Goal: Information Seeking & Learning: Learn about a topic

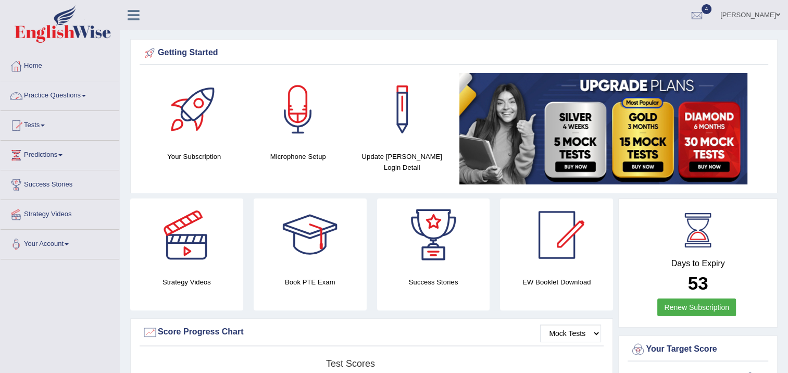
click at [77, 95] on link "Practice Questions" at bounding box center [60, 94] width 119 height 26
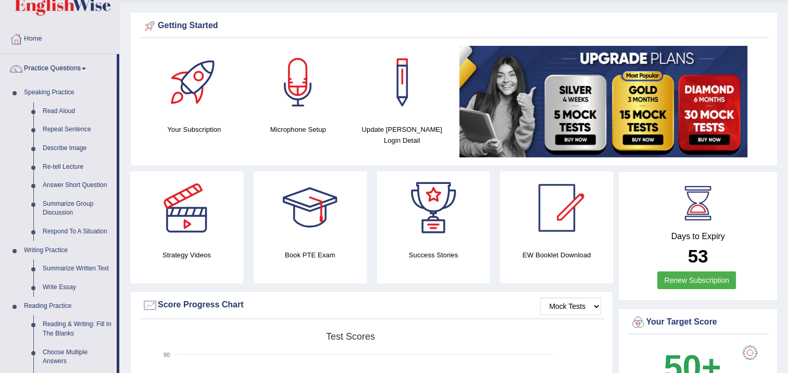
scroll to position [52, 0]
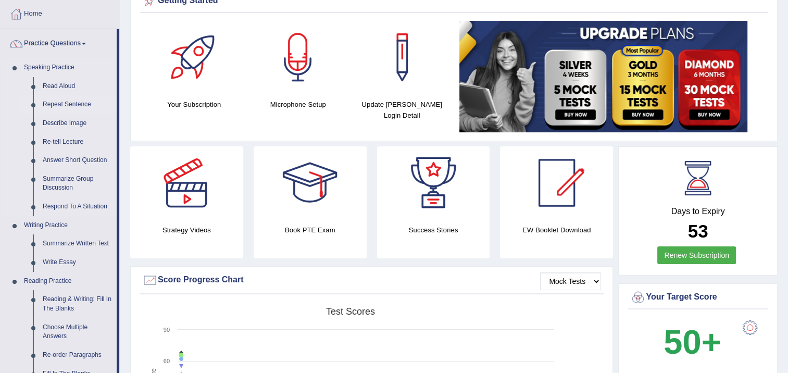
click at [64, 104] on link "Repeat Sentence" at bounding box center [77, 104] width 79 height 19
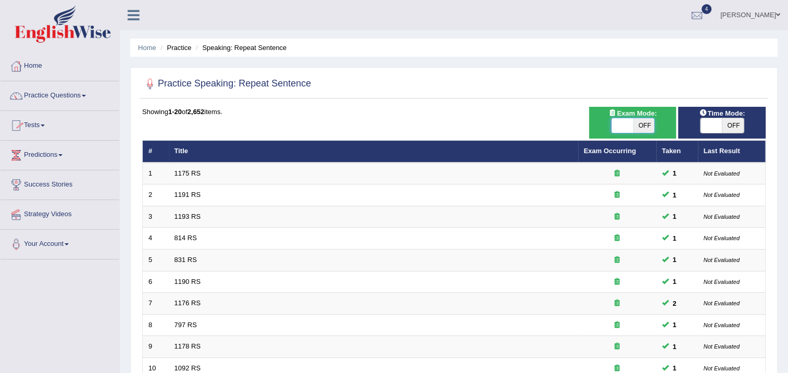
click at [624, 120] on span at bounding box center [623, 125] width 22 height 15
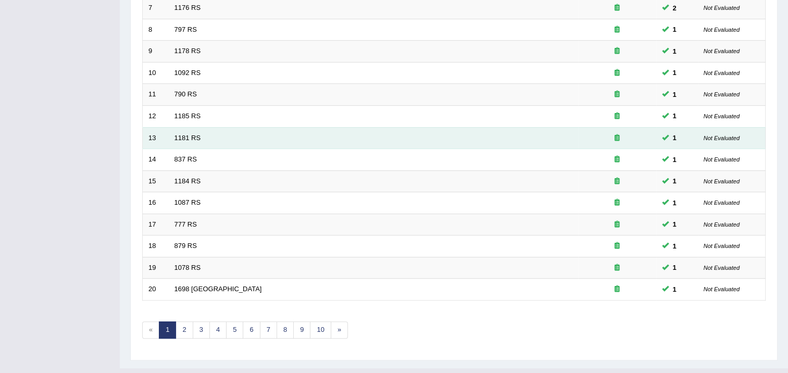
scroll to position [313, 0]
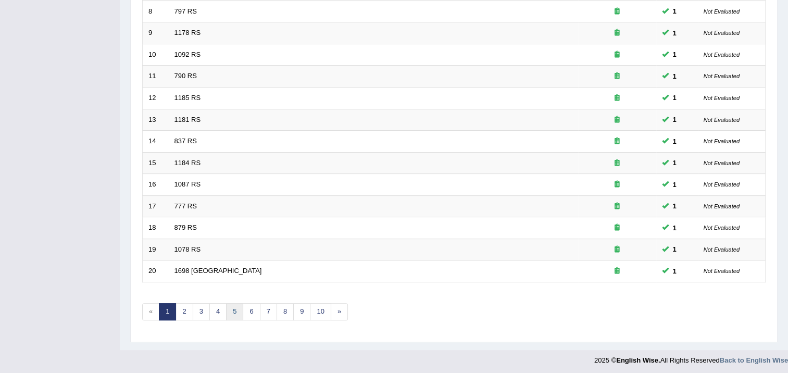
click at [237, 308] on link "5" at bounding box center [234, 311] width 17 height 17
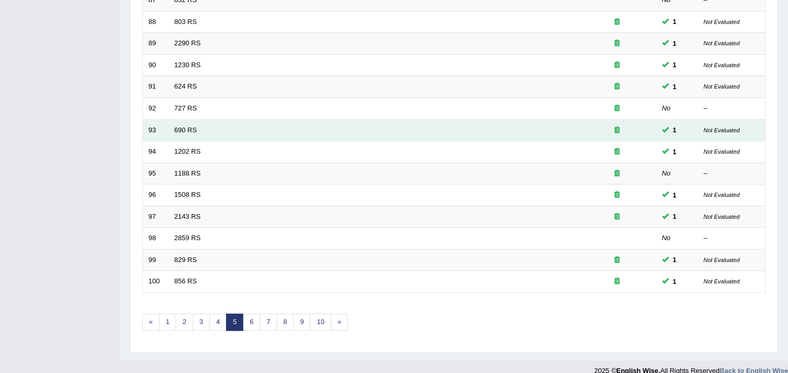
scroll to position [313, 0]
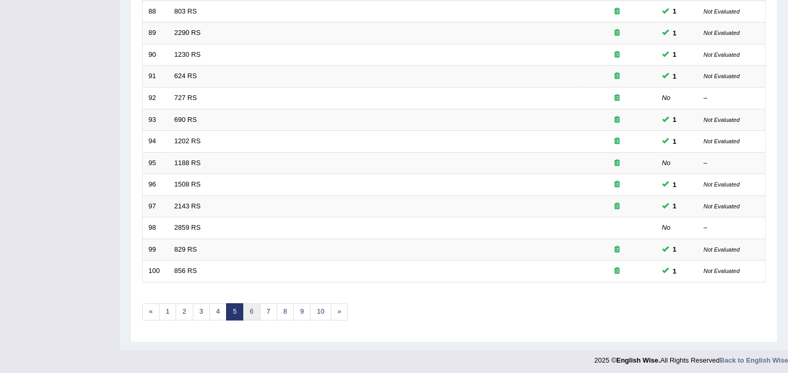
click at [253, 308] on link "6" at bounding box center [251, 311] width 17 height 17
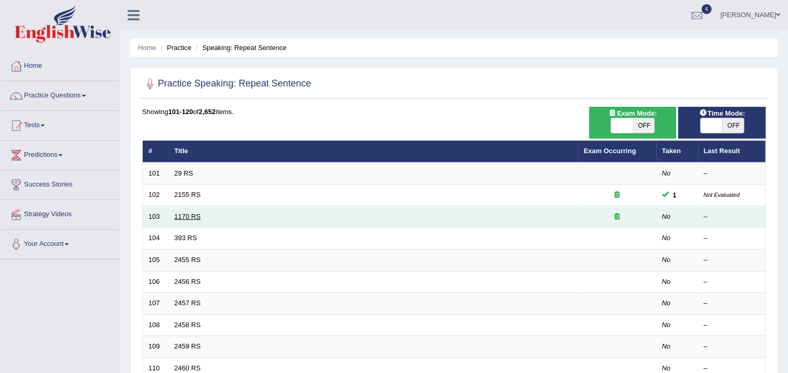
click at [194, 213] on link "1170 RS" at bounding box center [187, 216] width 27 height 8
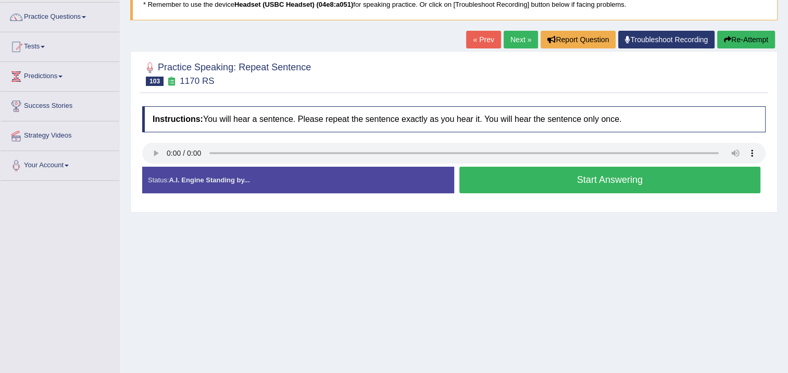
scroll to position [104, 0]
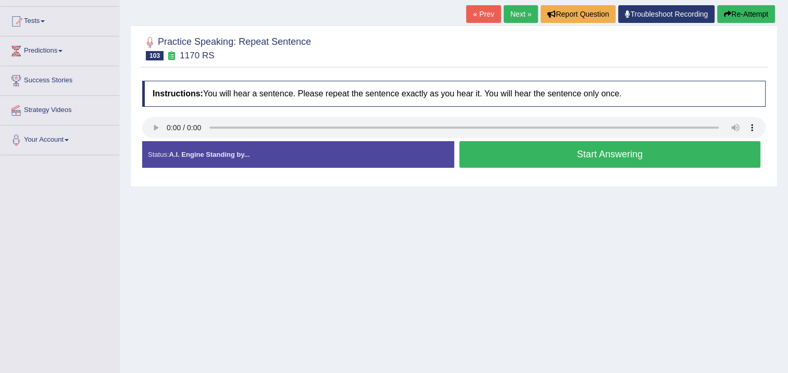
click at [482, 147] on button "Start Answering" at bounding box center [609, 154] width 301 height 27
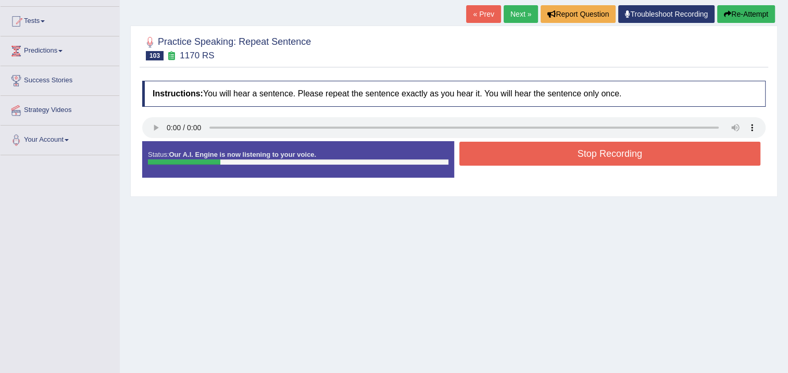
click at [483, 147] on button "Stop Recording" at bounding box center [609, 154] width 301 height 24
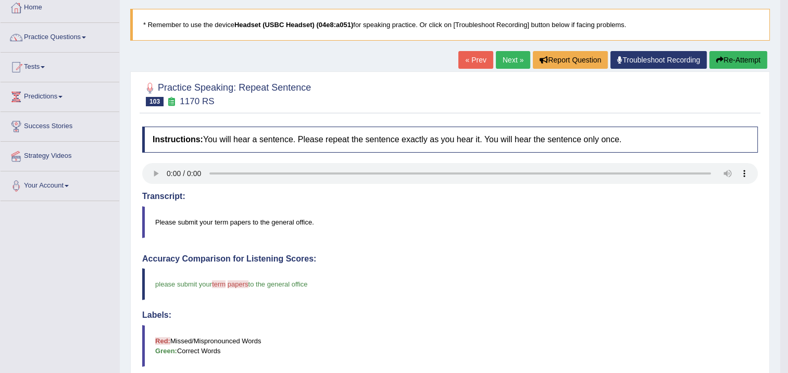
scroll to position [52, 0]
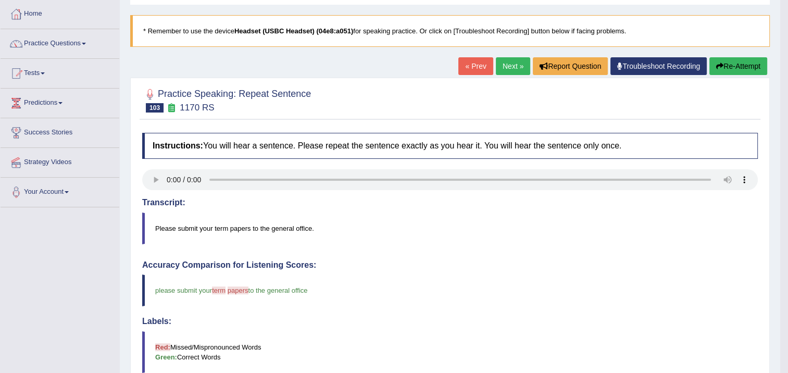
click at [498, 67] on link "Next »" at bounding box center [513, 66] width 34 height 18
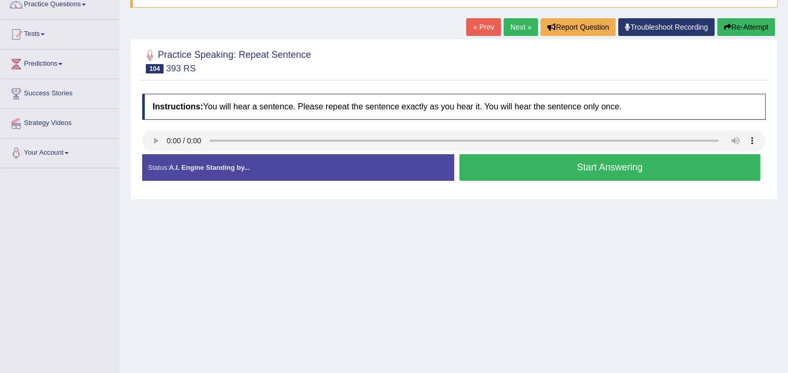
scroll to position [104, 0]
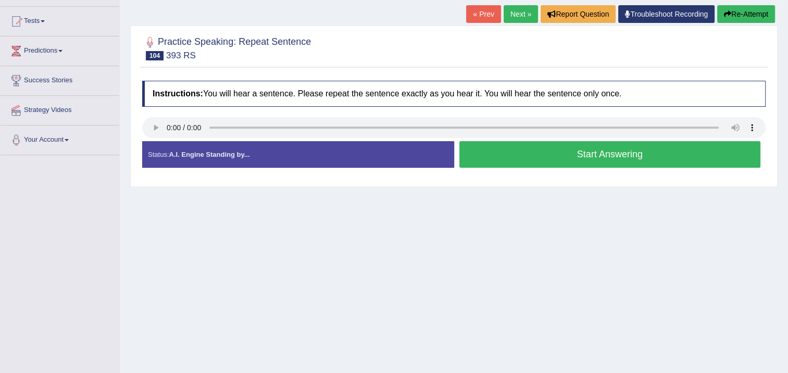
click at [516, 158] on button "Start Answering" at bounding box center [609, 154] width 301 height 27
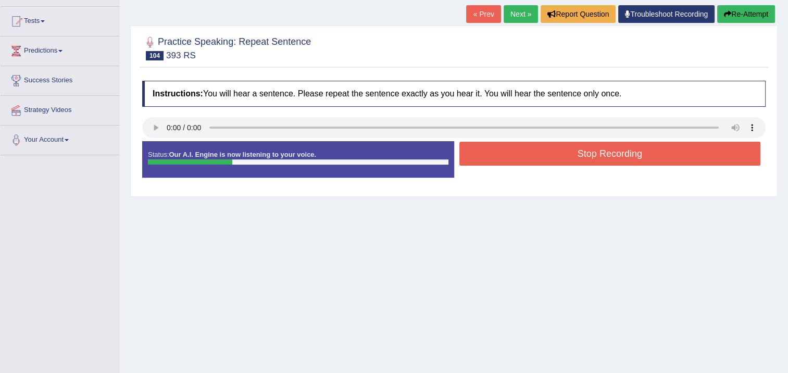
click at [516, 157] on button "Stop Recording" at bounding box center [609, 154] width 301 height 24
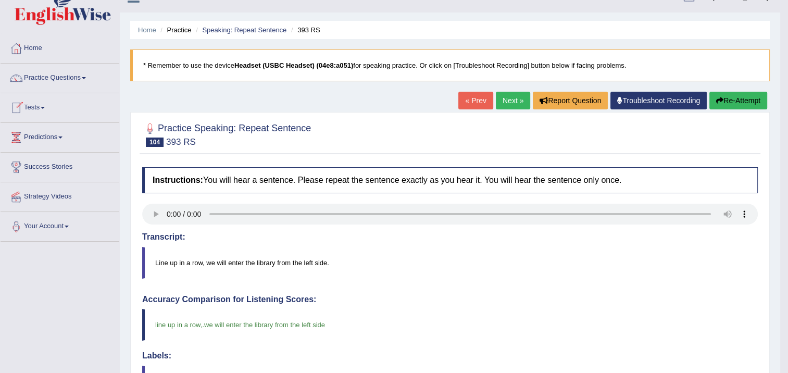
scroll to position [0, 0]
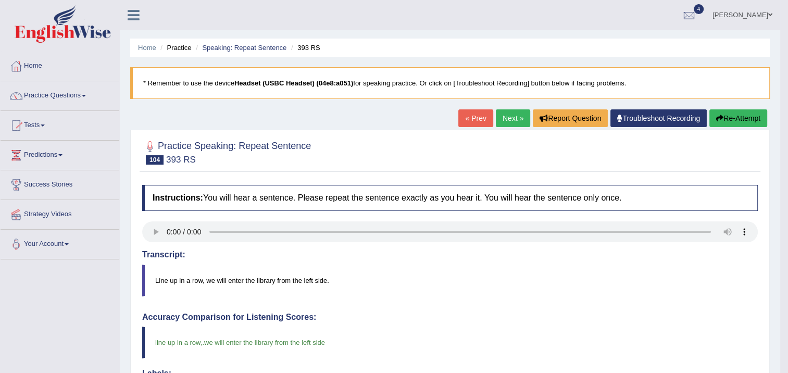
click at [504, 114] on link "Next »" at bounding box center [513, 118] width 34 height 18
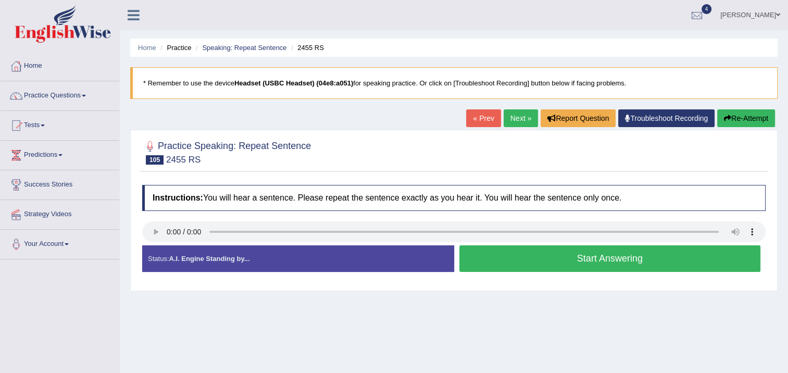
click at [466, 253] on button "Start Answering" at bounding box center [609, 258] width 301 height 27
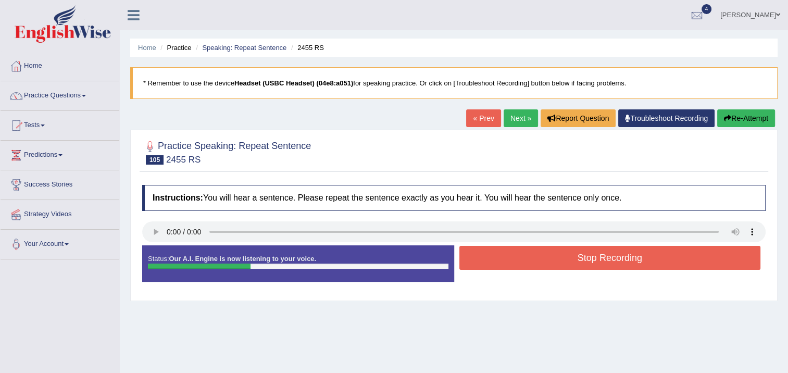
click at [466, 253] on button "Stop Recording" at bounding box center [609, 258] width 301 height 24
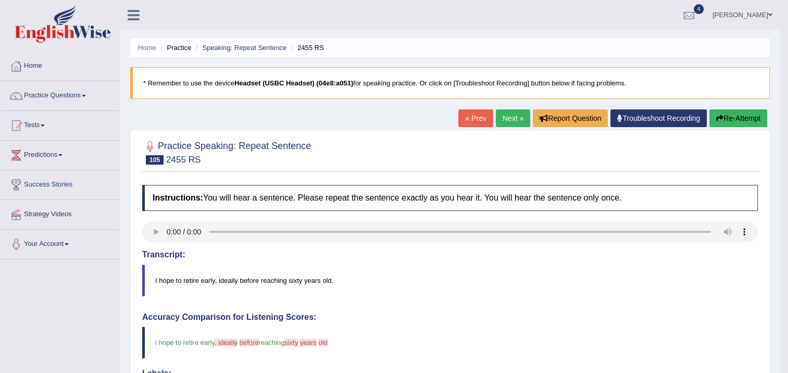
click at [503, 123] on link "Next »" at bounding box center [513, 118] width 34 height 18
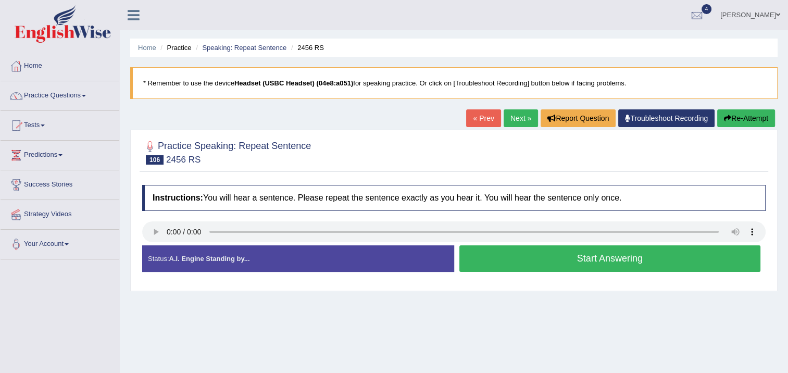
click at [467, 265] on button "Start Answering" at bounding box center [609, 258] width 301 height 27
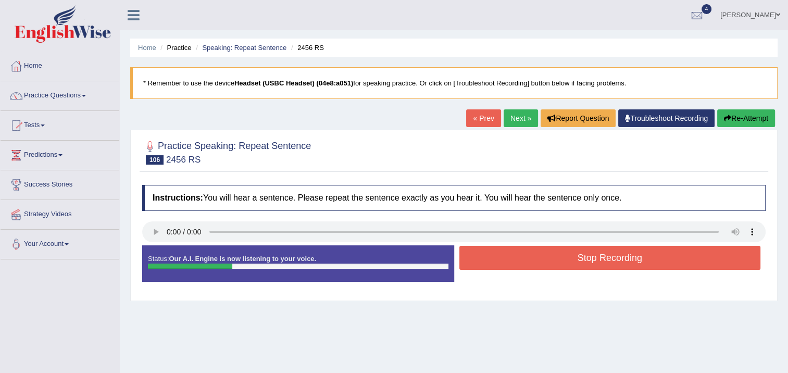
click at [467, 265] on button "Stop Recording" at bounding box center [609, 258] width 301 height 24
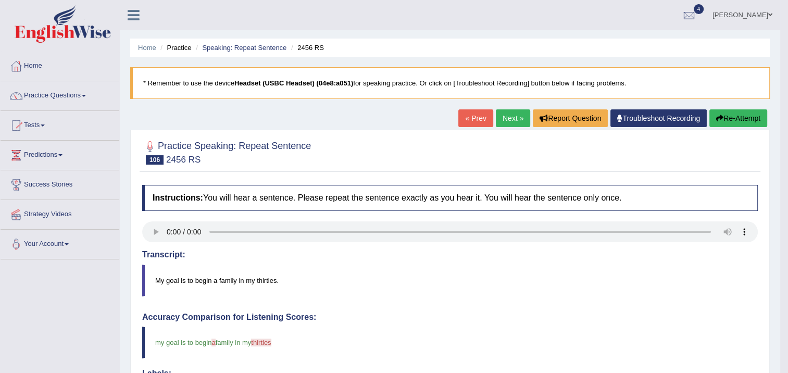
click at [507, 121] on link "Next »" at bounding box center [513, 118] width 34 height 18
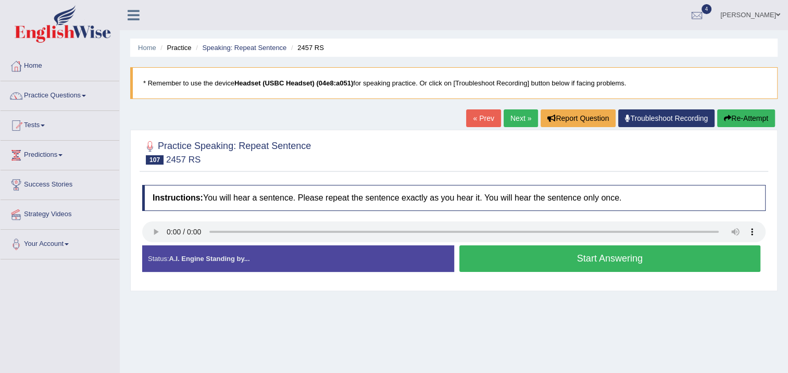
click at [470, 252] on button "Start Answering" at bounding box center [609, 258] width 301 height 27
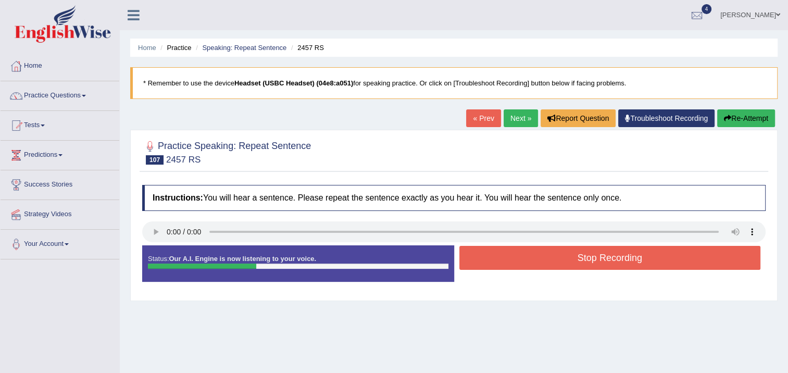
click at [471, 252] on button "Stop Recording" at bounding box center [609, 258] width 301 height 24
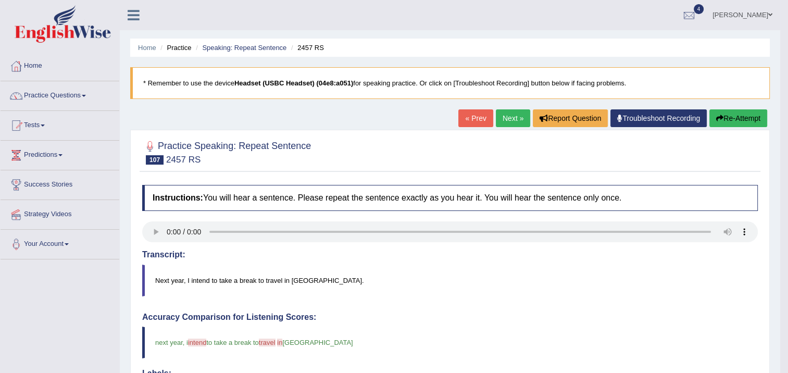
click at [498, 122] on link "Next »" at bounding box center [513, 118] width 34 height 18
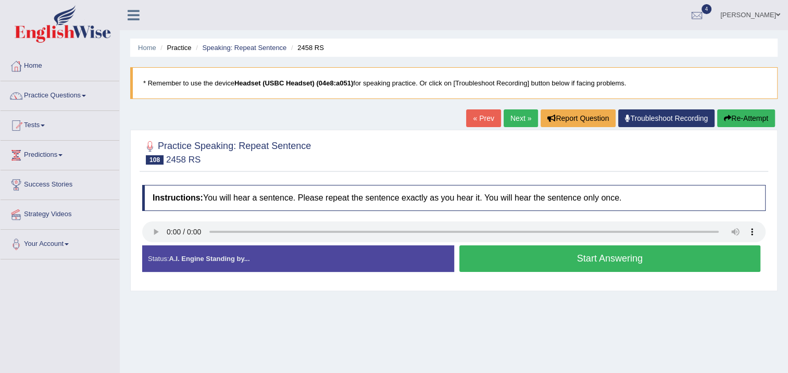
click at [474, 252] on button "Start Answering" at bounding box center [609, 258] width 301 height 27
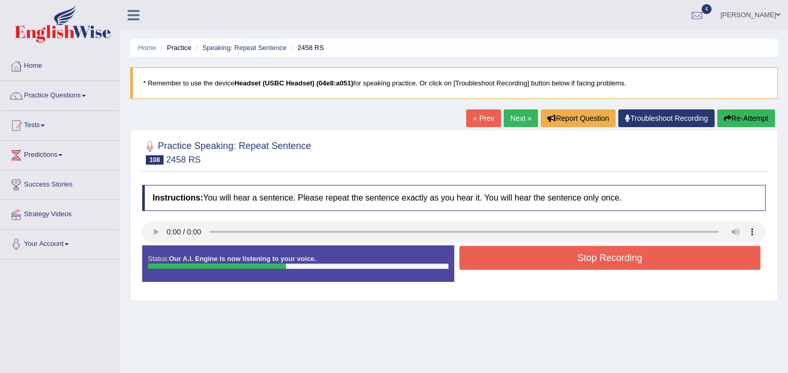
click at [487, 254] on button "Stop Recording" at bounding box center [609, 258] width 301 height 24
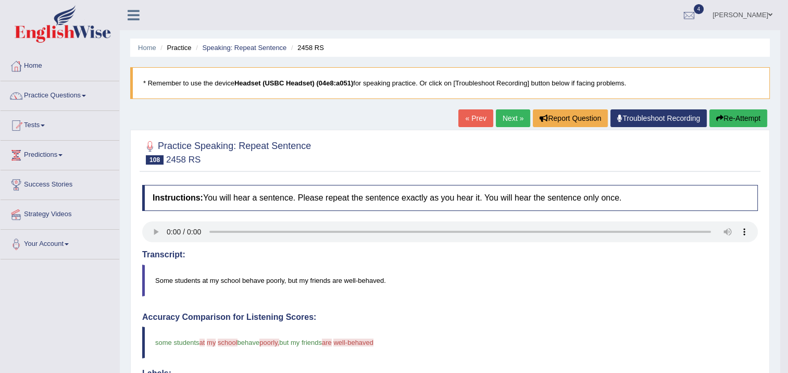
click at [516, 117] on link "Next »" at bounding box center [513, 118] width 34 height 18
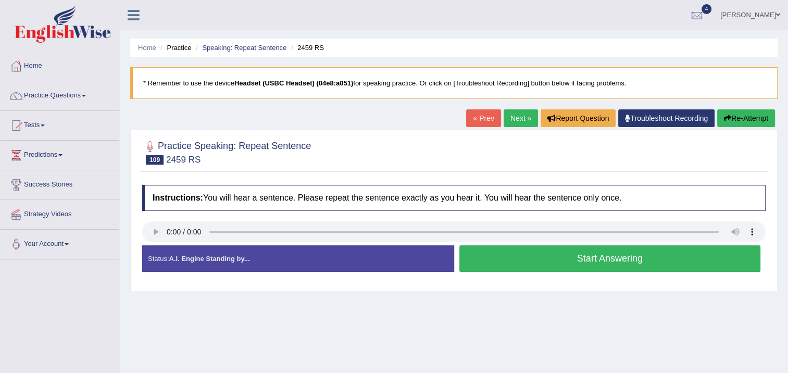
click at [590, 263] on button "Start Answering" at bounding box center [609, 258] width 301 height 27
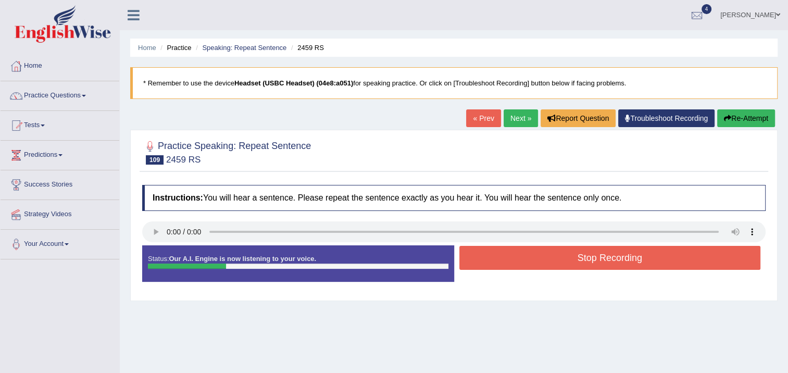
click at [590, 262] on button "Stop Recording" at bounding box center [609, 258] width 301 height 24
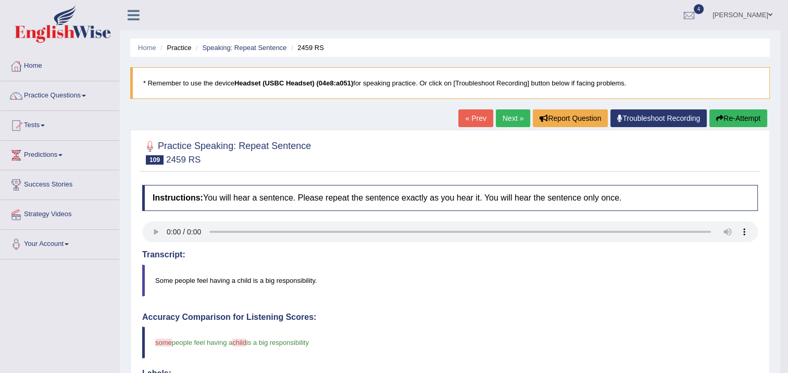
click at [504, 121] on link "Next »" at bounding box center [513, 118] width 34 height 18
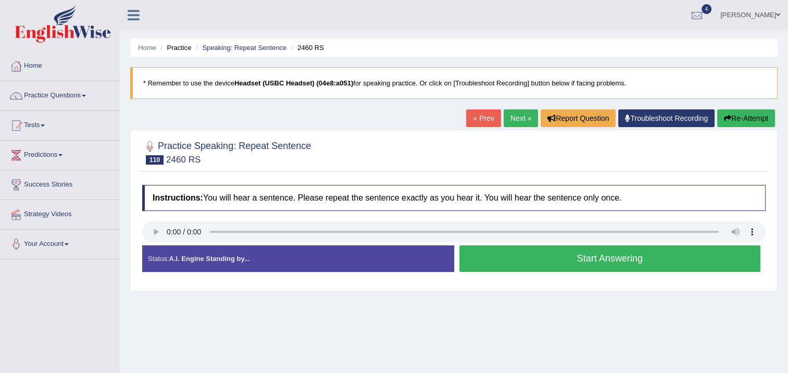
click at [636, 266] on button "Start Answering" at bounding box center [609, 258] width 301 height 27
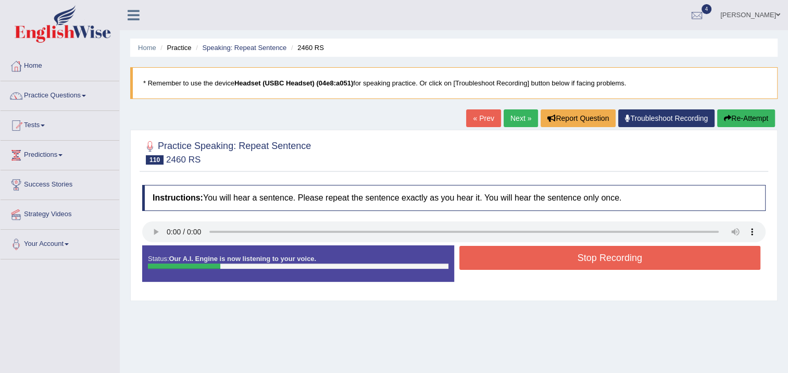
click at [604, 256] on button "Stop Recording" at bounding box center [609, 258] width 301 height 24
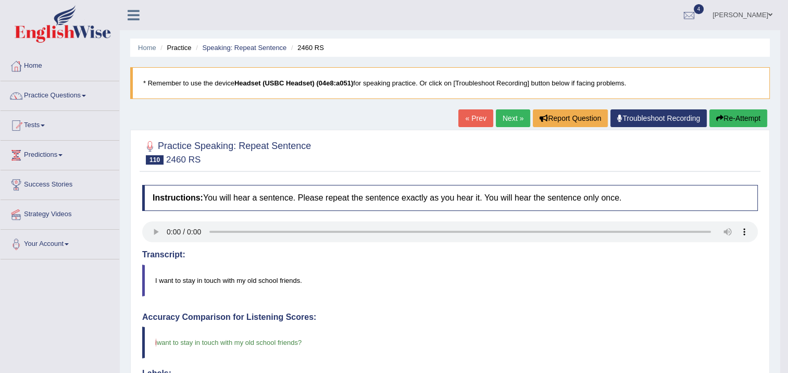
click at [719, 115] on icon "button" at bounding box center [719, 118] width 7 height 7
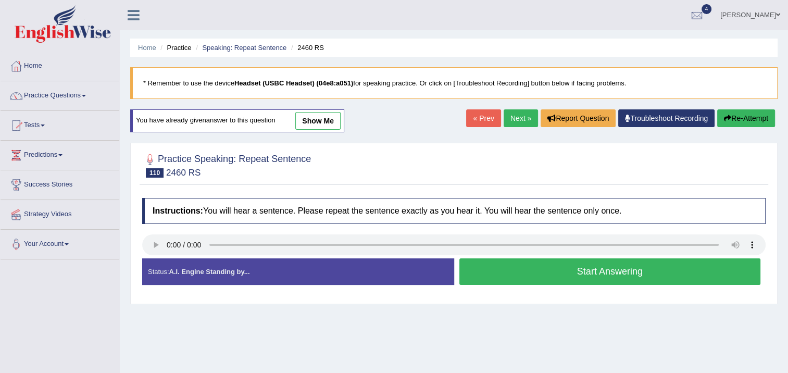
click at [540, 265] on button "Start Answering" at bounding box center [609, 271] width 301 height 27
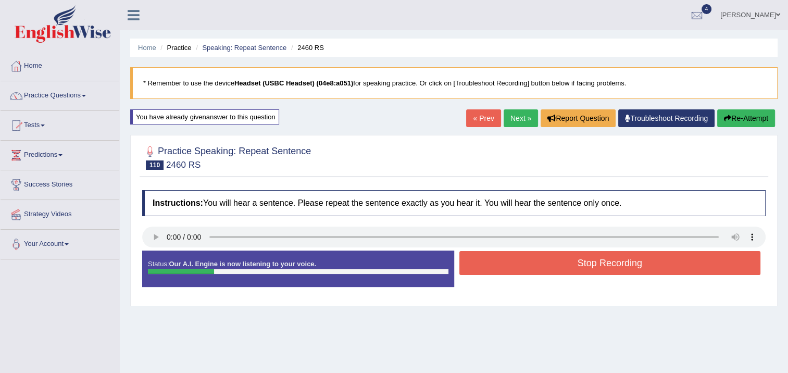
click at [540, 264] on button "Stop Recording" at bounding box center [609, 263] width 301 height 24
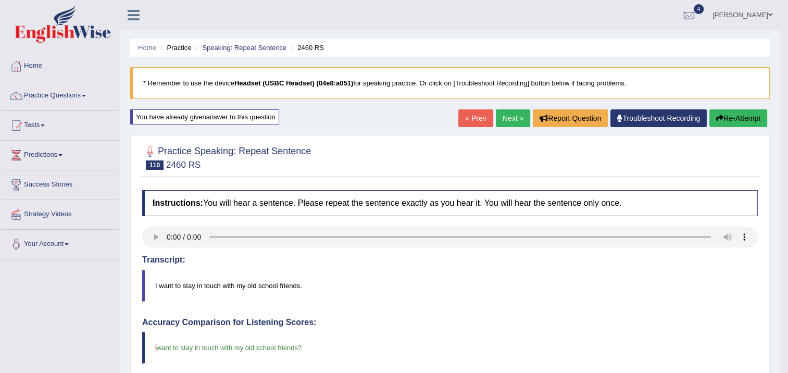
click at [731, 118] on button "Re-Attempt" at bounding box center [738, 118] width 58 height 18
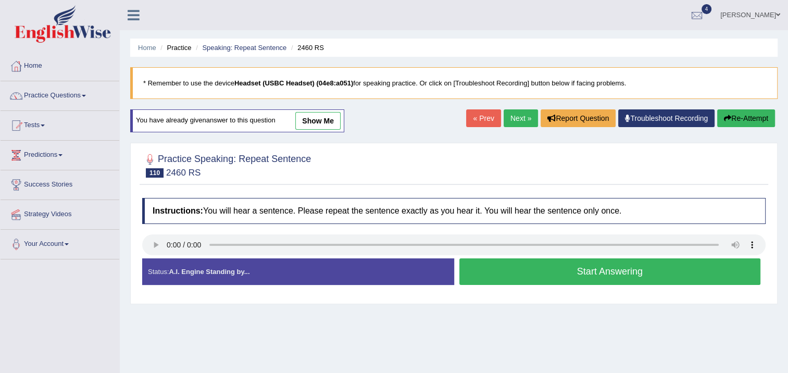
click at [527, 118] on link "Next »" at bounding box center [521, 118] width 34 height 18
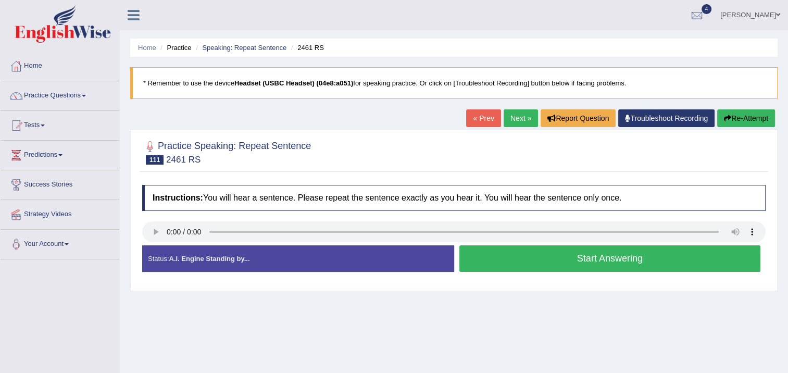
click at [483, 257] on button "Start Answering" at bounding box center [609, 258] width 301 height 27
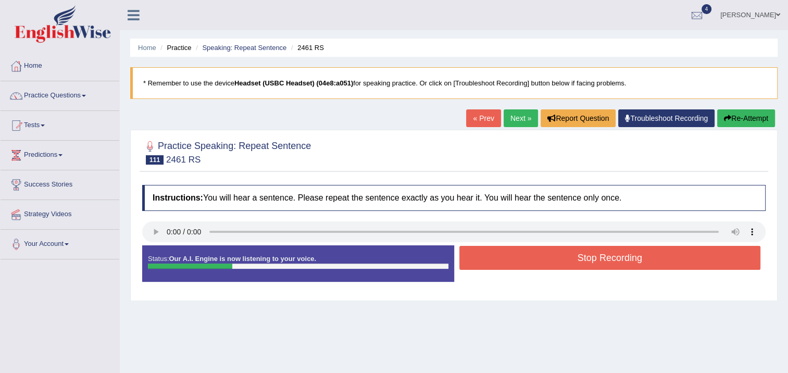
click at [483, 257] on button "Stop Recording" at bounding box center [609, 258] width 301 height 24
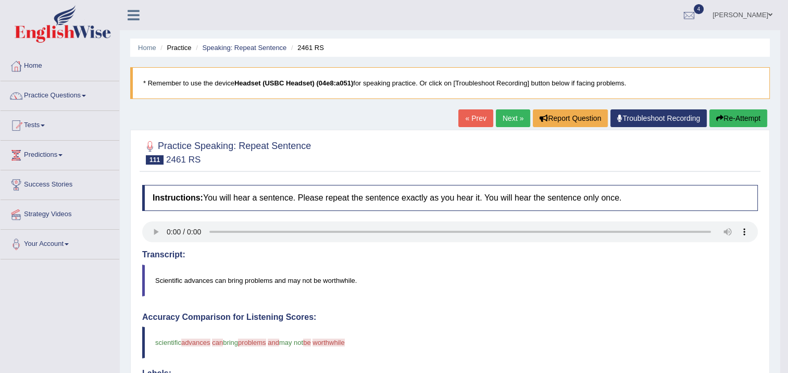
click at [511, 122] on link "Next »" at bounding box center [513, 118] width 34 height 18
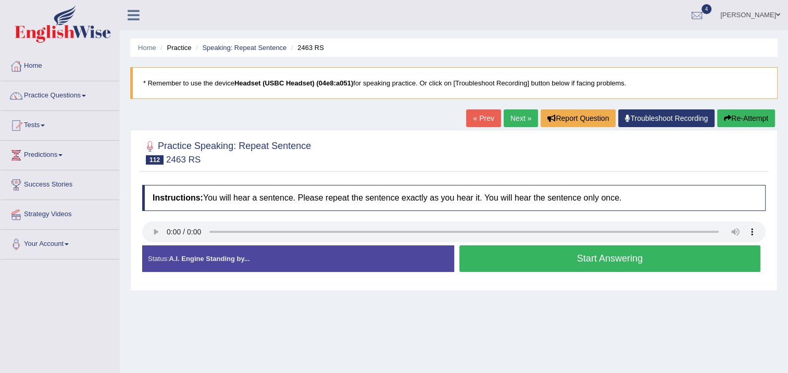
click at [471, 252] on button "Start Answering" at bounding box center [609, 258] width 301 height 27
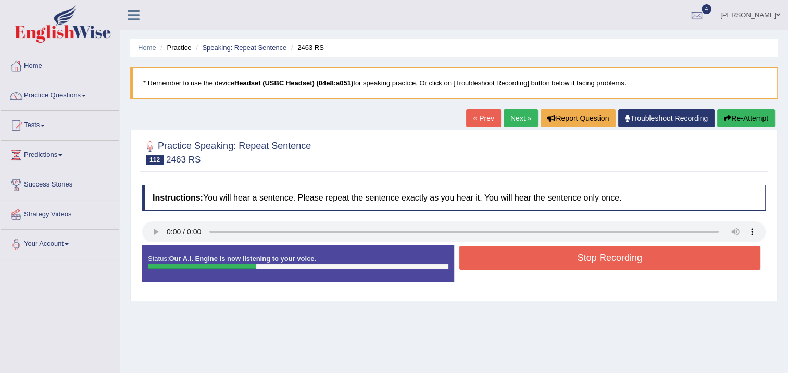
click at [471, 252] on button "Stop Recording" at bounding box center [609, 258] width 301 height 24
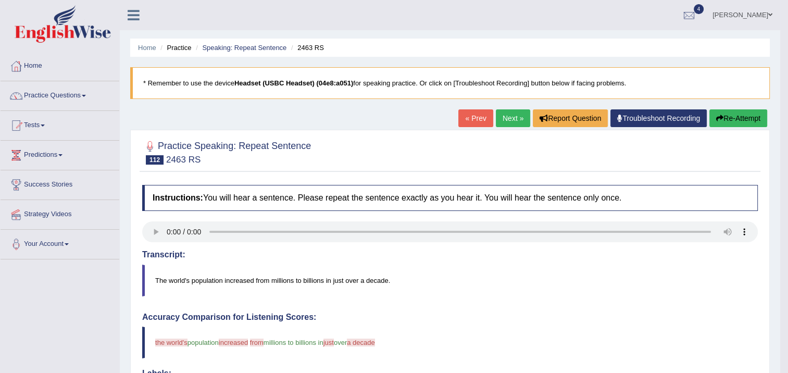
click at [508, 117] on link "Next »" at bounding box center [513, 118] width 34 height 18
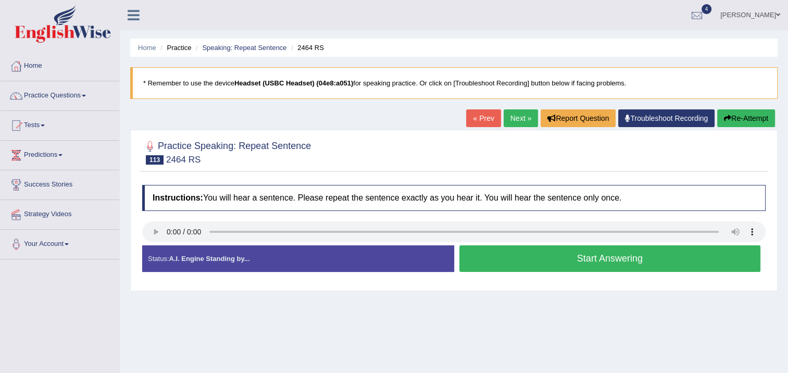
click at [551, 248] on button "Start Answering" at bounding box center [609, 258] width 301 height 27
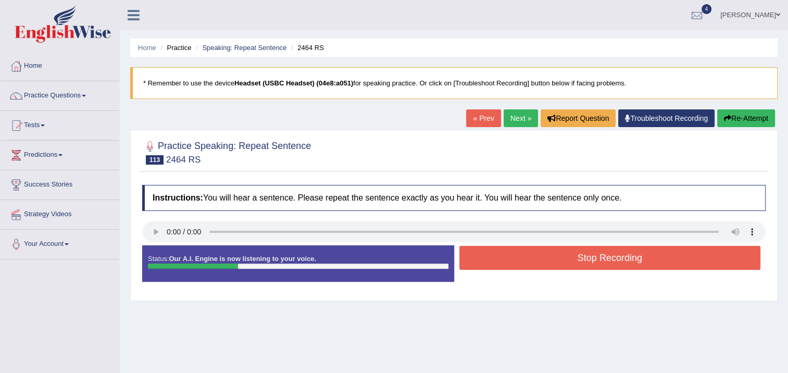
click at [550, 254] on button "Stop Recording" at bounding box center [609, 258] width 301 height 24
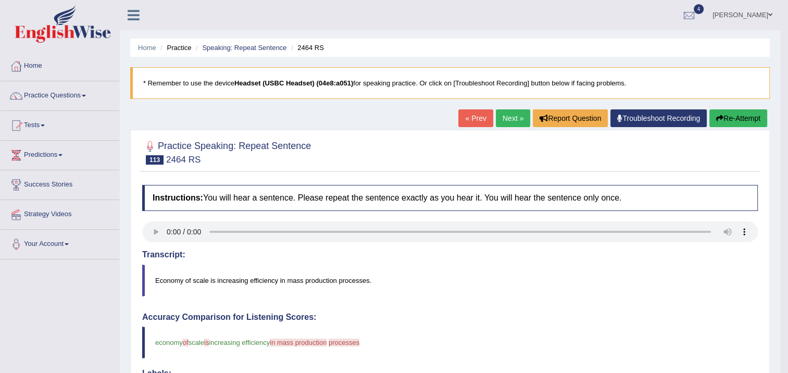
click at [510, 117] on link "Next »" at bounding box center [513, 118] width 34 height 18
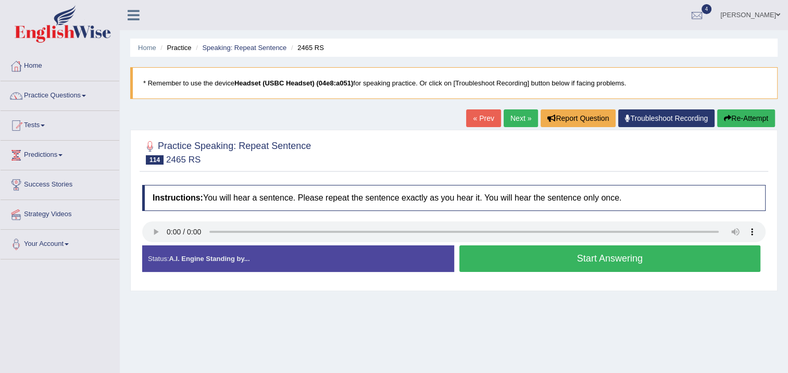
click at [478, 256] on button "Start Answering" at bounding box center [609, 258] width 301 height 27
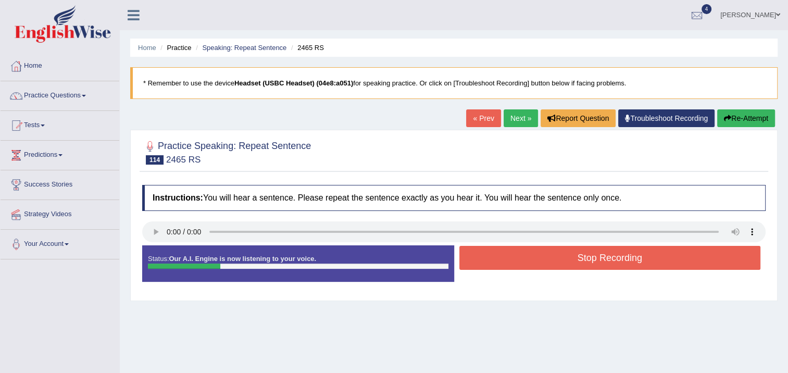
click at [478, 256] on button "Stop Recording" at bounding box center [609, 258] width 301 height 24
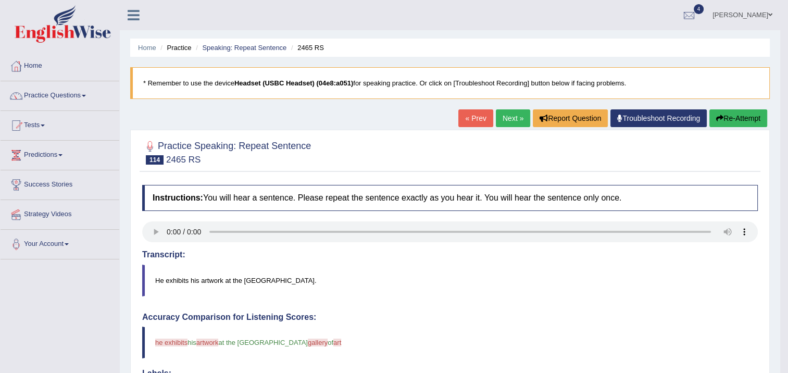
click at [512, 115] on link "Next »" at bounding box center [513, 118] width 34 height 18
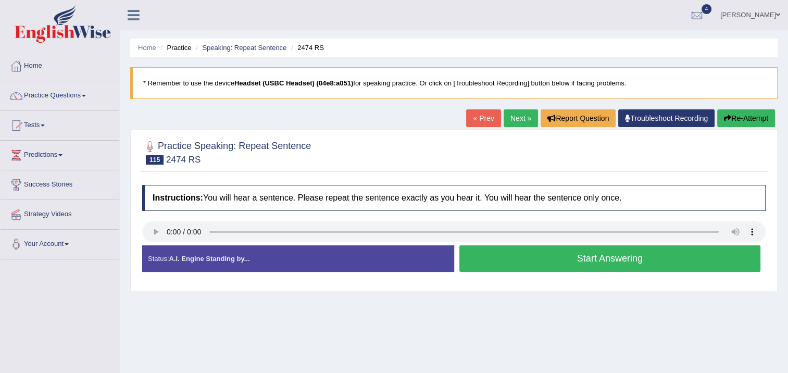
click at [507, 258] on button "Start Answering" at bounding box center [609, 258] width 301 height 27
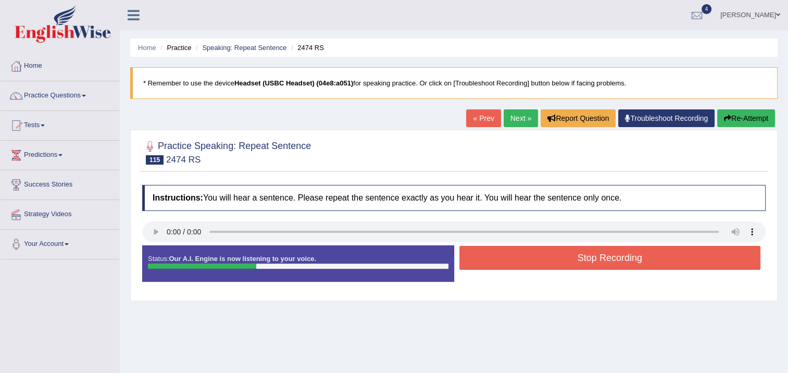
click at [507, 256] on button "Stop Recording" at bounding box center [609, 258] width 301 height 24
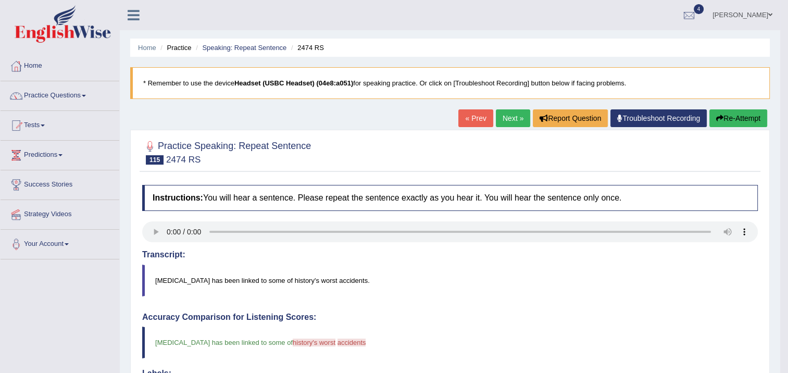
click at [499, 121] on link "Next »" at bounding box center [513, 118] width 34 height 18
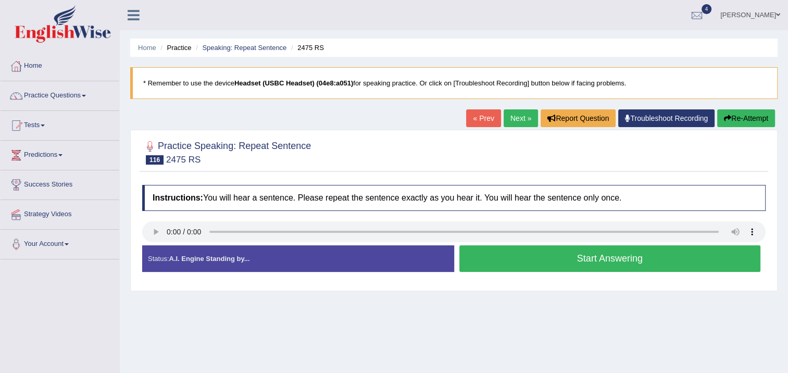
click at [506, 256] on button "Start Answering" at bounding box center [609, 258] width 301 height 27
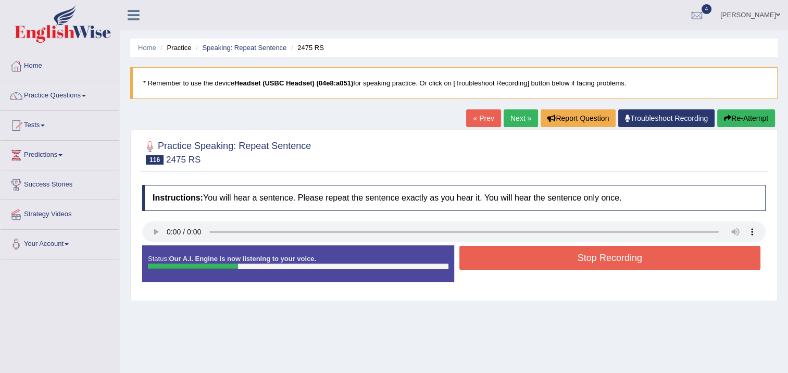
click at [501, 257] on button "Stop Recording" at bounding box center [609, 258] width 301 height 24
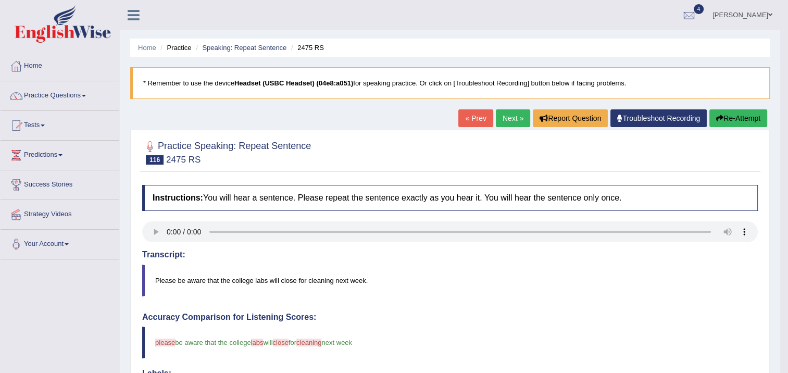
click at [731, 117] on button "Re-Attempt" at bounding box center [738, 118] width 58 height 18
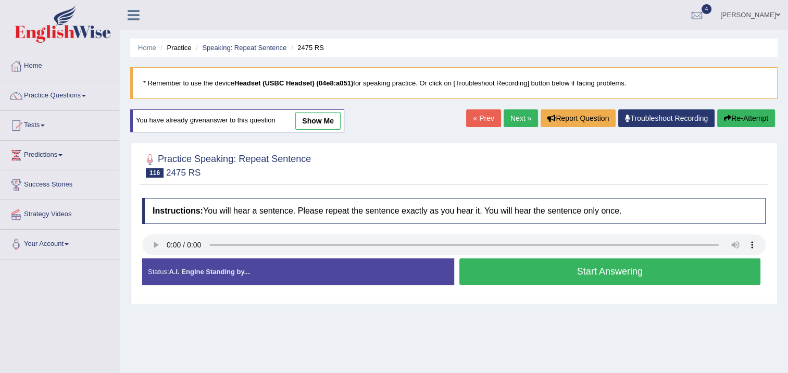
click at [508, 120] on link "Next »" at bounding box center [521, 118] width 34 height 18
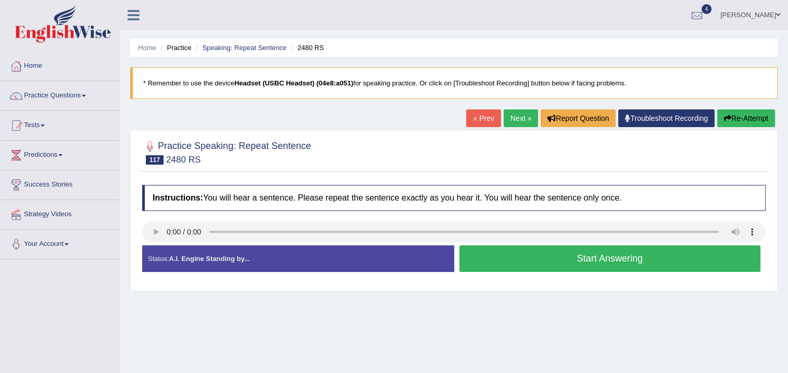
click at [483, 264] on button "Start Answering" at bounding box center [609, 258] width 301 height 27
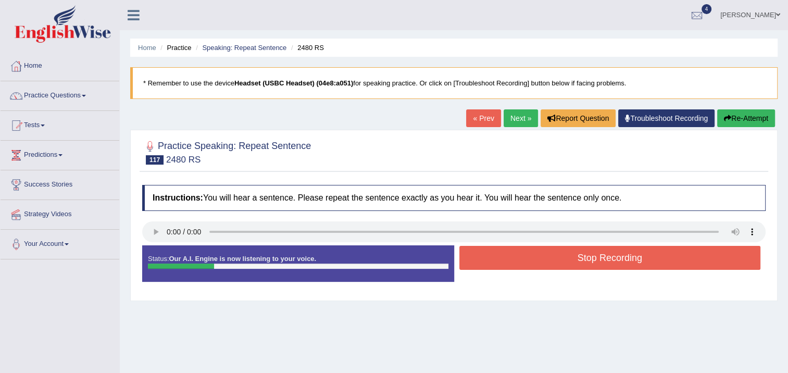
click at [483, 262] on button "Stop Recording" at bounding box center [609, 258] width 301 height 24
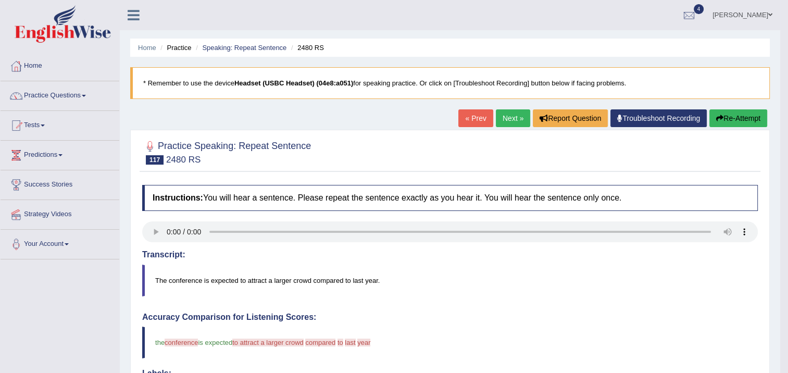
click at [497, 118] on link "Next »" at bounding box center [513, 118] width 34 height 18
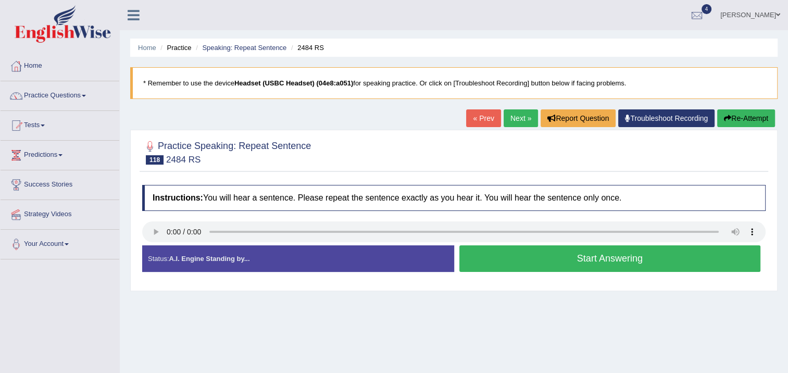
click at [518, 260] on button "Start Answering" at bounding box center [609, 258] width 301 height 27
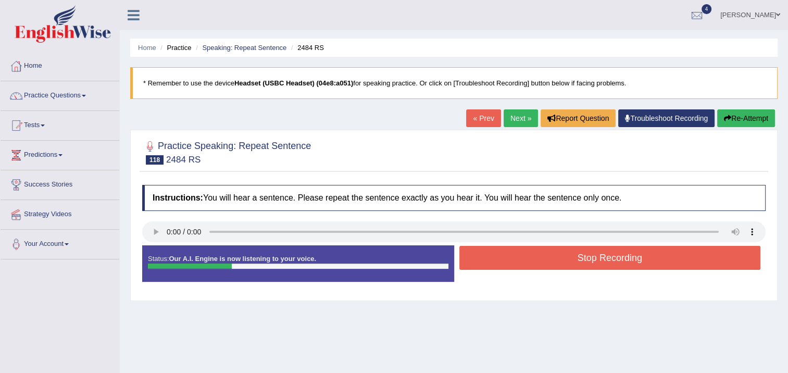
click at [0, 354] on html "Toggle navigation Home Practice Questions Speaking Practice Read Aloud Repeat S…" at bounding box center [394, 186] width 788 height 373
click at [518, 252] on button "Stop Recording" at bounding box center [609, 258] width 301 height 24
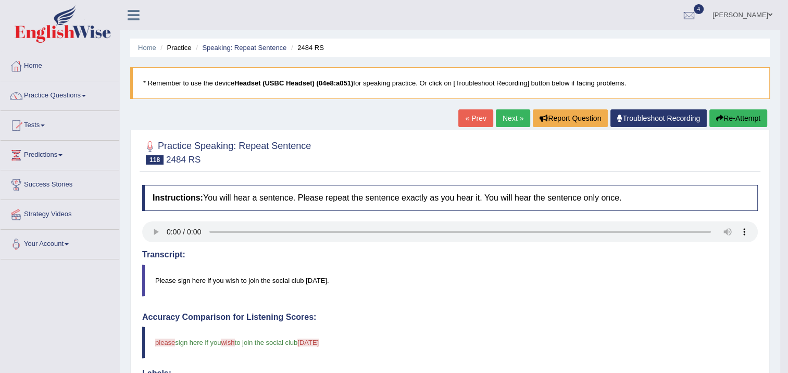
click at [519, 119] on link "Next »" at bounding box center [513, 118] width 34 height 18
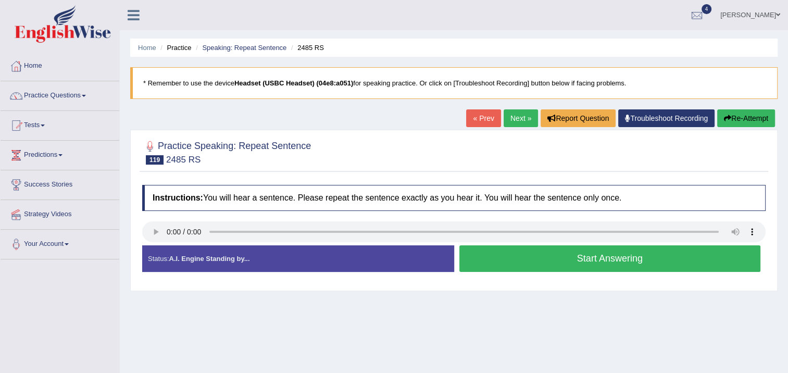
click at [469, 260] on button "Start Answering" at bounding box center [609, 258] width 301 height 27
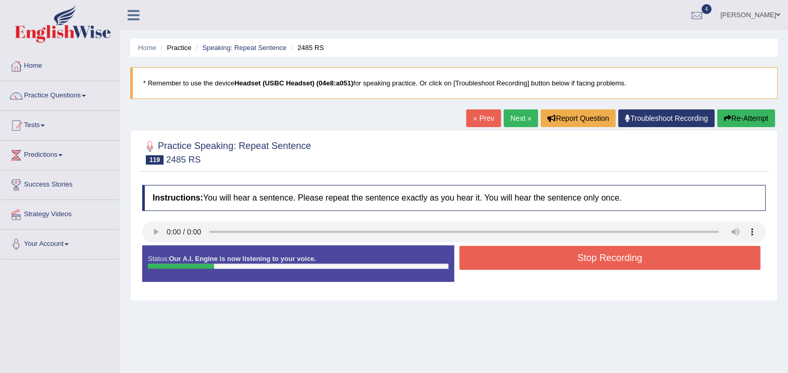
click at [469, 259] on button "Stop Recording" at bounding box center [609, 258] width 301 height 24
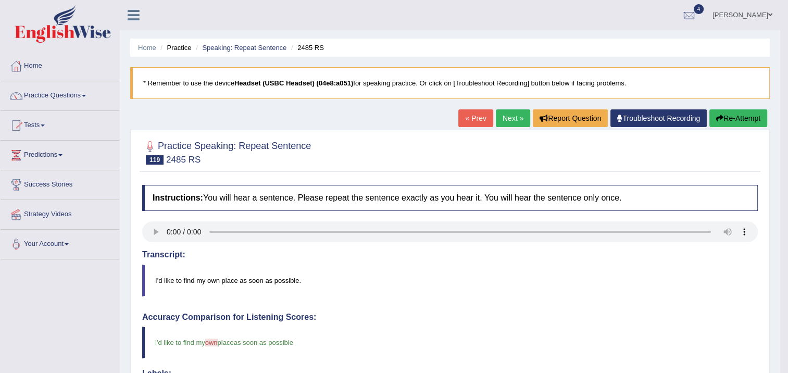
drag, startPoint x: 496, startPoint y: 121, endPoint x: 387, endPoint y: 173, distance: 120.9
click at [496, 121] on link "Next »" at bounding box center [513, 118] width 34 height 18
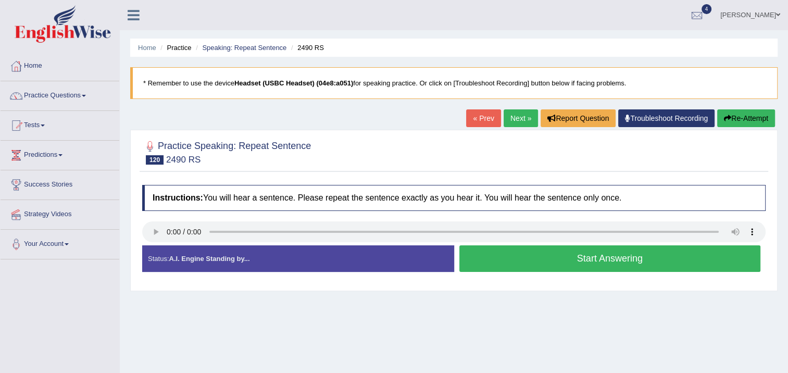
click at [561, 262] on button "Start Answering" at bounding box center [609, 258] width 301 height 27
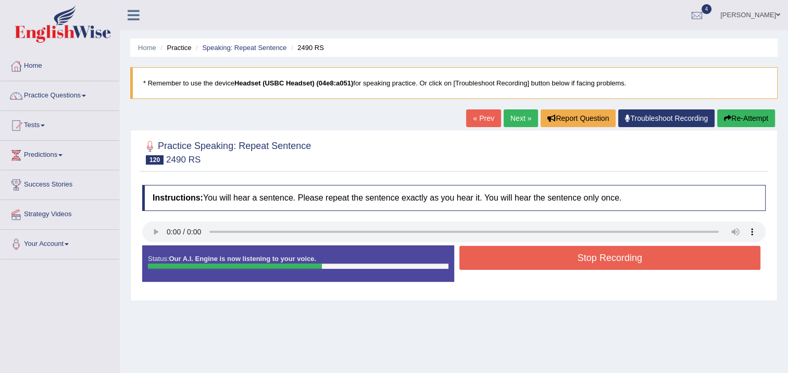
click at [508, 254] on button "Stop Recording" at bounding box center [609, 258] width 301 height 24
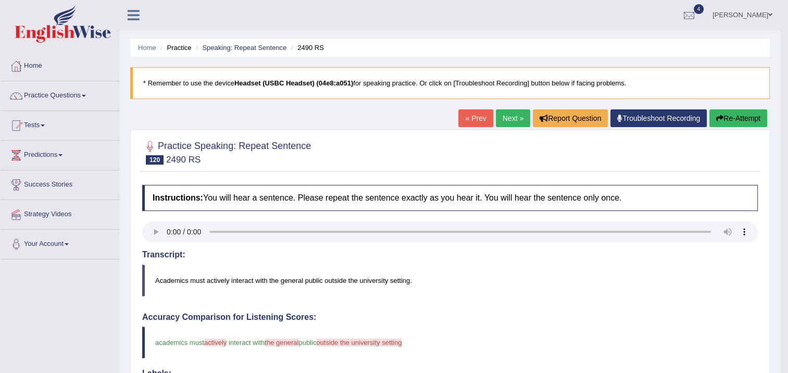
click at [515, 121] on link "Next »" at bounding box center [513, 118] width 34 height 18
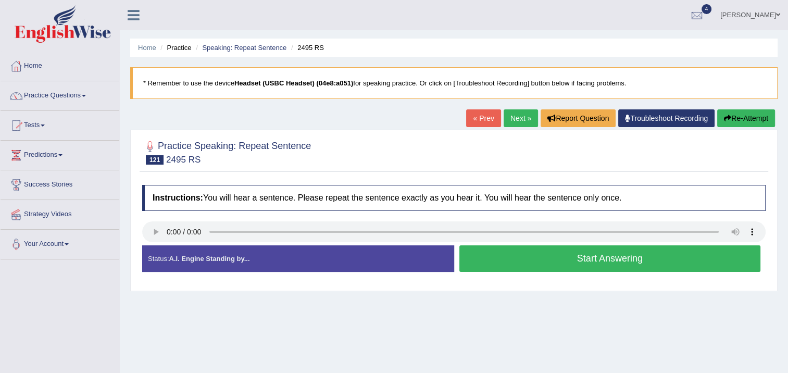
click at [507, 254] on button "Start Answering" at bounding box center [609, 258] width 301 height 27
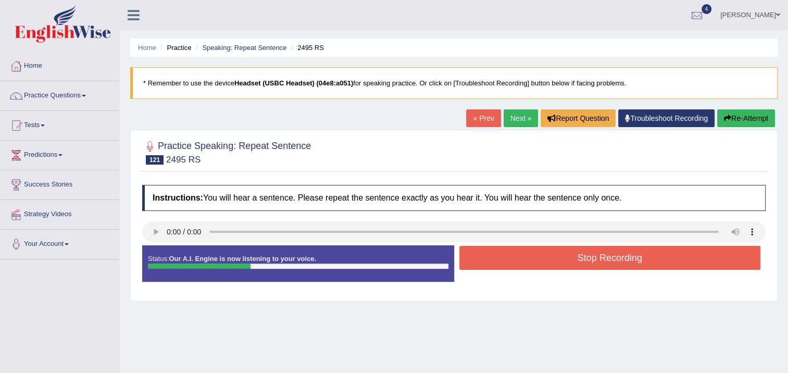
click at [507, 254] on button "Stop Recording" at bounding box center [609, 258] width 301 height 24
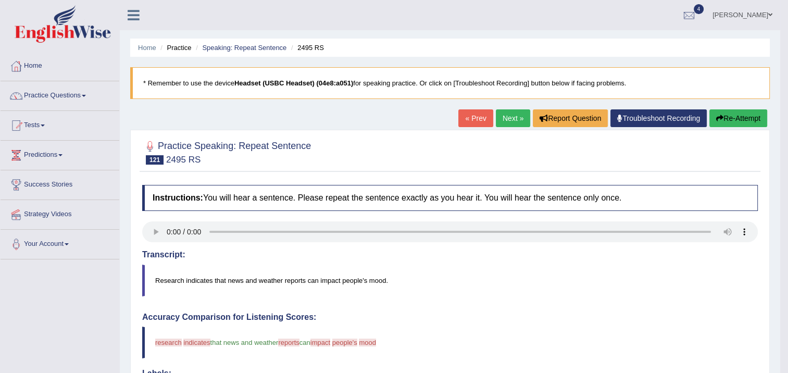
click at [500, 125] on link "Next »" at bounding box center [513, 118] width 34 height 18
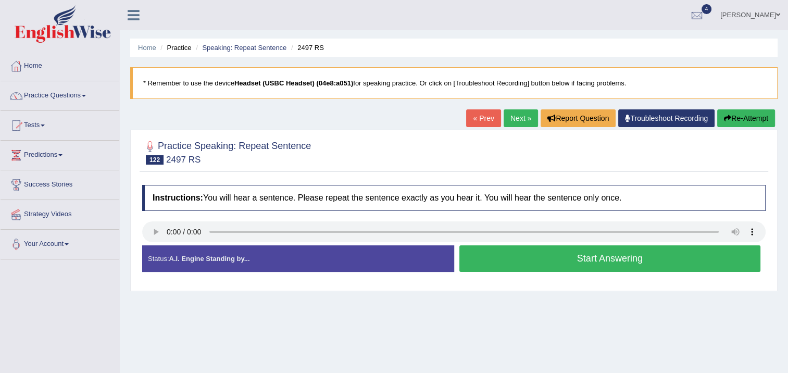
click at [517, 260] on button "Start Answering" at bounding box center [609, 258] width 301 height 27
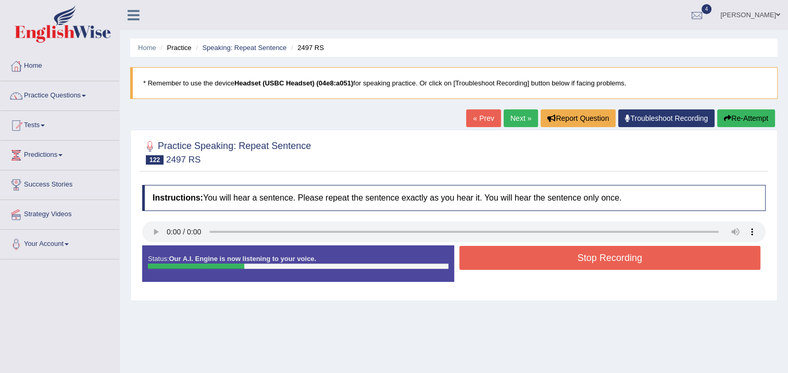
click at [517, 260] on button "Stop Recording" at bounding box center [609, 258] width 301 height 24
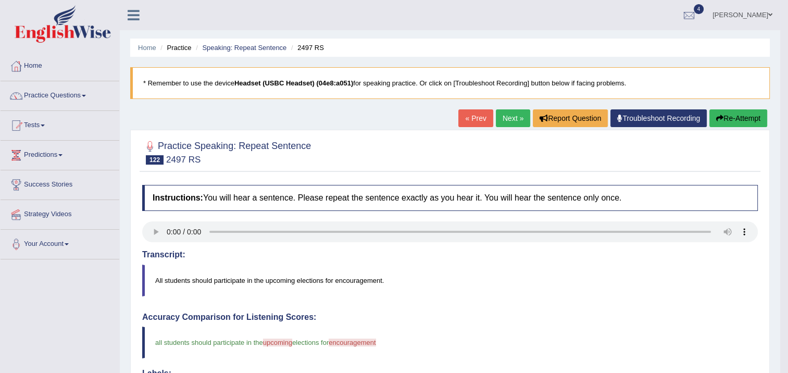
click at [500, 121] on link "Next »" at bounding box center [513, 118] width 34 height 18
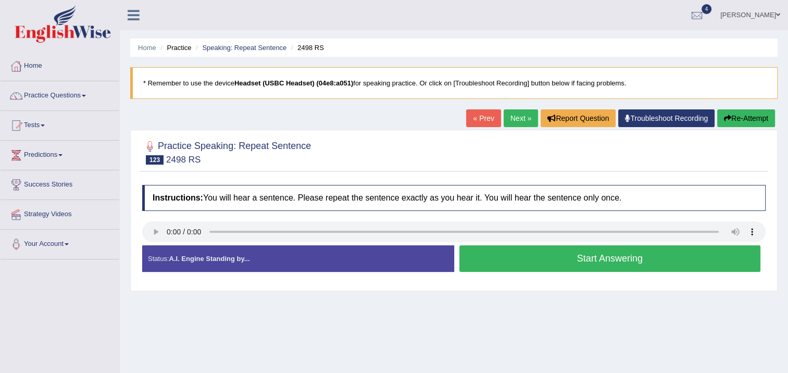
click at [541, 258] on button "Start Answering" at bounding box center [609, 258] width 301 height 27
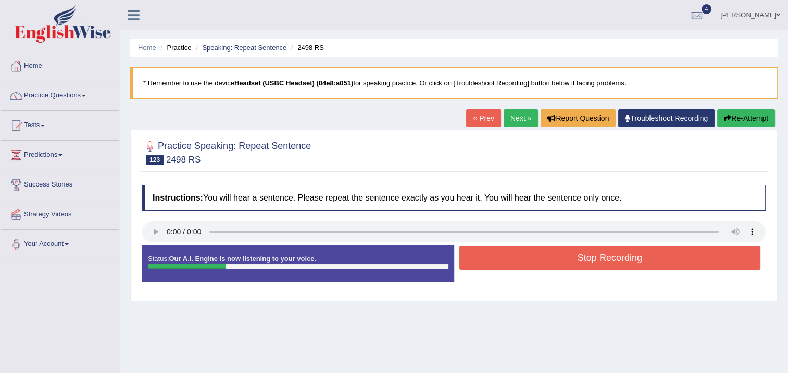
click at [542, 258] on button "Stop Recording" at bounding box center [609, 258] width 301 height 24
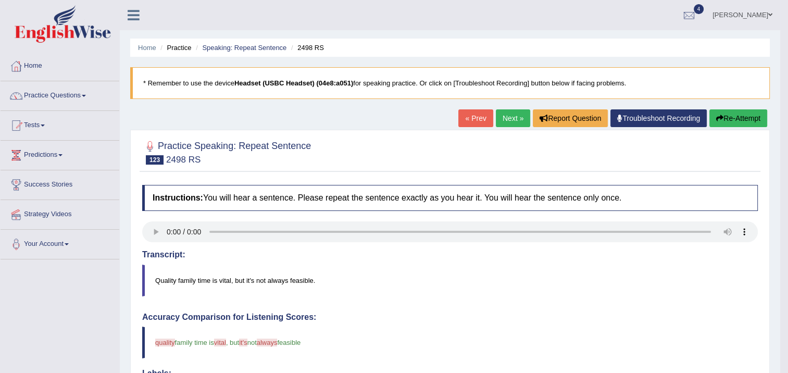
click at [505, 124] on link "Next »" at bounding box center [513, 118] width 34 height 18
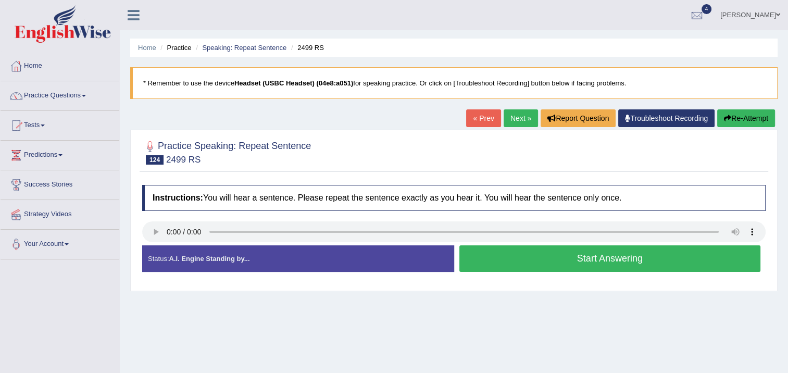
click at [481, 258] on button "Start Answering" at bounding box center [609, 258] width 301 height 27
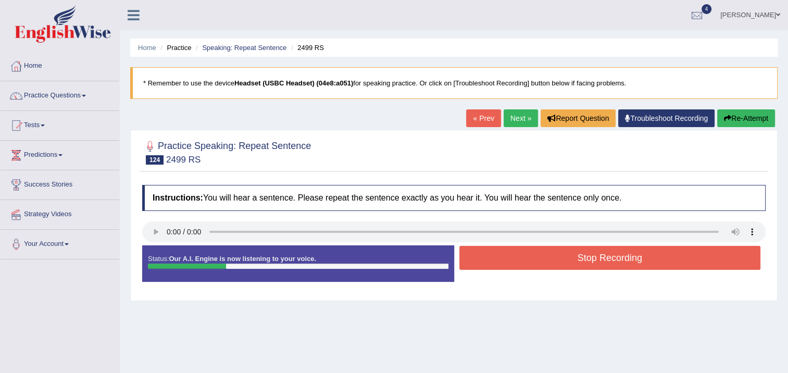
click at [482, 258] on button "Stop Recording" at bounding box center [609, 258] width 301 height 24
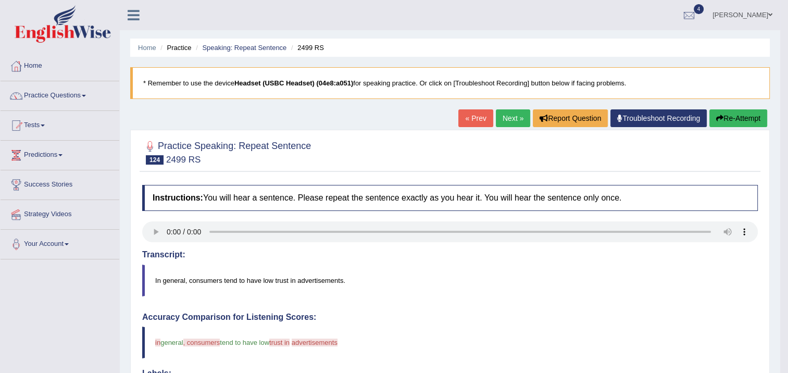
click at [508, 123] on link "Next »" at bounding box center [513, 118] width 34 height 18
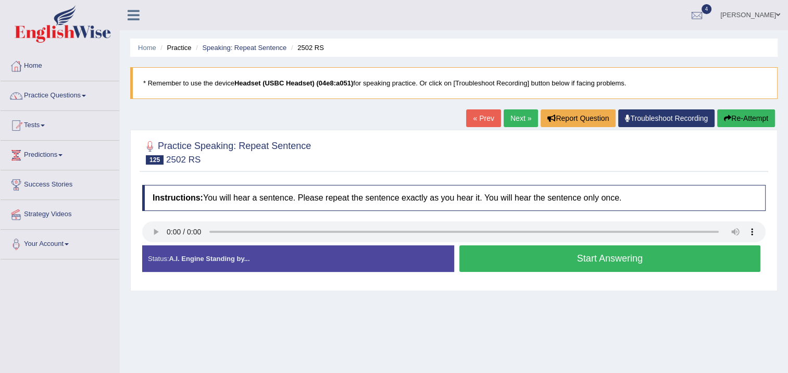
click at [499, 250] on button "Start Answering" at bounding box center [609, 258] width 301 height 27
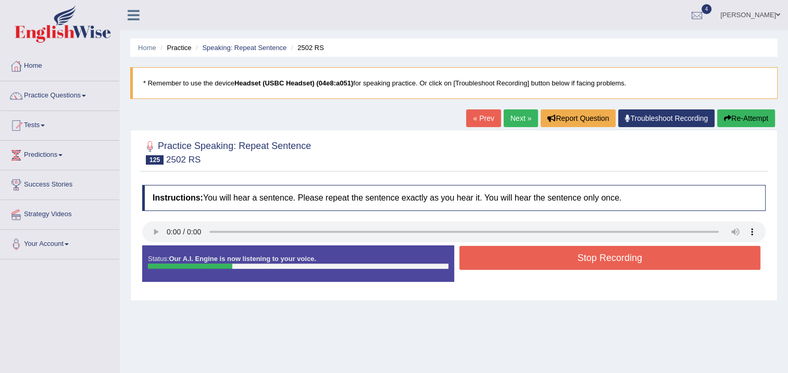
click at [499, 250] on button "Stop Recording" at bounding box center [609, 258] width 301 height 24
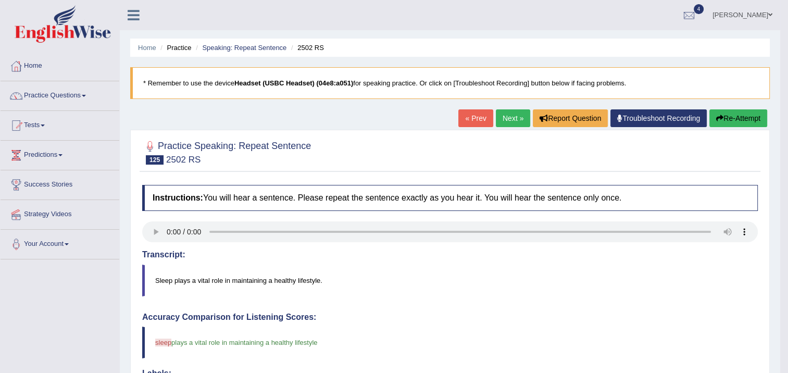
click at [496, 119] on link "Next »" at bounding box center [513, 118] width 34 height 18
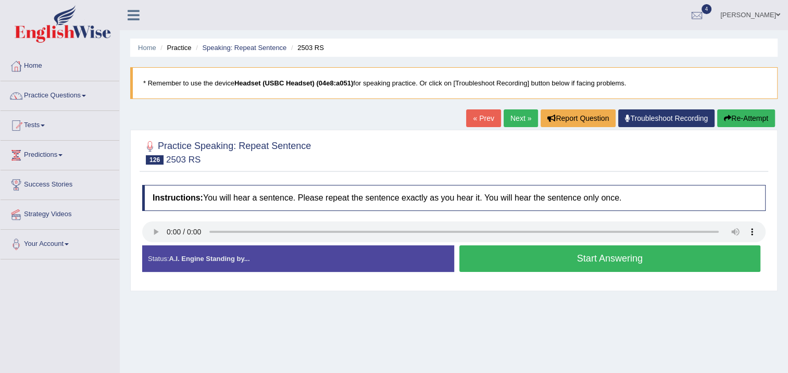
click at [476, 258] on button "Start Answering" at bounding box center [609, 258] width 301 height 27
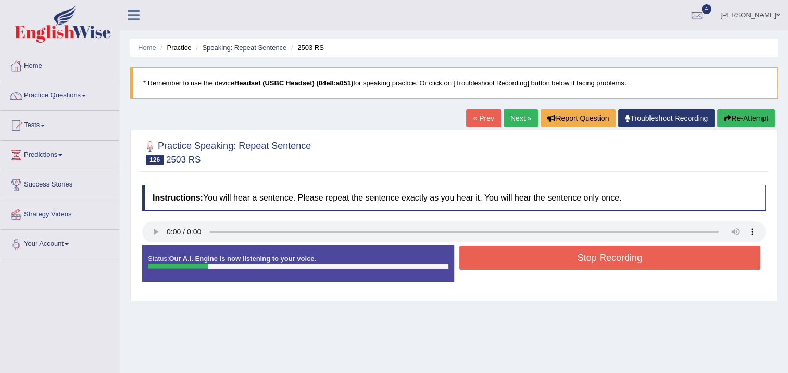
click at [476, 258] on button "Stop Recording" at bounding box center [609, 258] width 301 height 24
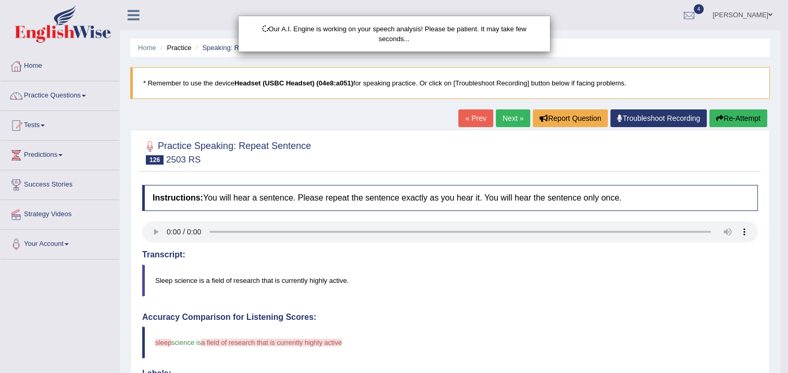
click at [150, 236] on body "Toggle navigation Home Practice Questions Speaking Practice Read Aloud Repeat S…" at bounding box center [394, 186] width 788 height 373
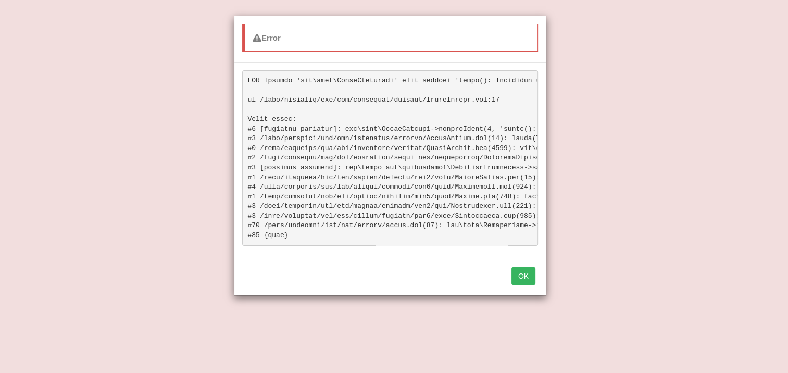
click at [523, 278] on button "OK" at bounding box center [523, 276] width 24 height 18
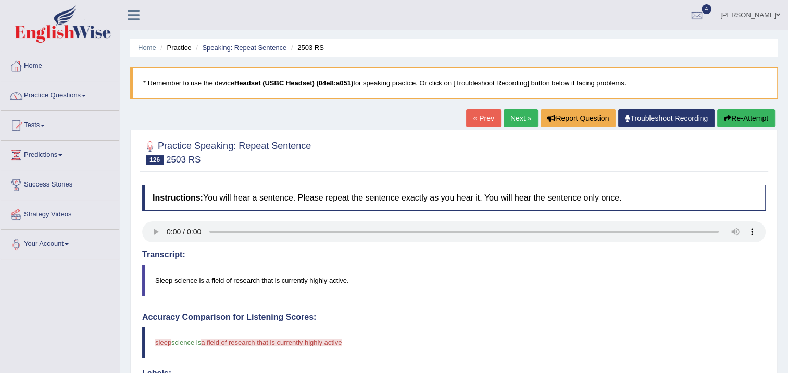
click at [730, 109] on button "Re-Attempt" at bounding box center [746, 118] width 58 height 18
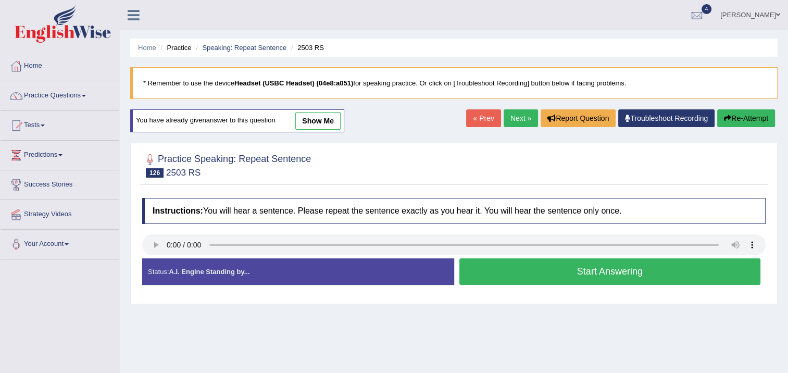
click at [526, 269] on button "Start Answering" at bounding box center [609, 271] width 301 height 27
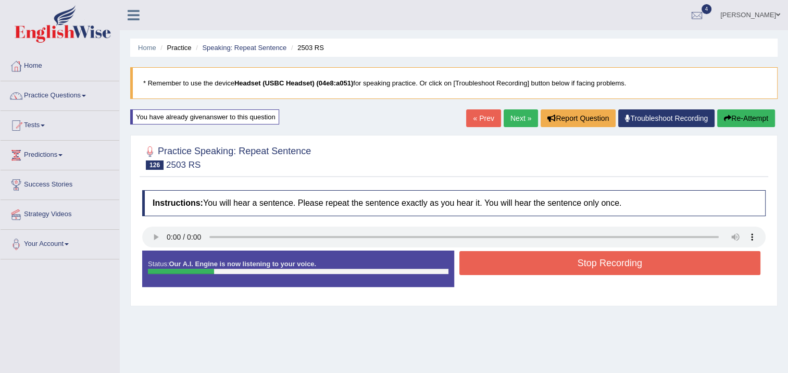
click at [526, 265] on button "Stop Recording" at bounding box center [609, 263] width 301 height 24
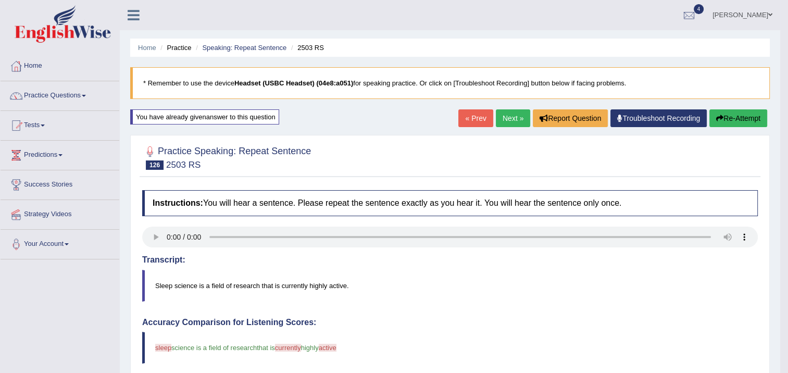
click at [501, 123] on link "Next »" at bounding box center [513, 118] width 34 height 18
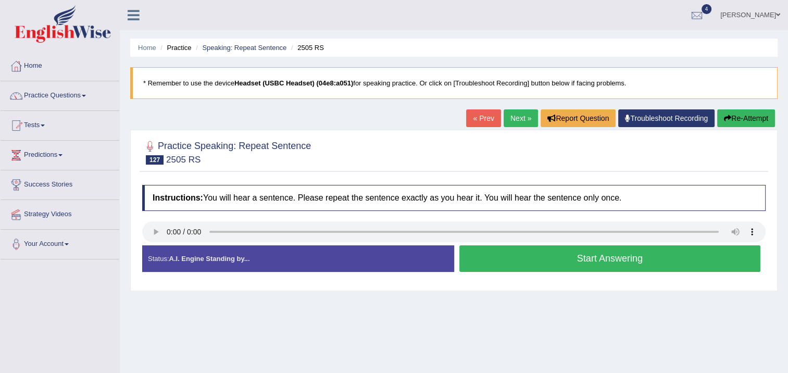
click at [556, 251] on button "Start Answering" at bounding box center [609, 258] width 301 height 27
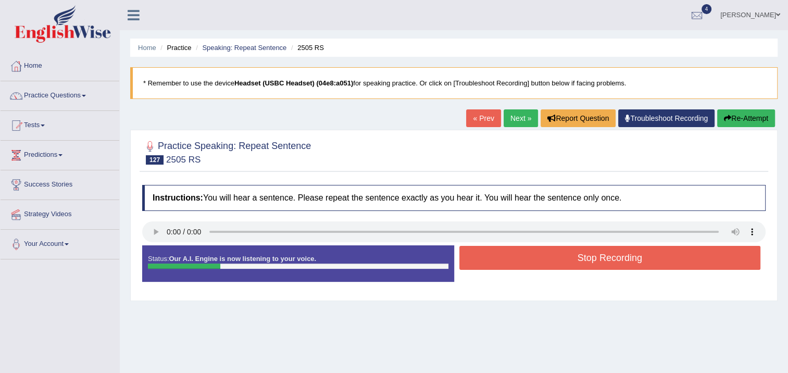
click at [556, 250] on button "Stop Recording" at bounding box center [609, 258] width 301 height 24
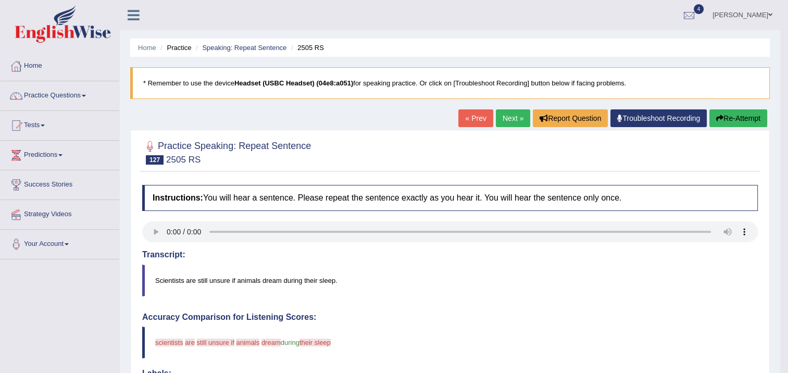
click at [498, 118] on link "Next »" at bounding box center [513, 118] width 34 height 18
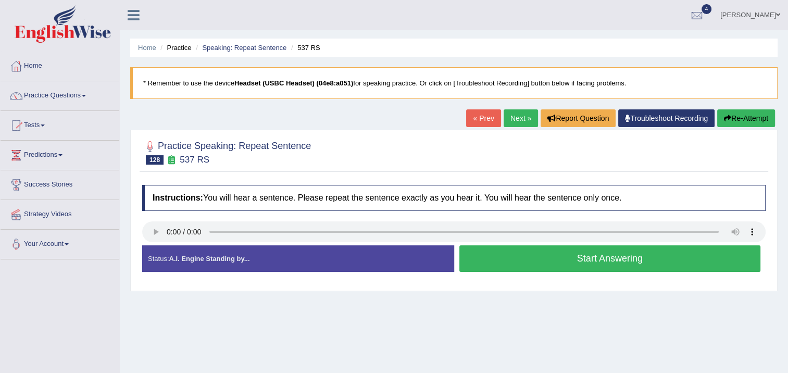
click at [491, 265] on button "Start Answering" at bounding box center [609, 258] width 301 height 27
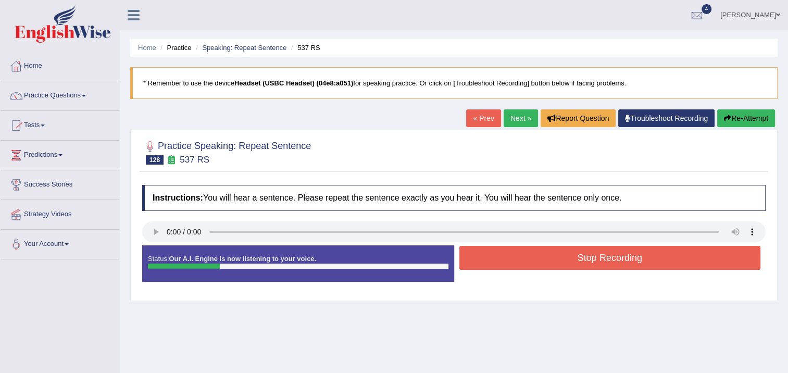
click at [491, 263] on button "Stop Recording" at bounding box center [609, 258] width 301 height 24
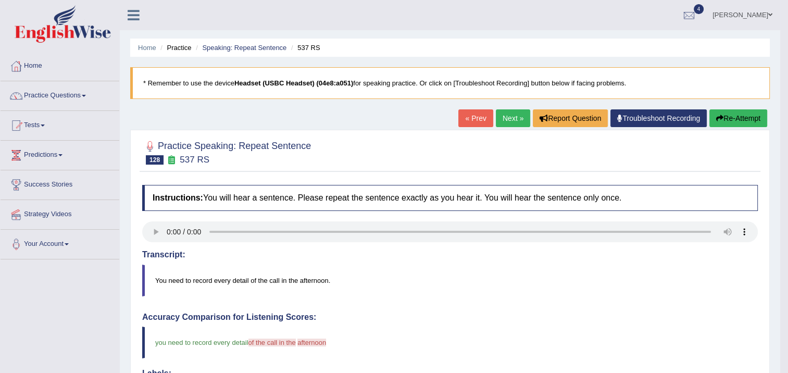
click at [517, 119] on link "Next »" at bounding box center [513, 118] width 34 height 18
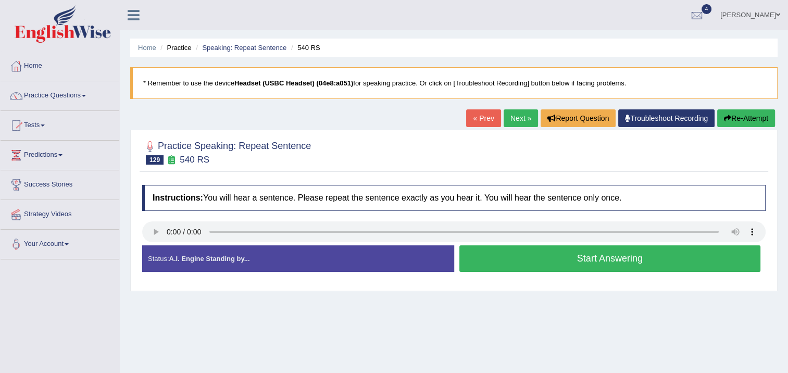
click at [502, 266] on button "Start Answering" at bounding box center [609, 258] width 301 height 27
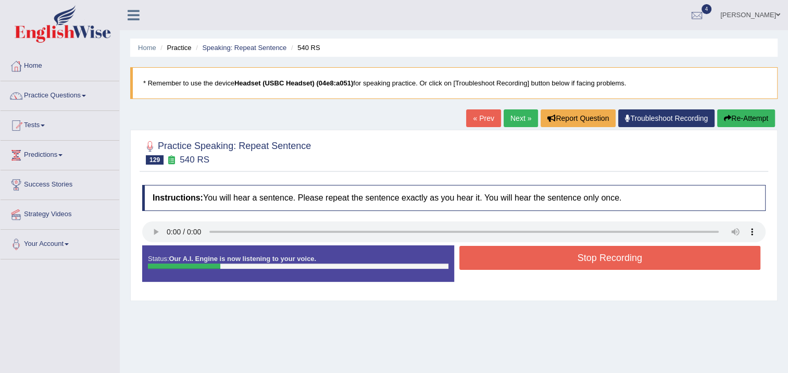
click at [731, 121] on button "Re-Attempt" at bounding box center [746, 118] width 58 height 18
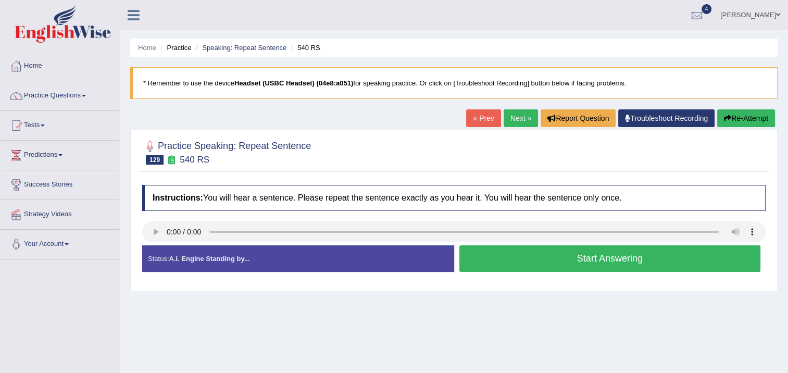
click at [506, 267] on button "Start Answering" at bounding box center [609, 258] width 301 height 27
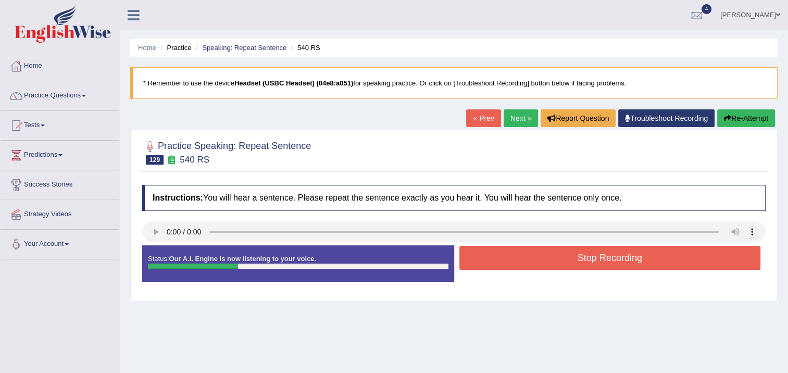
click at [501, 262] on button "Stop Recording" at bounding box center [609, 258] width 301 height 24
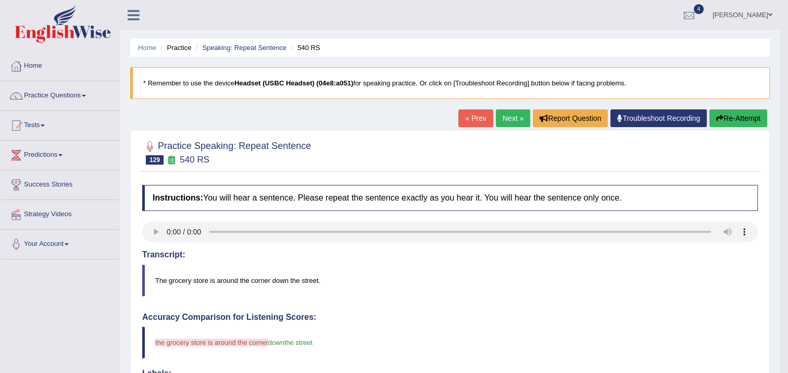
click at [733, 115] on button "Re-Attempt" at bounding box center [738, 118] width 58 height 18
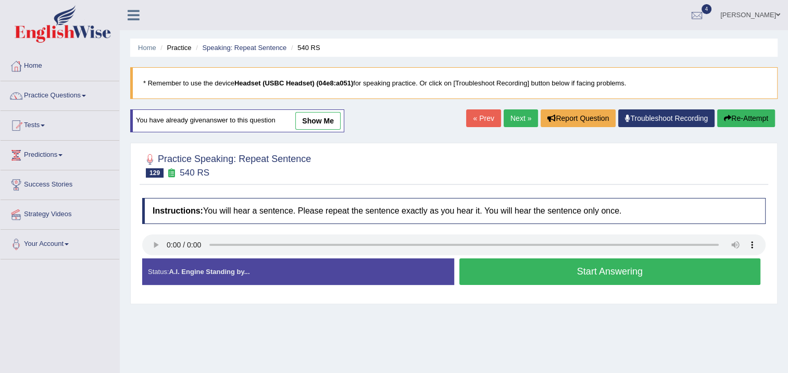
click at [554, 261] on button "Start Answering" at bounding box center [609, 271] width 301 height 27
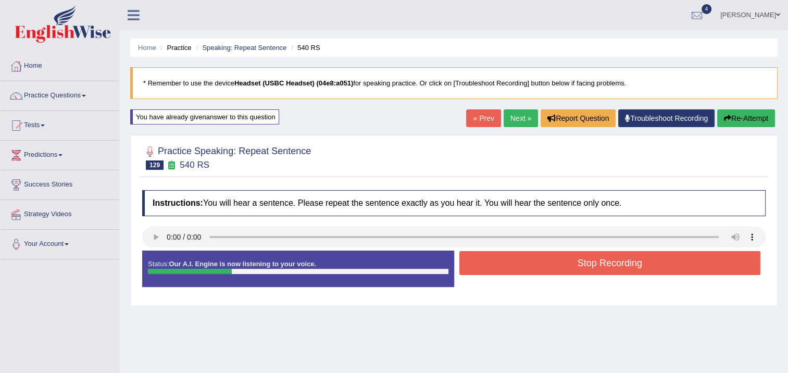
click at [553, 263] on button "Stop Recording" at bounding box center [609, 263] width 301 height 24
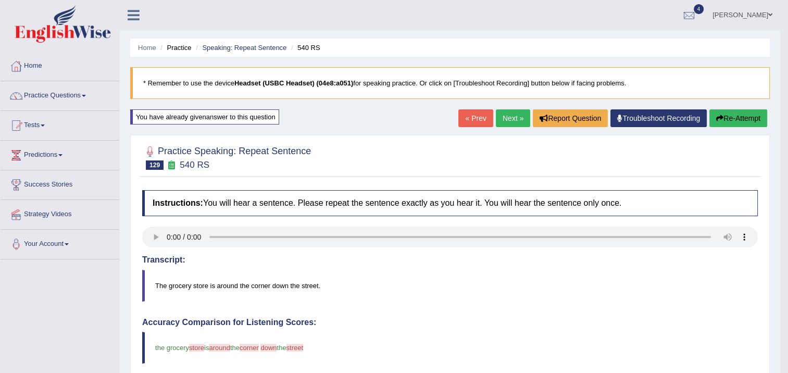
click at [499, 123] on link "Next »" at bounding box center [513, 118] width 34 height 18
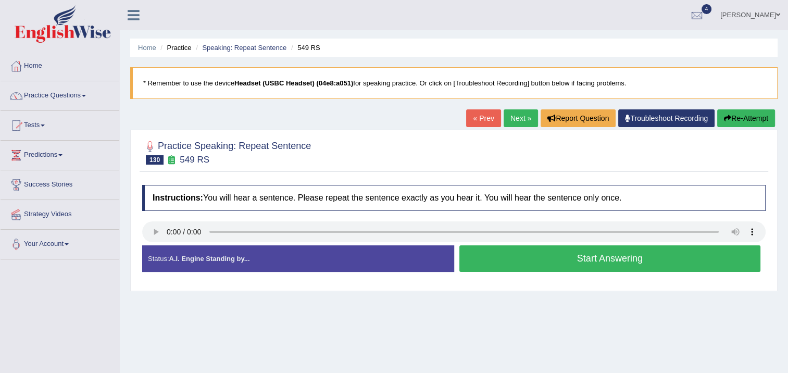
click at [639, 264] on button "Start Answering" at bounding box center [609, 258] width 301 height 27
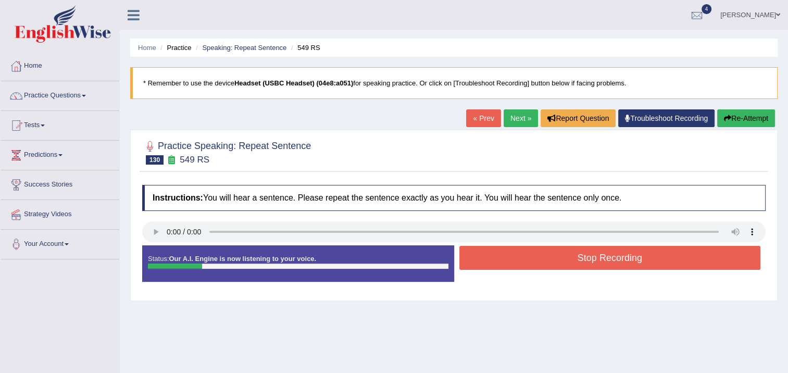
click at [639, 261] on button "Stop Recording" at bounding box center [609, 258] width 301 height 24
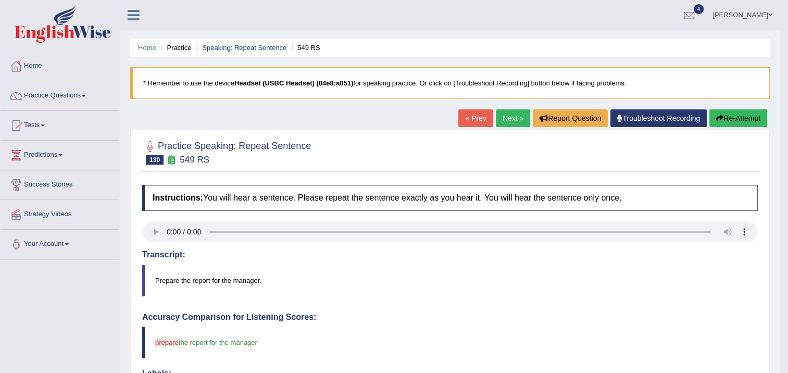
click at [512, 121] on link "Next »" at bounding box center [513, 118] width 34 height 18
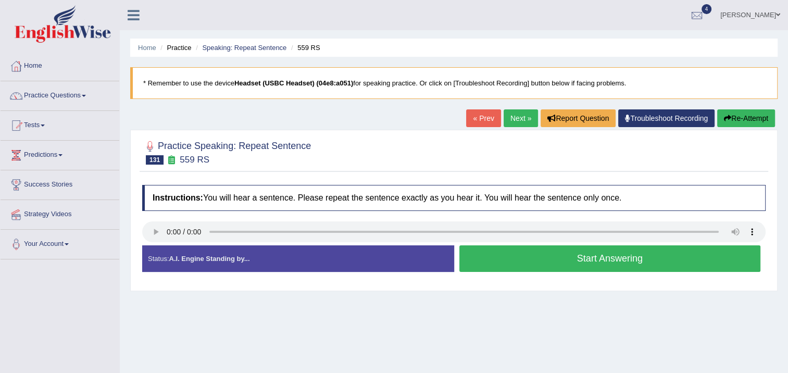
click at [489, 254] on button "Start Answering" at bounding box center [609, 258] width 301 height 27
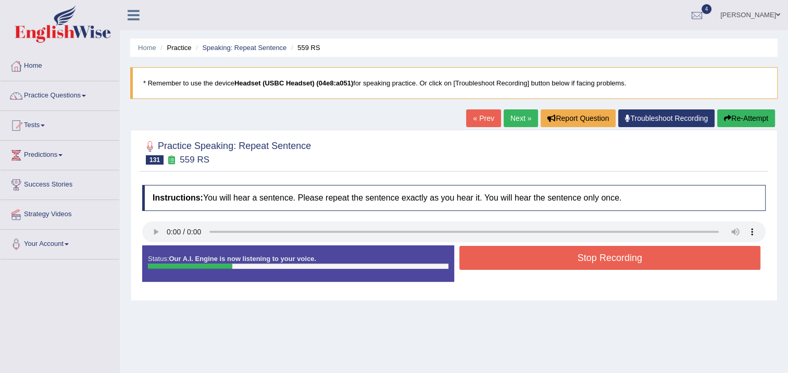
click at [533, 263] on button "Stop Recording" at bounding box center [609, 258] width 301 height 24
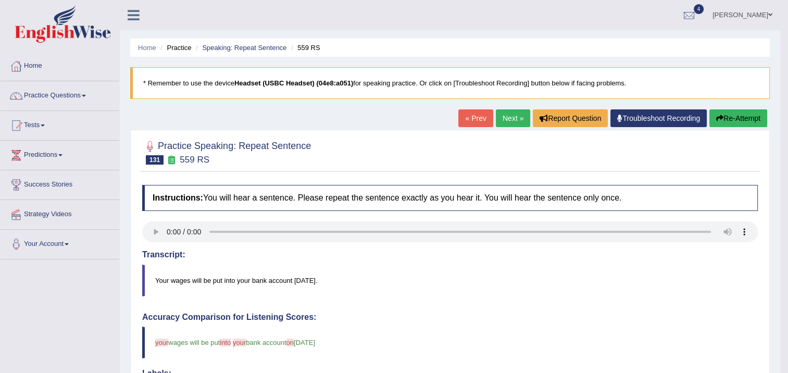
click at [496, 115] on link "Next »" at bounding box center [513, 118] width 34 height 18
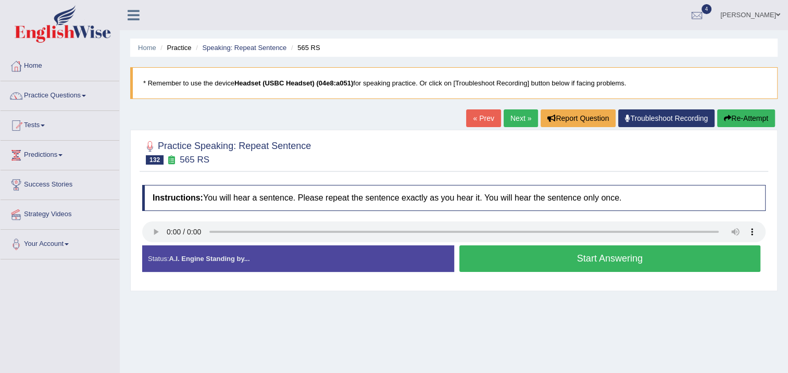
click at [546, 262] on button "Start Answering" at bounding box center [609, 258] width 301 height 27
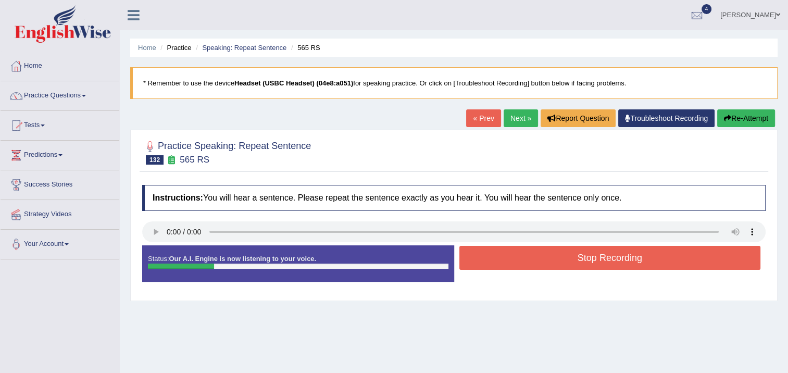
click at [543, 262] on button "Stop Recording" at bounding box center [609, 258] width 301 height 24
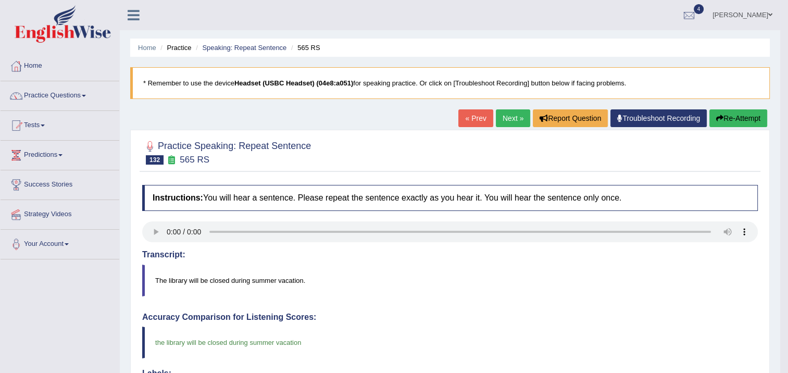
click at [507, 114] on link "Next »" at bounding box center [513, 118] width 34 height 18
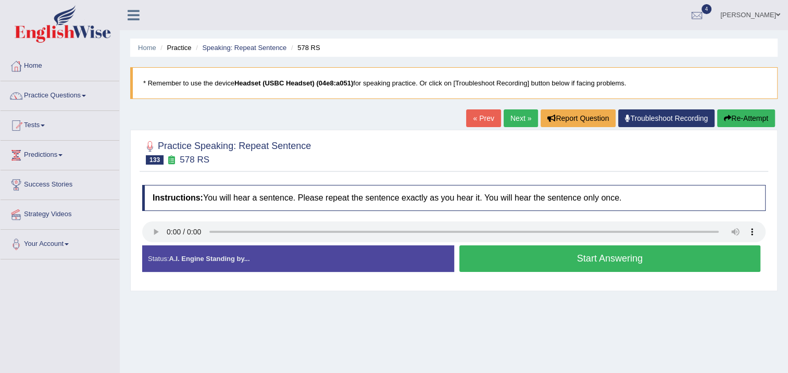
click at [498, 259] on button "Start Answering" at bounding box center [609, 258] width 301 height 27
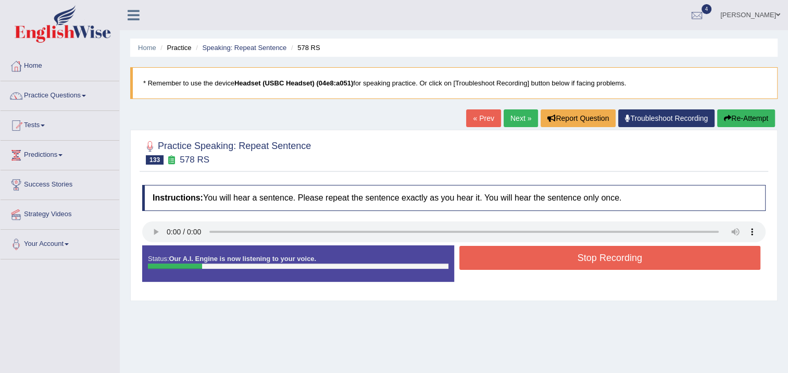
click at [498, 258] on button "Stop Recording" at bounding box center [609, 258] width 301 height 24
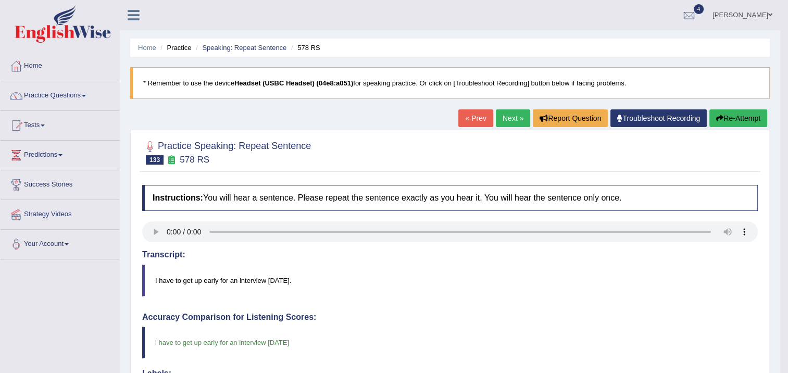
click at [521, 119] on link "Next »" at bounding box center [513, 118] width 34 height 18
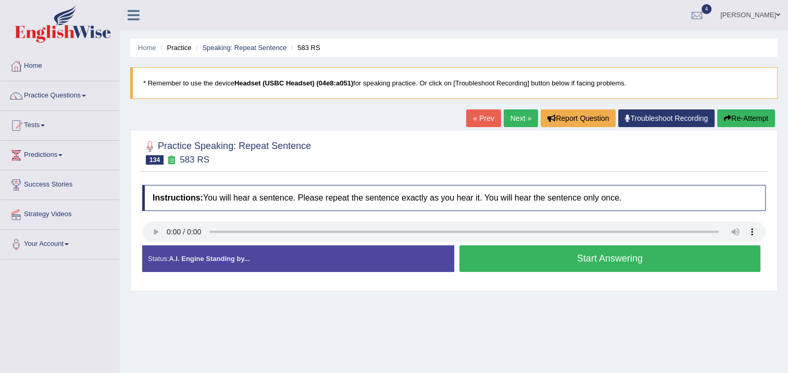
click at [481, 259] on button "Start Answering" at bounding box center [609, 258] width 301 height 27
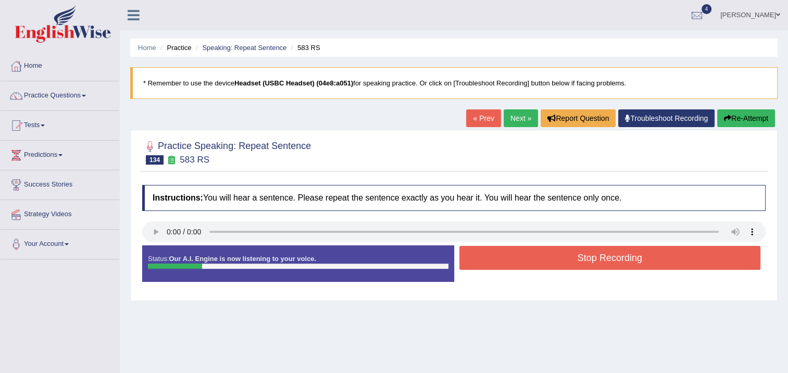
click at [479, 259] on button "Stop Recording" at bounding box center [609, 258] width 301 height 24
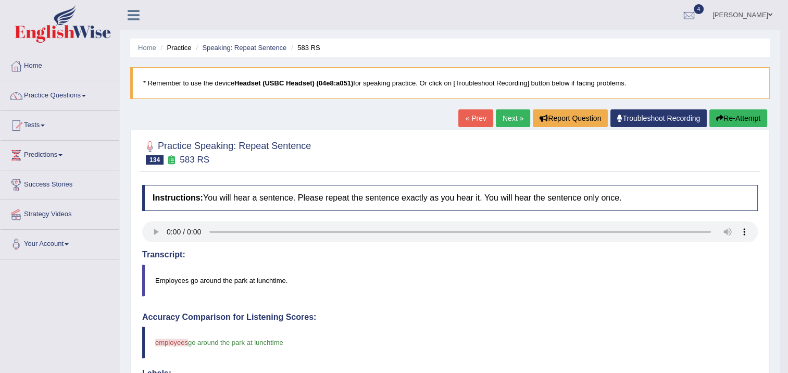
click at [505, 118] on link "Next »" at bounding box center [513, 118] width 34 height 18
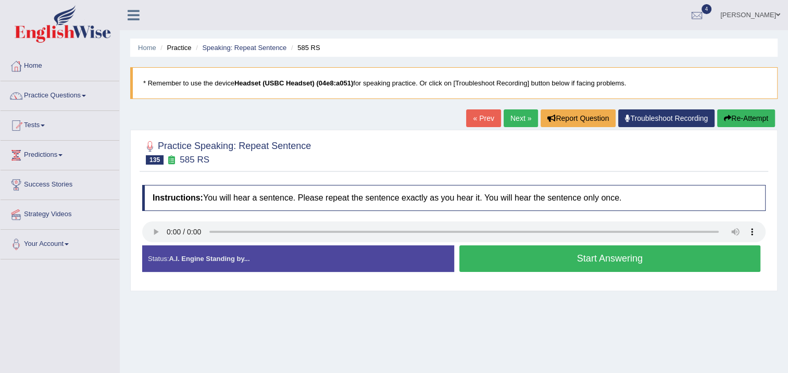
click at [498, 252] on button "Start Answering" at bounding box center [609, 258] width 301 height 27
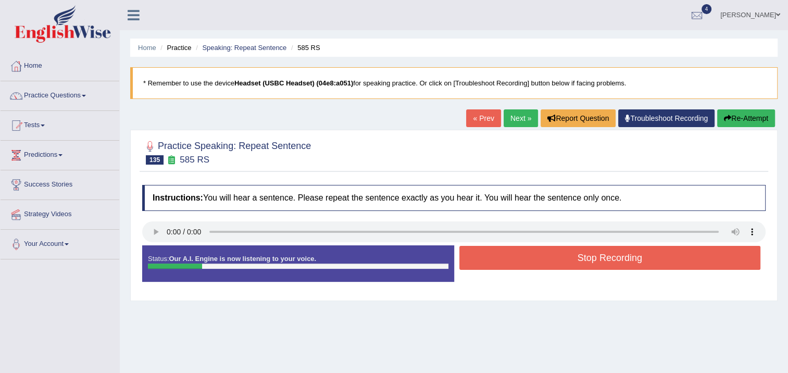
click at [498, 252] on button "Stop Recording" at bounding box center [609, 258] width 301 height 24
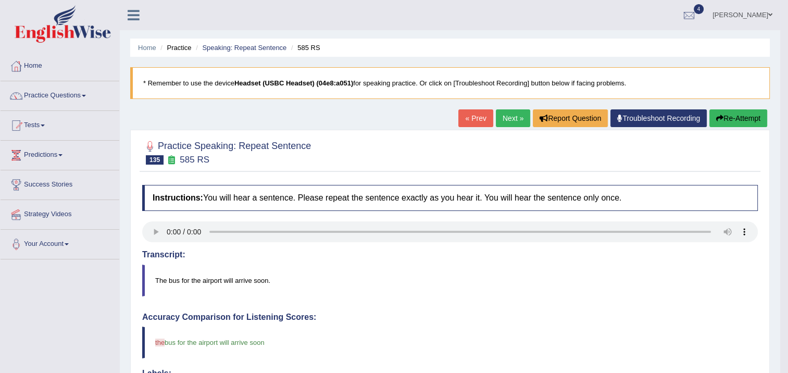
click at [512, 120] on link "Next »" at bounding box center [513, 118] width 34 height 18
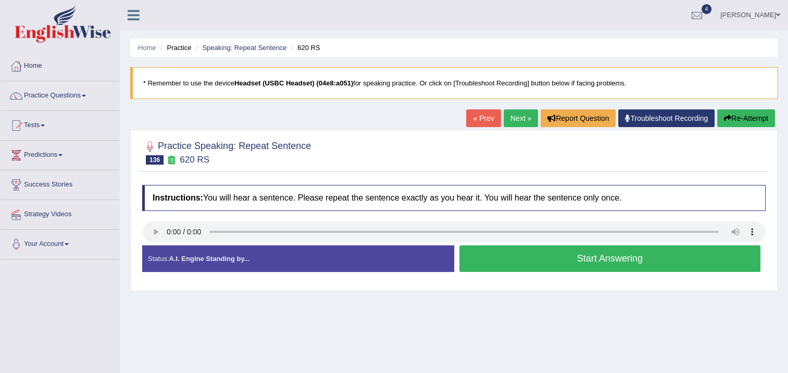
click at [521, 256] on button "Start Answering" at bounding box center [609, 258] width 301 height 27
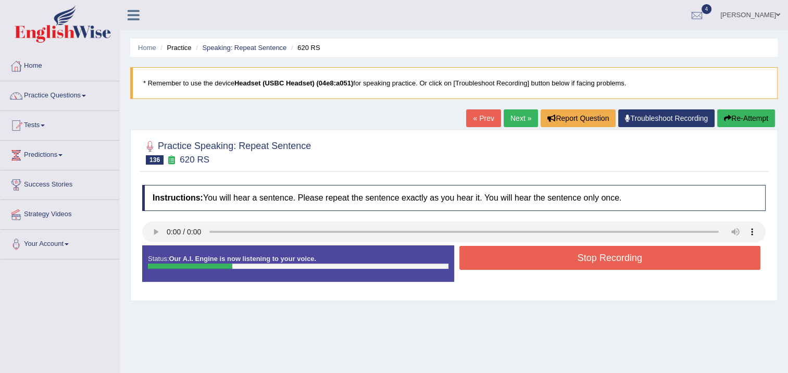
click at [521, 255] on button "Stop Recording" at bounding box center [609, 258] width 301 height 24
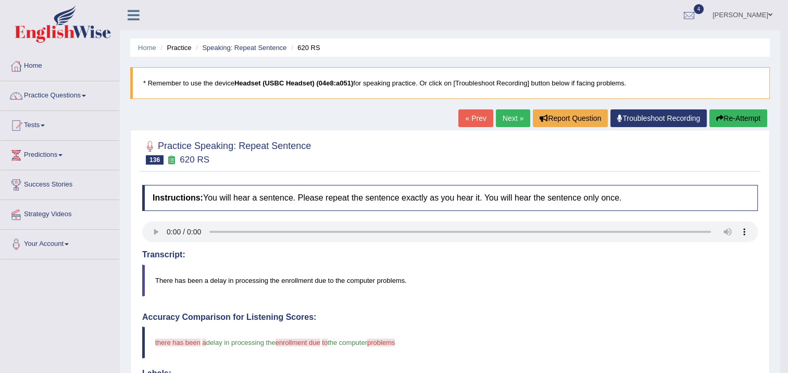
click at [729, 120] on button "Re-Attempt" at bounding box center [738, 118] width 58 height 18
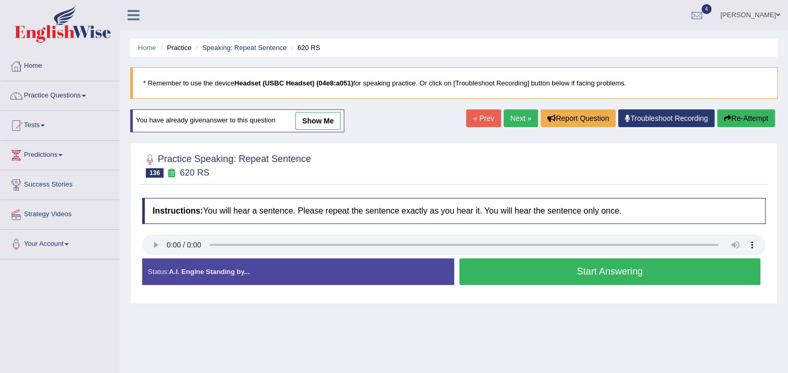
click at [652, 276] on button "Start Answering" at bounding box center [609, 271] width 301 height 27
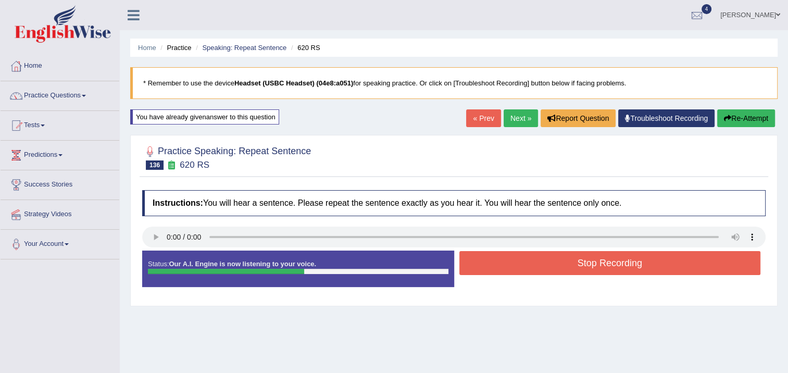
click at [589, 260] on button "Stop Recording" at bounding box center [609, 263] width 301 height 24
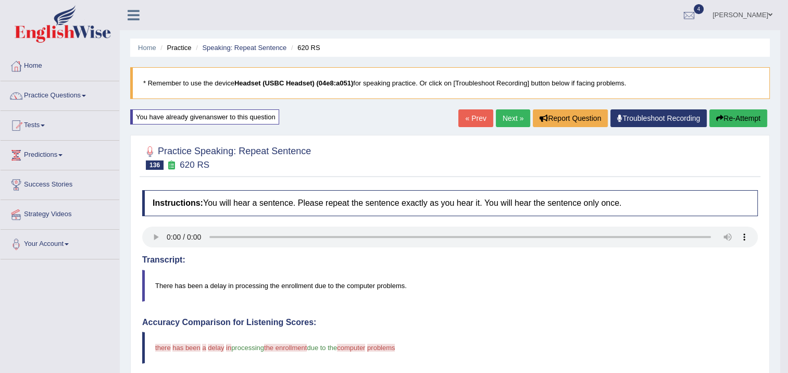
click at [518, 120] on link "Next »" at bounding box center [513, 118] width 34 height 18
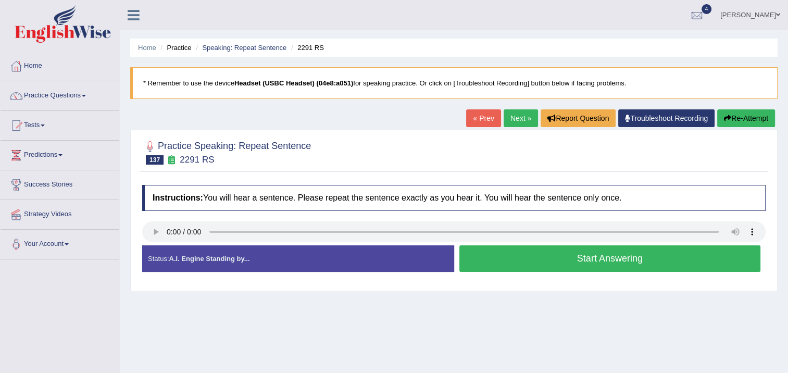
click at [517, 254] on button "Start Answering" at bounding box center [609, 258] width 301 height 27
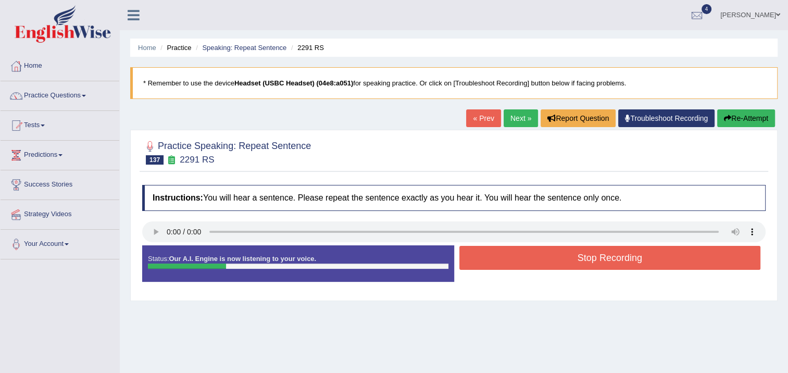
click at [517, 254] on button "Stop Recording" at bounding box center [609, 258] width 301 height 24
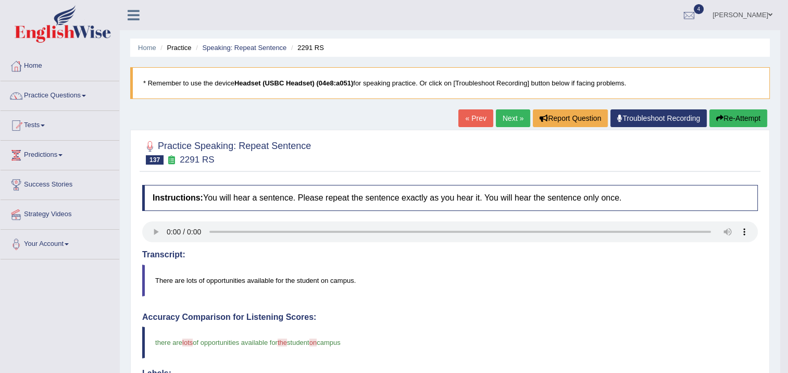
click at [510, 116] on link "Next »" at bounding box center [513, 118] width 34 height 18
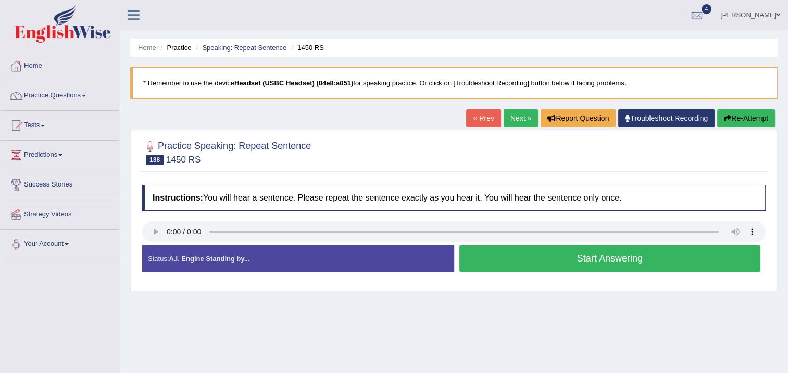
click at [494, 268] on button "Start Answering" at bounding box center [609, 258] width 301 height 27
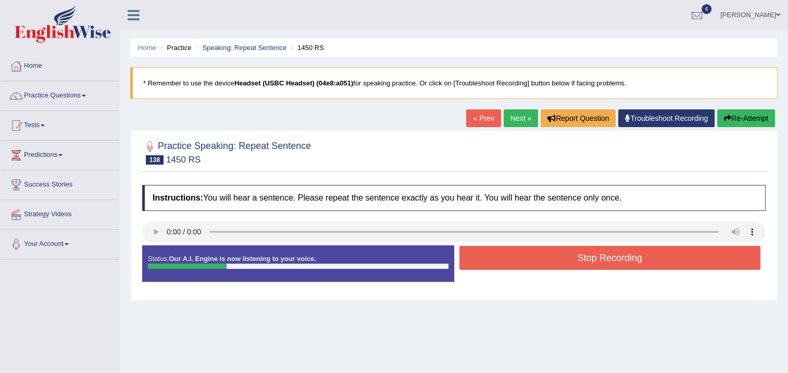
click at [493, 267] on button "Stop Recording" at bounding box center [609, 258] width 301 height 24
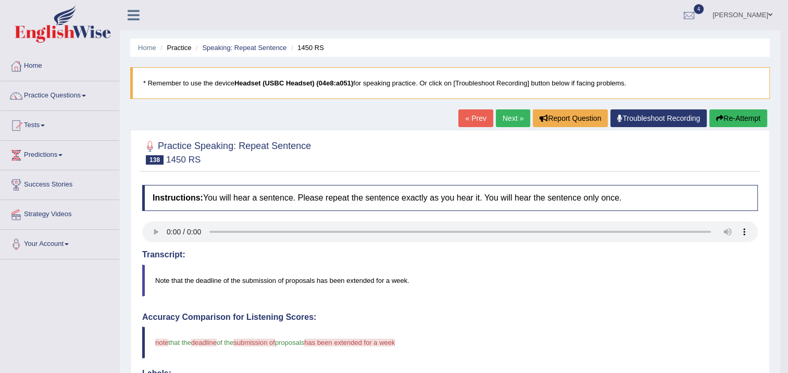
click at [509, 121] on link "Next »" at bounding box center [513, 118] width 34 height 18
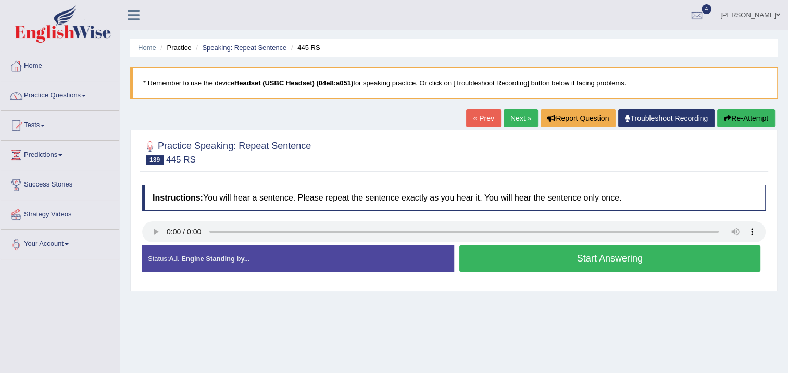
click at [603, 265] on button "Start Answering" at bounding box center [609, 258] width 301 height 27
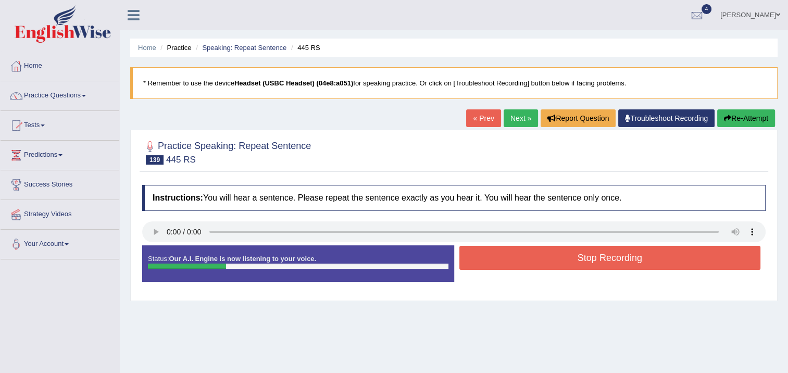
click at [594, 269] on div "Stop Recording" at bounding box center [610, 259] width 312 height 27
click at [594, 258] on button "Stop Recording" at bounding box center [609, 258] width 301 height 24
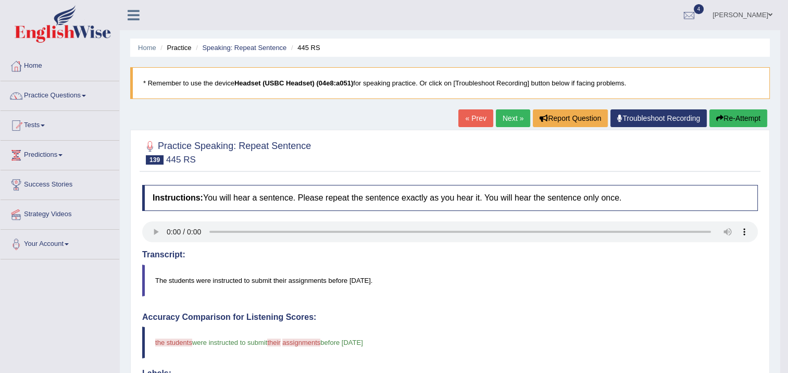
click at [513, 121] on link "Next »" at bounding box center [513, 118] width 34 height 18
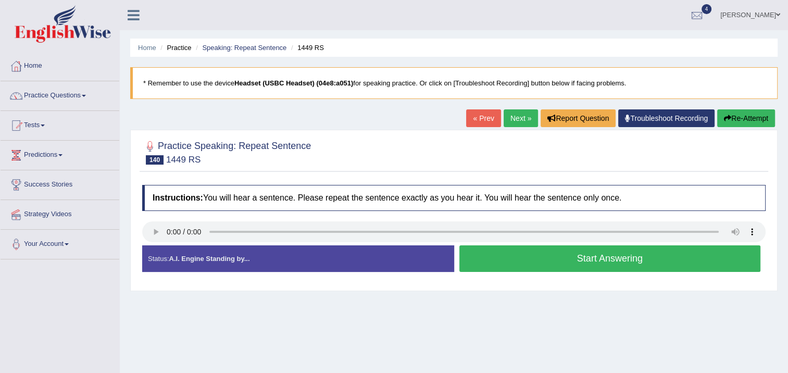
click at [575, 252] on button "Start Answering" at bounding box center [609, 258] width 301 height 27
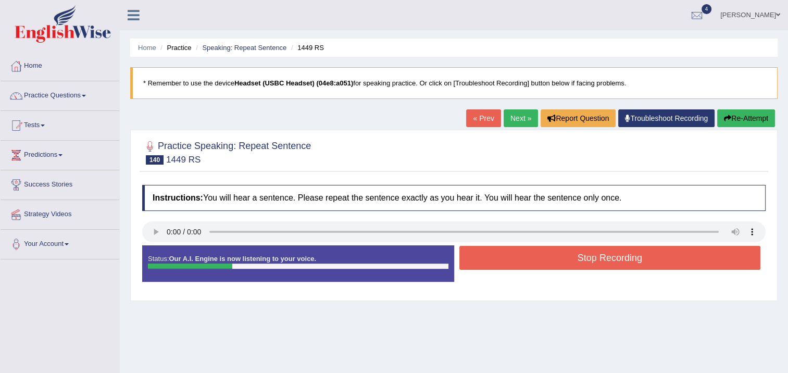
click at [570, 254] on button "Stop Recording" at bounding box center [609, 258] width 301 height 24
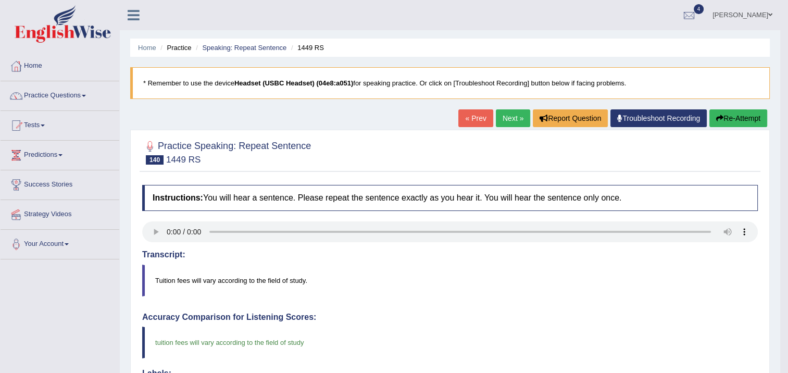
click at [513, 121] on link "Next »" at bounding box center [513, 118] width 34 height 18
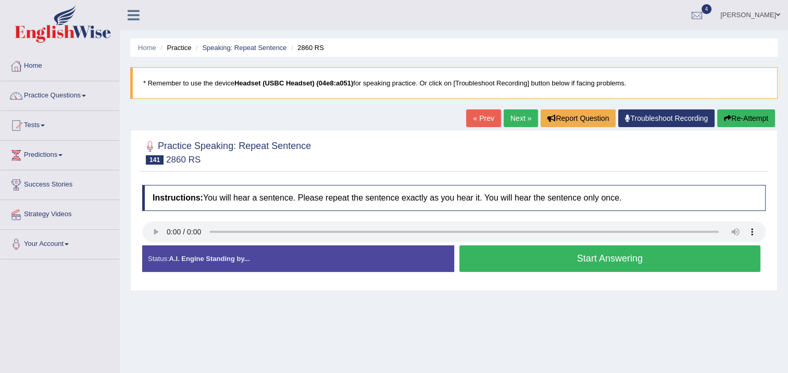
click at [647, 262] on button "Start Answering" at bounding box center [609, 258] width 301 height 27
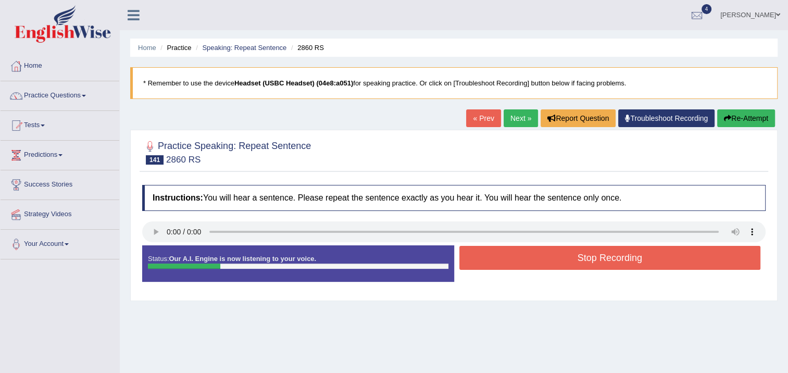
click at [647, 262] on button "Stop Recording" at bounding box center [609, 258] width 301 height 24
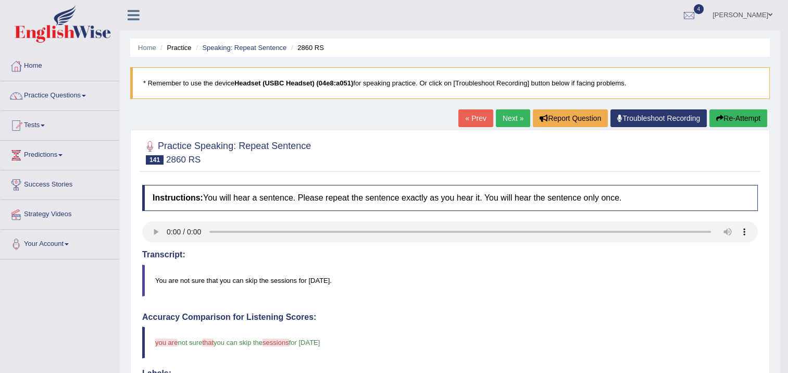
click at [504, 116] on link "Next »" at bounding box center [513, 118] width 34 height 18
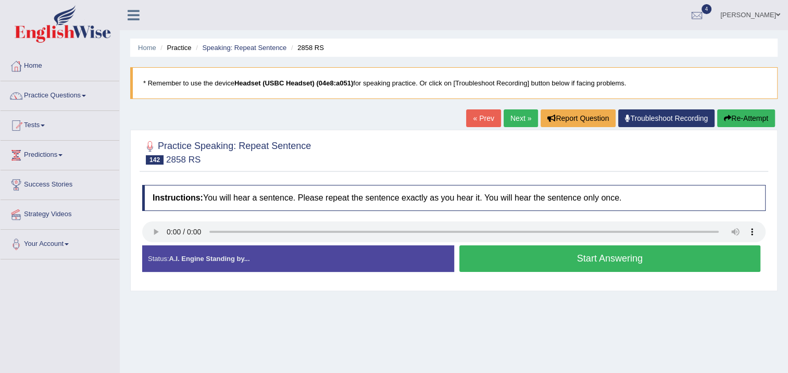
click at [487, 264] on button "Start Answering" at bounding box center [609, 258] width 301 height 27
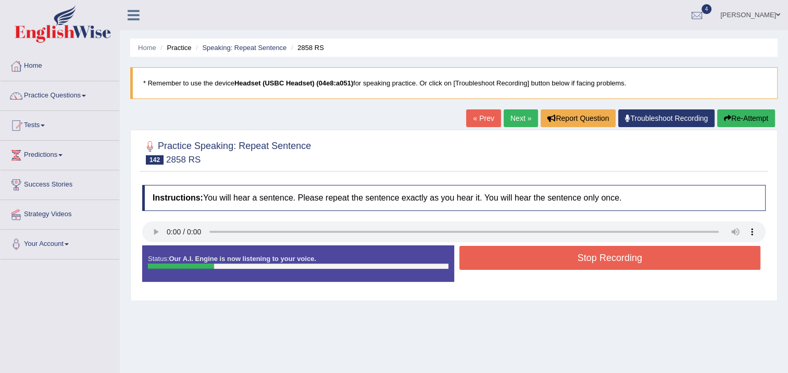
click at [469, 260] on button "Stop Recording" at bounding box center [609, 258] width 301 height 24
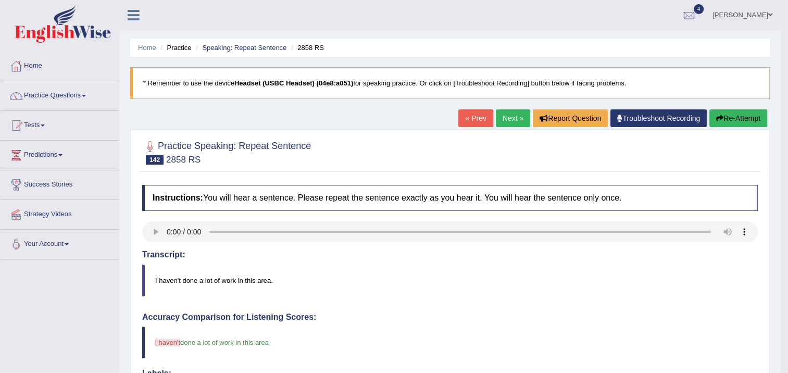
click at [726, 112] on button "Re-Attempt" at bounding box center [738, 118] width 58 height 18
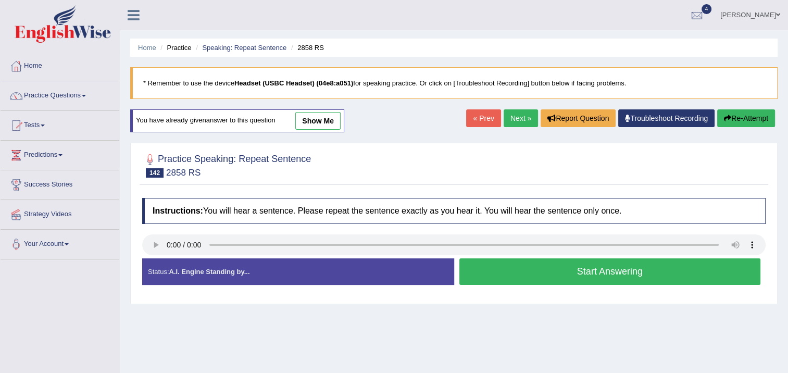
click at [563, 278] on button "Start Answering" at bounding box center [609, 271] width 301 height 27
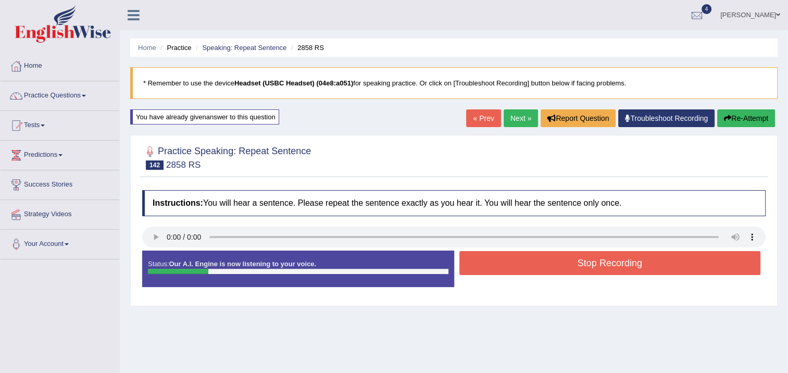
click at [533, 262] on button "Stop Recording" at bounding box center [609, 263] width 301 height 24
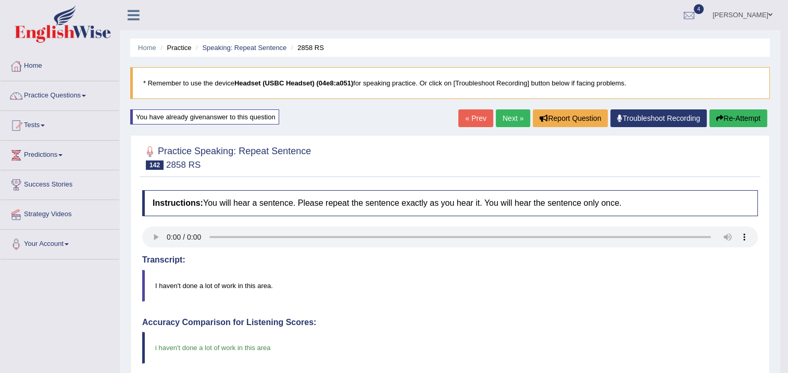
click at [501, 120] on link "Next »" at bounding box center [513, 118] width 34 height 18
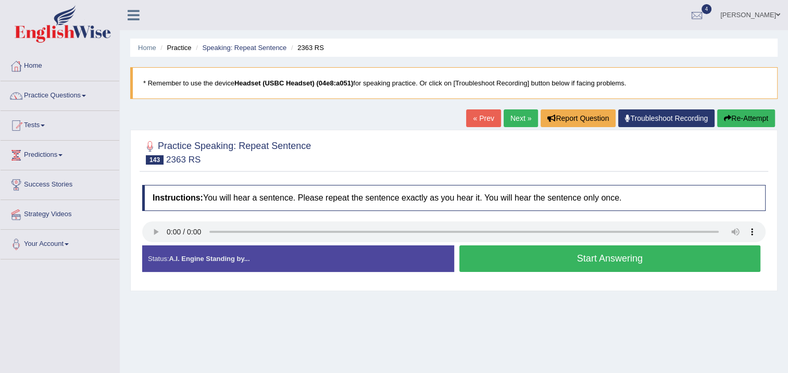
click at [479, 260] on button "Start Answering" at bounding box center [609, 258] width 301 height 27
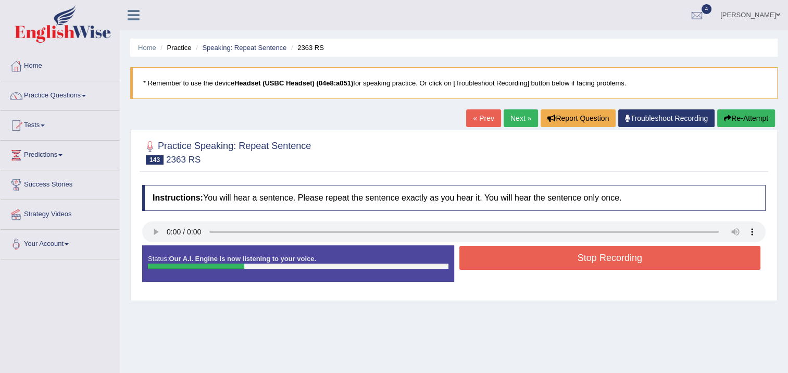
click at [480, 258] on button "Stop Recording" at bounding box center [609, 258] width 301 height 24
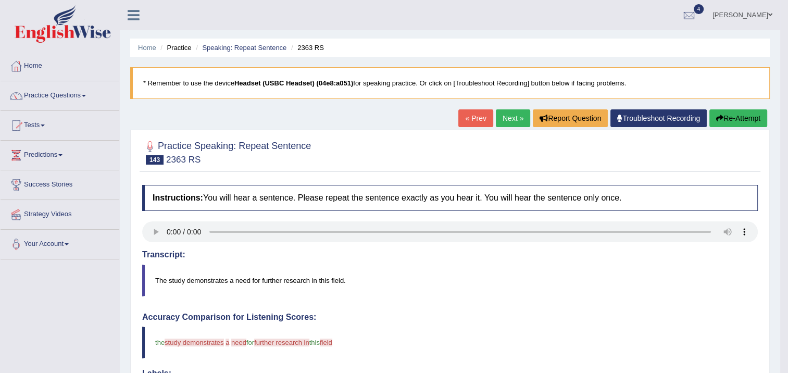
click at [520, 117] on link "Next »" at bounding box center [513, 118] width 34 height 18
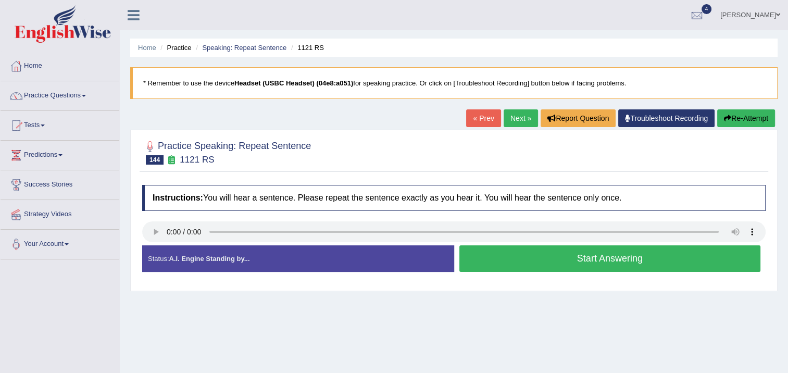
click at [517, 271] on button "Start Answering" at bounding box center [609, 258] width 301 height 27
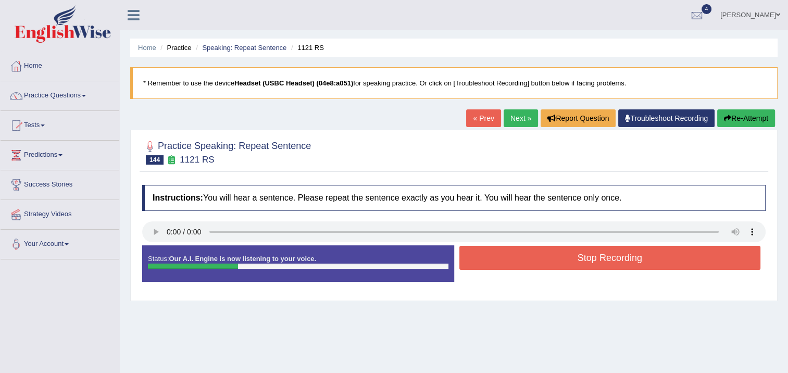
click at [501, 258] on button "Stop Recording" at bounding box center [609, 258] width 301 height 24
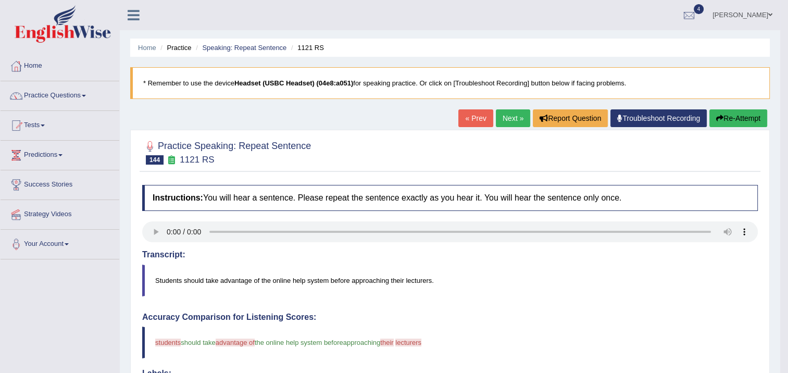
click at [509, 120] on link "Next »" at bounding box center [513, 118] width 34 height 18
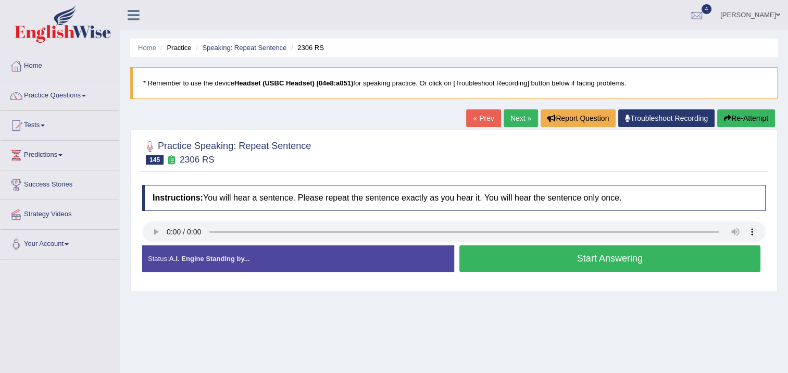
click at [554, 258] on button "Start Answering" at bounding box center [609, 258] width 301 height 27
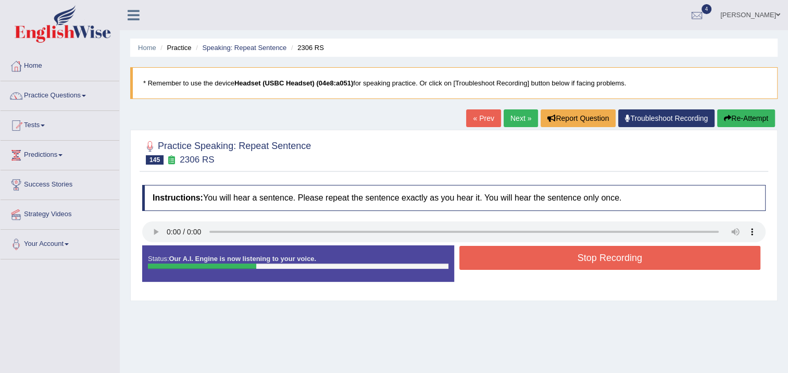
click at [554, 258] on button "Stop Recording" at bounding box center [609, 258] width 301 height 24
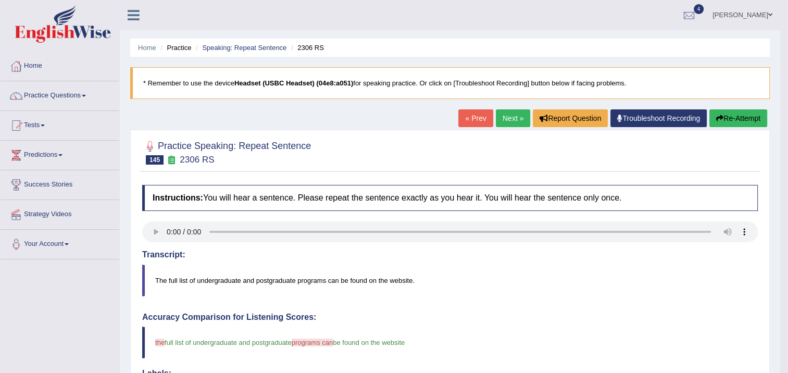
click at [517, 121] on link "Next »" at bounding box center [513, 118] width 34 height 18
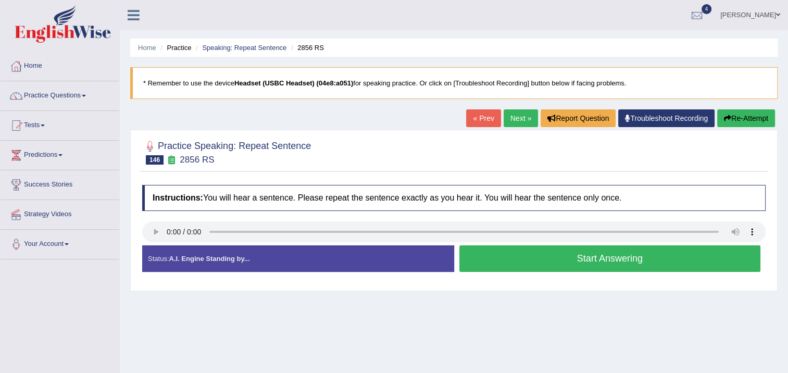
click at [487, 263] on button "Start Answering" at bounding box center [609, 258] width 301 height 27
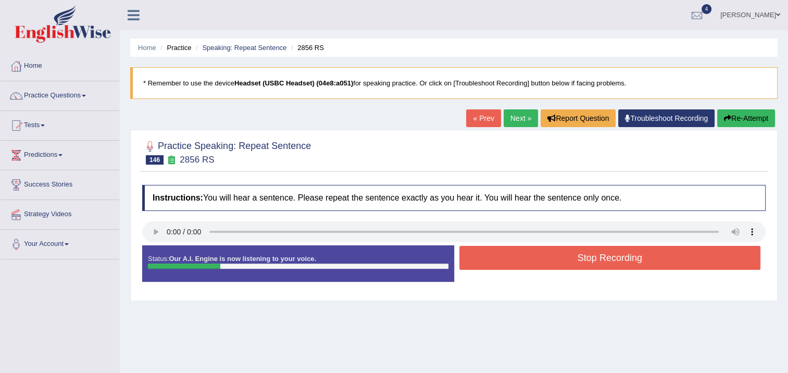
click at [487, 263] on button "Stop Recording" at bounding box center [609, 258] width 301 height 24
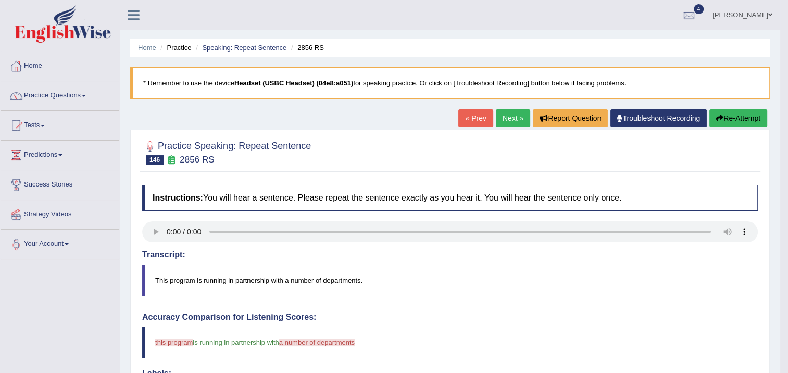
click at [508, 119] on link "Next »" at bounding box center [513, 118] width 34 height 18
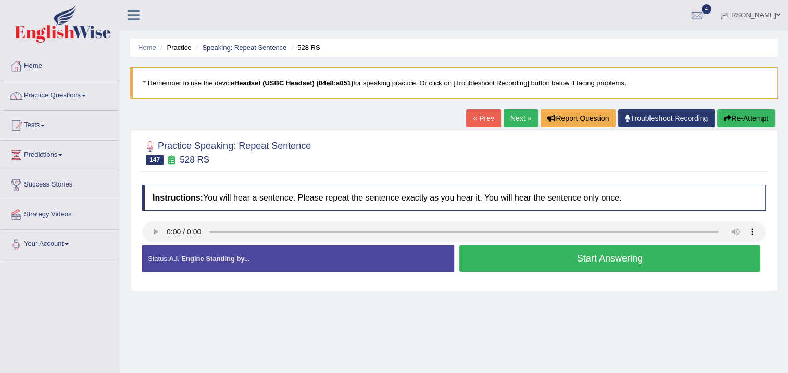
click at [483, 263] on button "Start Answering" at bounding box center [609, 258] width 301 height 27
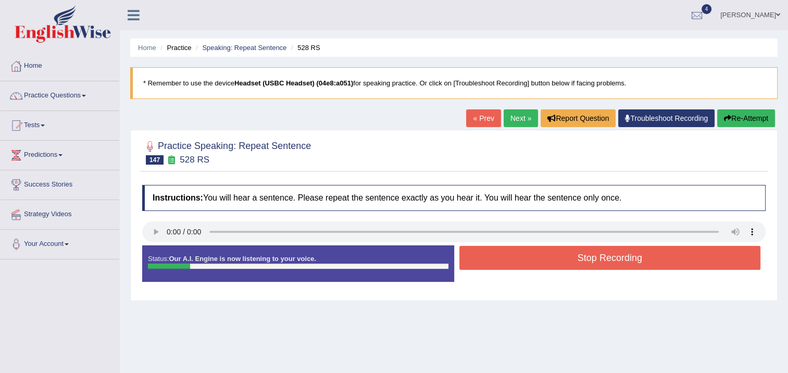
click at [482, 262] on button "Stop Recording" at bounding box center [609, 258] width 301 height 24
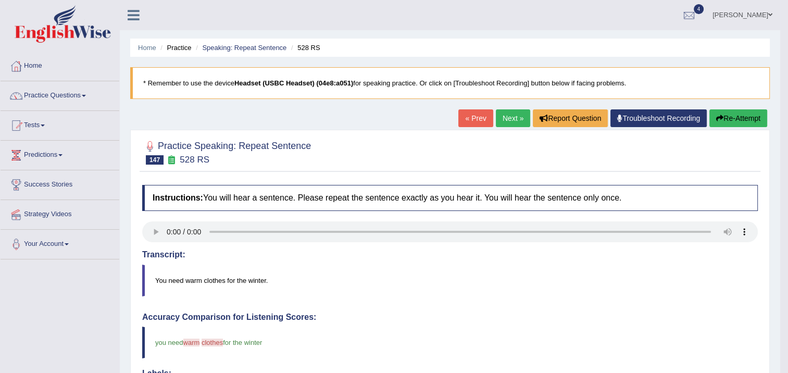
click at [502, 117] on link "Next »" at bounding box center [513, 118] width 34 height 18
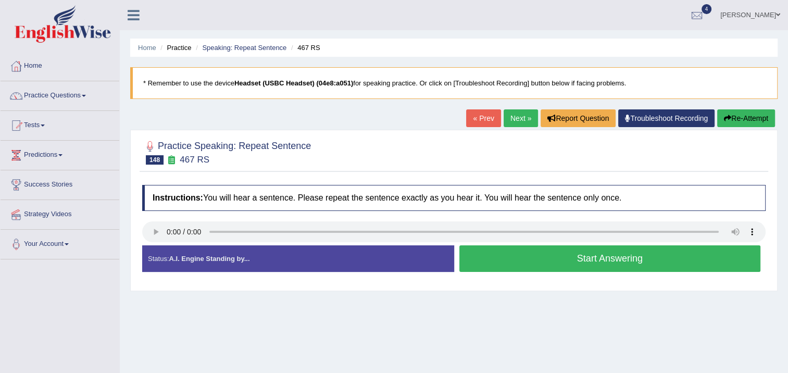
click at [476, 261] on button "Start Answering" at bounding box center [609, 258] width 301 height 27
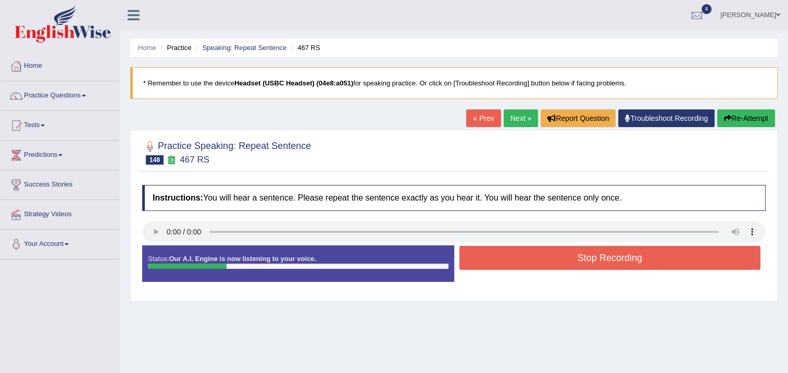
click at [475, 261] on button "Stop Recording" at bounding box center [609, 258] width 301 height 24
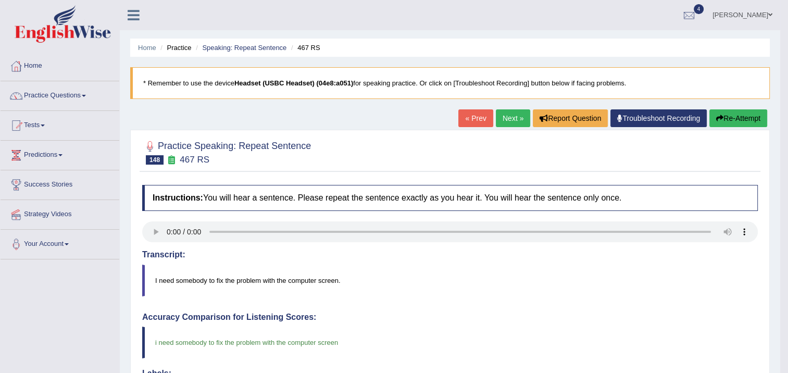
click at [505, 119] on link "Next »" at bounding box center [513, 118] width 34 height 18
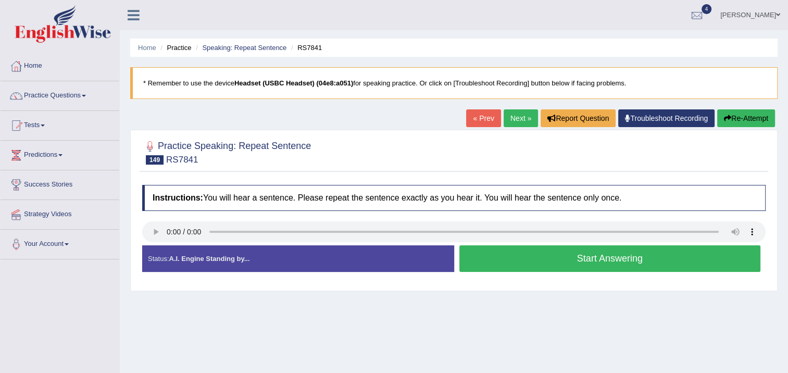
click at [550, 262] on button "Start Answering" at bounding box center [609, 258] width 301 height 27
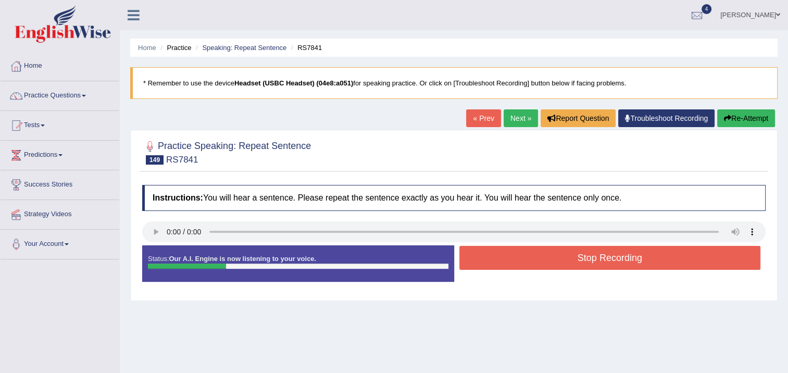
click at [544, 257] on button "Stop Recording" at bounding box center [609, 258] width 301 height 24
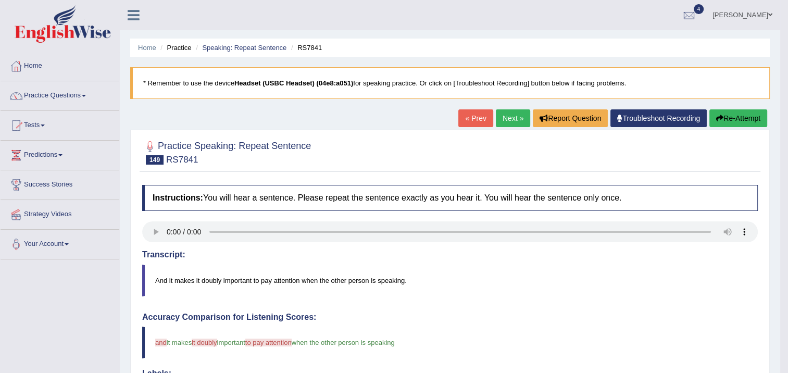
click at [519, 121] on link "Next »" at bounding box center [513, 118] width 34 height 18
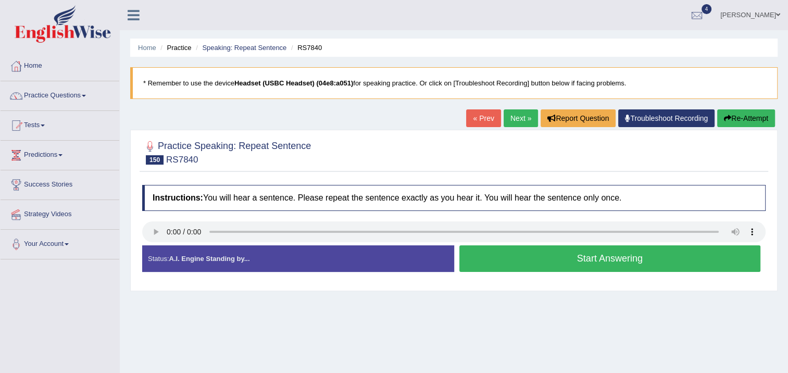
click at [537, 259] on button "Start Answering" at bounding box center [609, 258] width 301 height 27
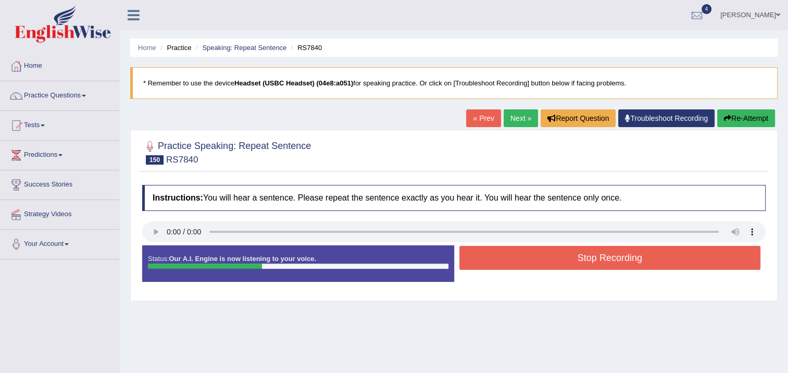
click at [535, 259] on button "Stop Recording" at bounding box center [609, 258] width 301 height 24
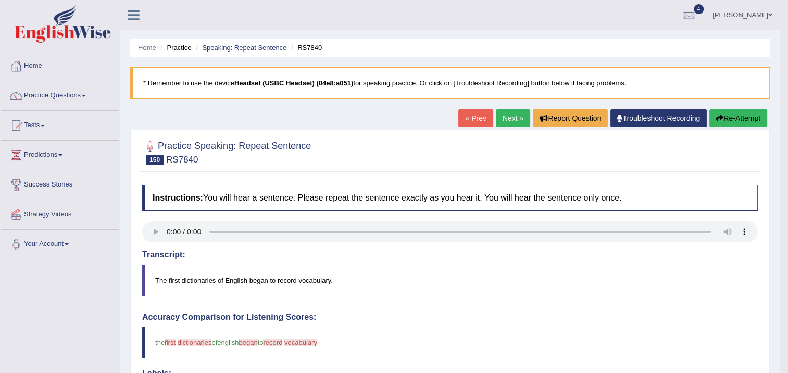
click at [505, 118] on link "Next »" at bounding box center [513, 118] width 34 height 18
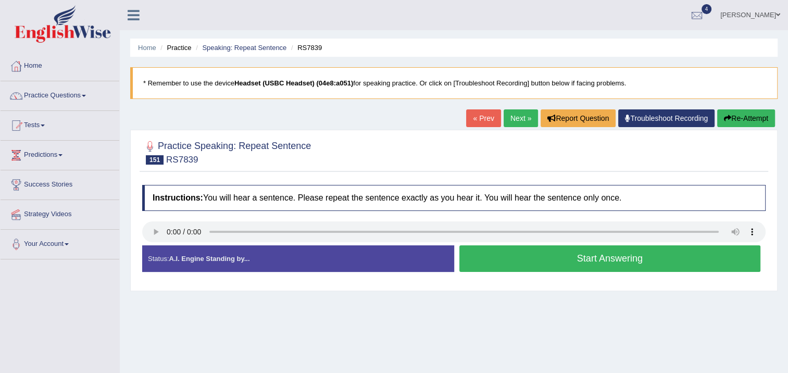
click at [466, 258] on button "Start Answering" at bounding box center [609, 258] width 301 height 27
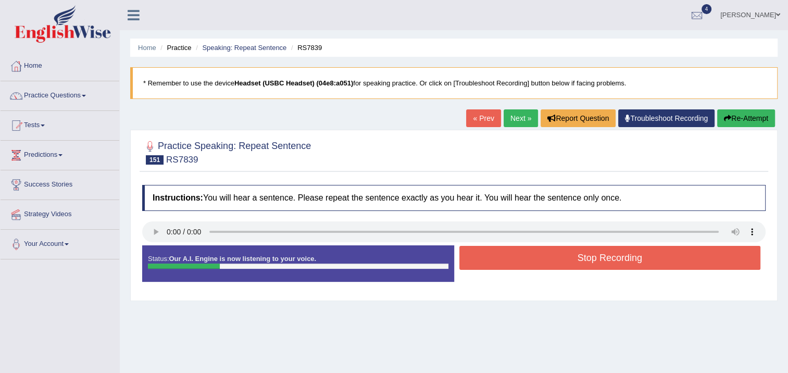
click at [466, 258] on button "Stop Recording" at bounding box center [609, 258] width 301 height 24
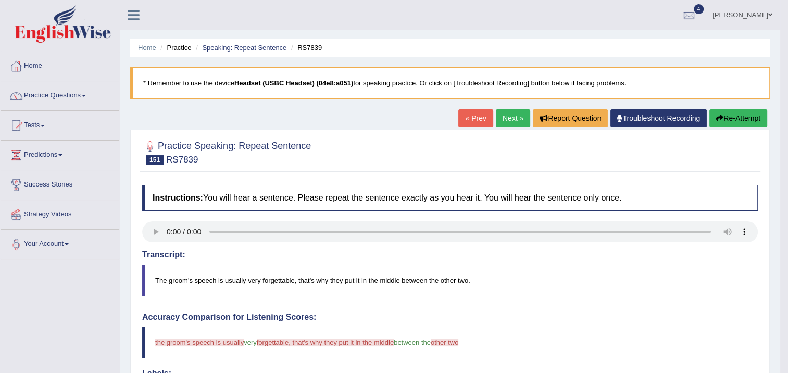
click at [508, 116] on link "Next »" at bounding box center [513, 118] width 34 height 18
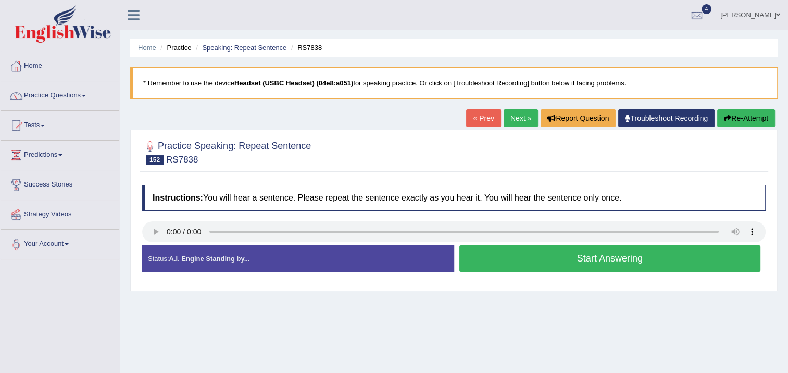
click at [479, 254] on button "Start Answering" at bounding box center [609, 258] width 301 height 27
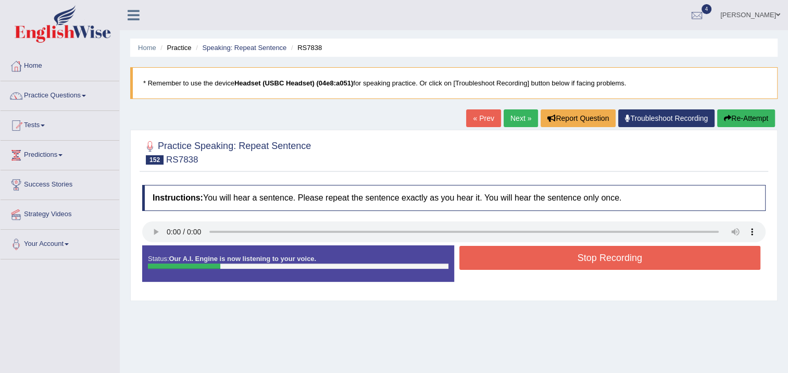
click at [479, 254] on button "Stop Recording" at bounding box center [609, 258] width 301 height 24
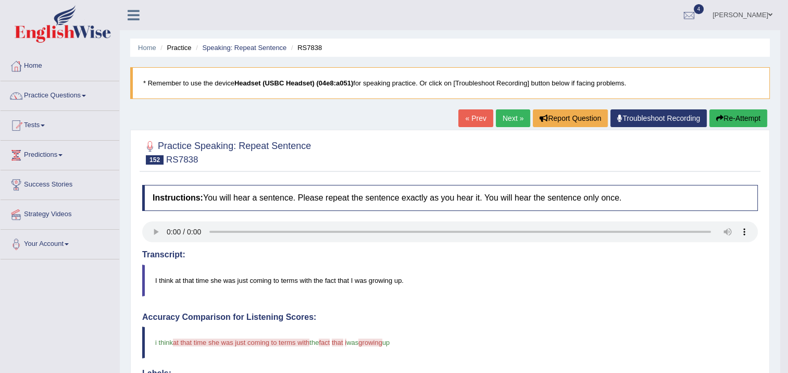
click at [505, 120] on link "Next »" at bounding box center [513, 118] width 34 height 18
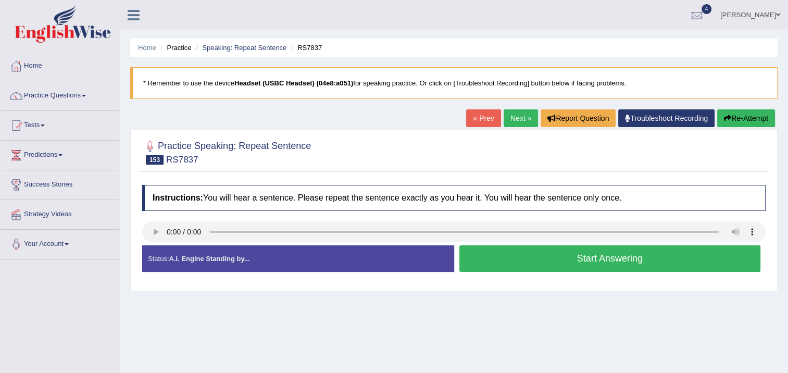
click at [468, 263] on button "Start Answering" at bounding box center [609, 258] width 301 height 27
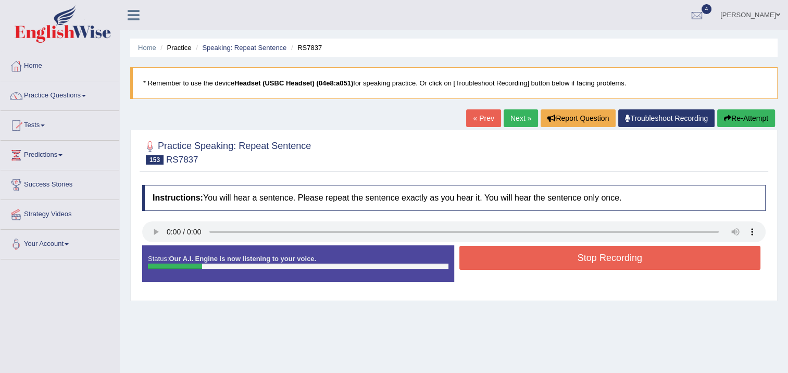
click at [468, 263] on button "Stop Recording" at bounding box center [609, 258] width 301 height 24
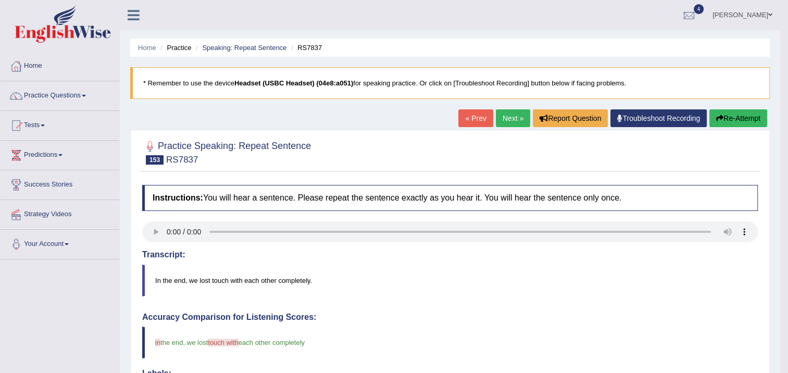
click at [500, 117] on link "Next »" at bounding box center [513, 118] width 34 height 18
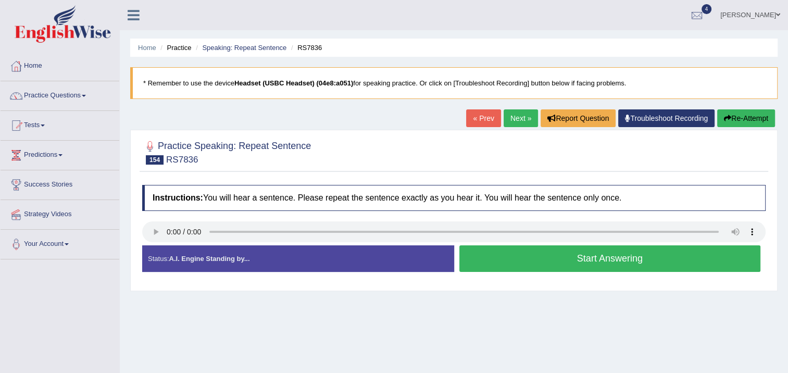
click at [584, 332] on div "Home Practice Speaking: Repeat Sentence RS7836 * Remember to use the device Hea…" at bounding box center [454, 260] width 668 height 521
click at [495, 255] on button "Start Answering" at bounding box center [609, 258] width 301 height 27
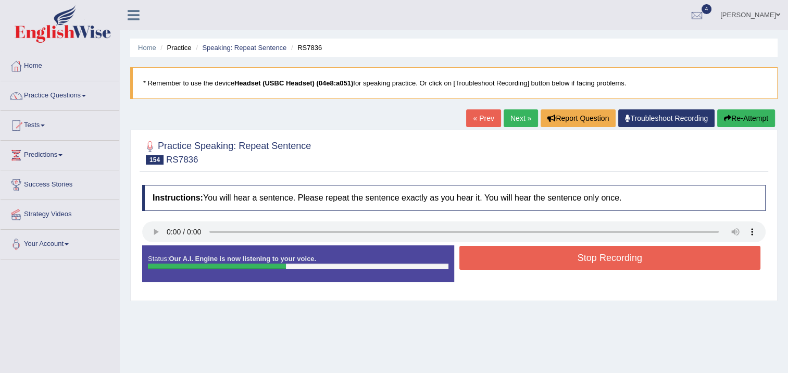
click at [495, 255] on button "Stop Recording" at bounding box center [609, 258] width 301 height 24
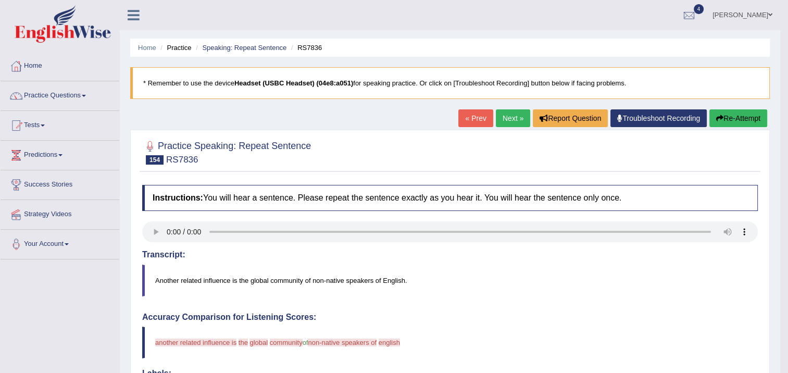
click at [496, 117] on link "Next »" at bounding box center [513, 118] width 34 height 18
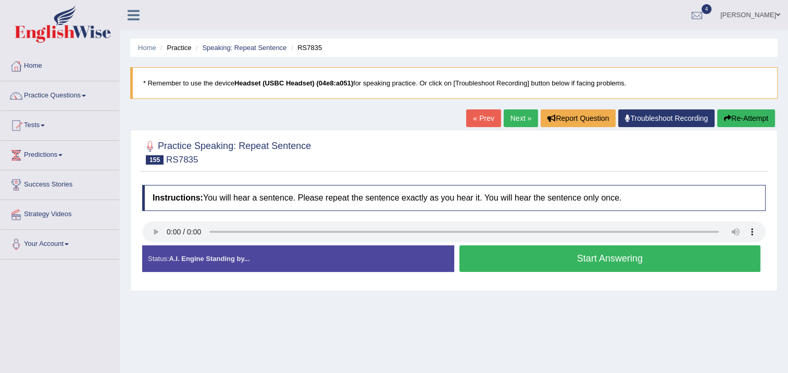
click at [510, 120] on link "Next »" at bounding box center [521, 118] width 34 height 18
click at [471, 256] on button "Start Answering" at bounding box center [609, 258] width 301 height 27
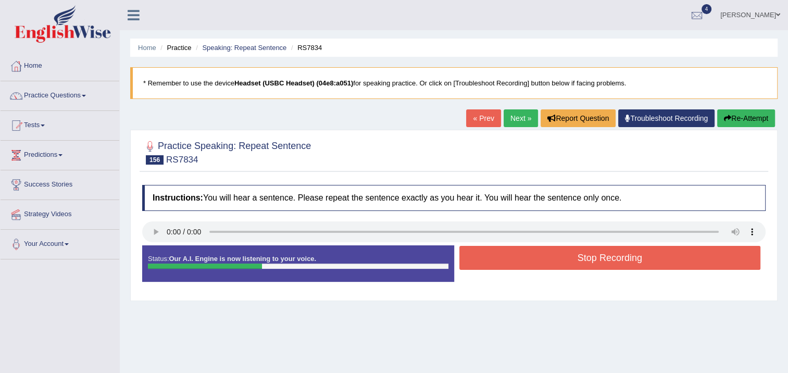
click at [471, 256] on button "Stop Recording" at bounding box center [609, 258] width 301 height 24
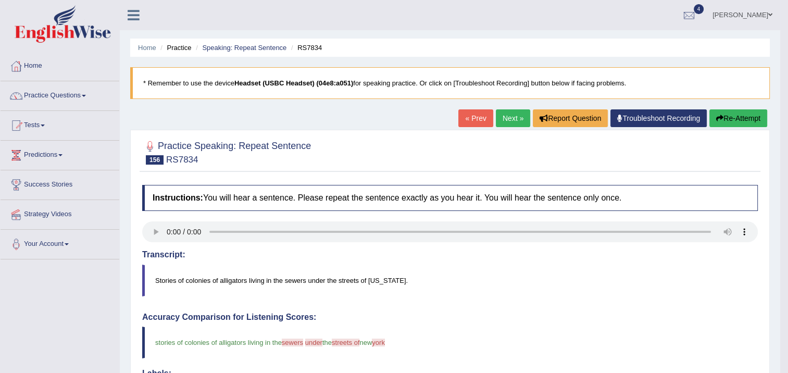
click at [504, 123] on link "Next »" at bounding box center [513, 118] width 34 height 18
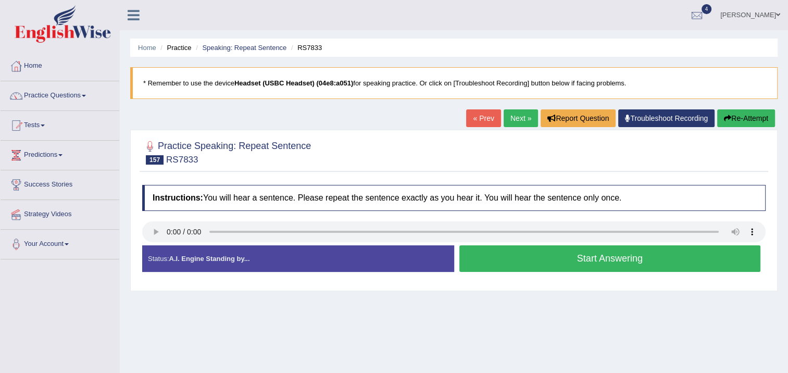
click at [483, 252] on button "Start Answering" at bounding box center [609, 258] width 301 height 27
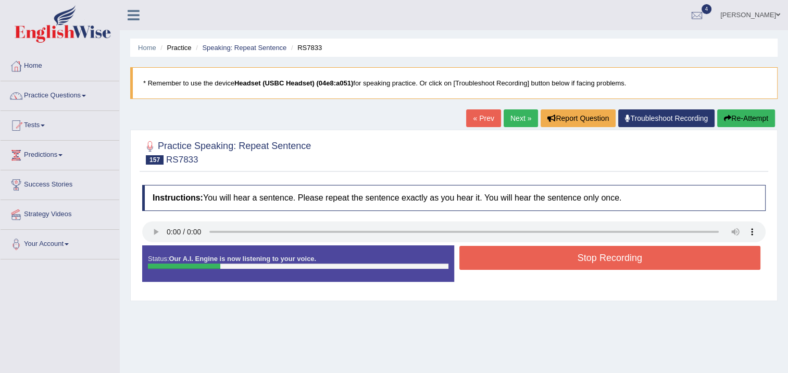
click at [482, 252] on button "Stop Recording" at bounding box center [609, 258] width 301 height 24
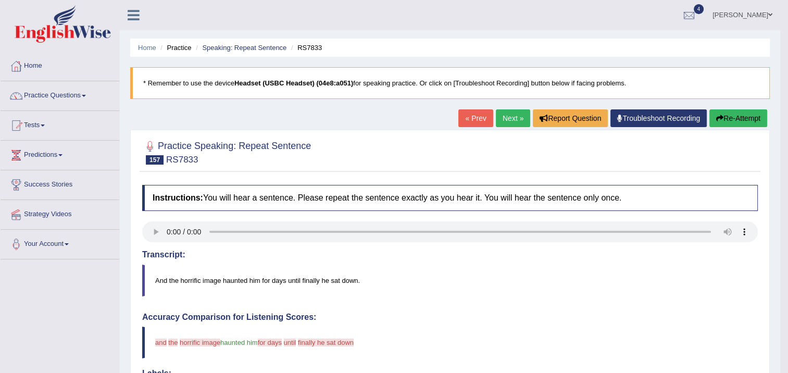
click at [497, 113] on link "Next »" at bounding box center [513, 118] width 34 height 18
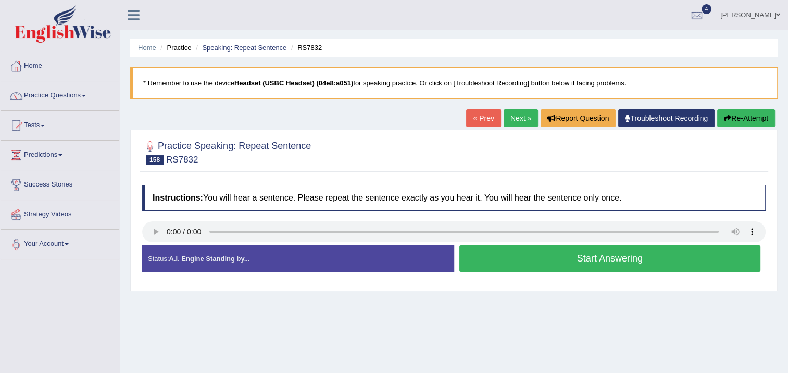
click at [469, 256] on button "Start Answering" at bounding box center [609, 258] width 301 height 27
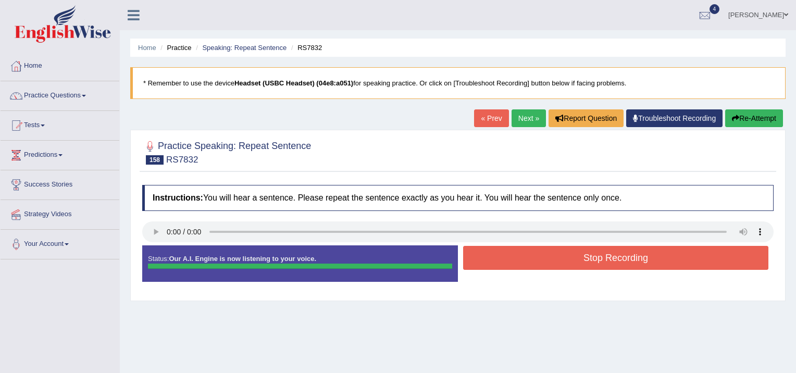
click at [510, 266] on div "Status: Our A.I. Engine is now listening to your voice. Start Answering Stop Re…" at bounding box center [457, 268] width 631 height 47
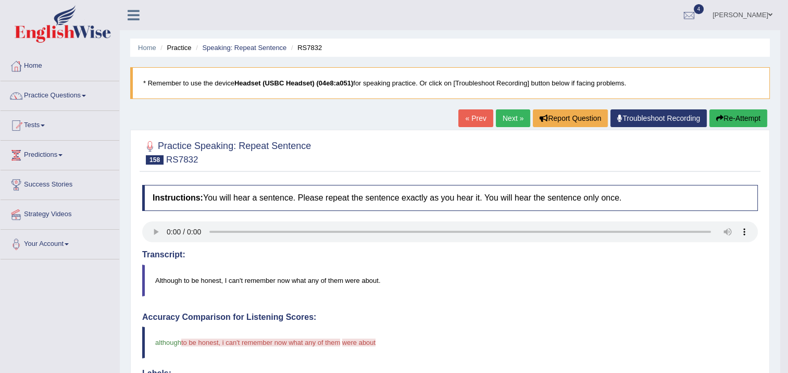
click at [716, 118] on icon "button" at bounding box center [719, 118] width 7 height 7
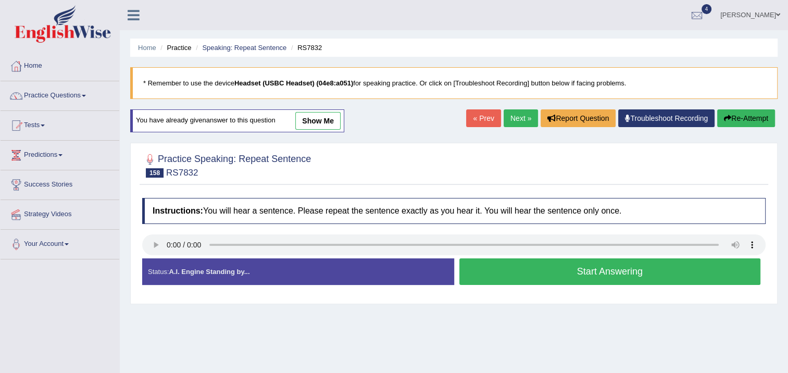
click at [523, 120] on link "Next »" at bounding box center [521, 118] width 34 height 18
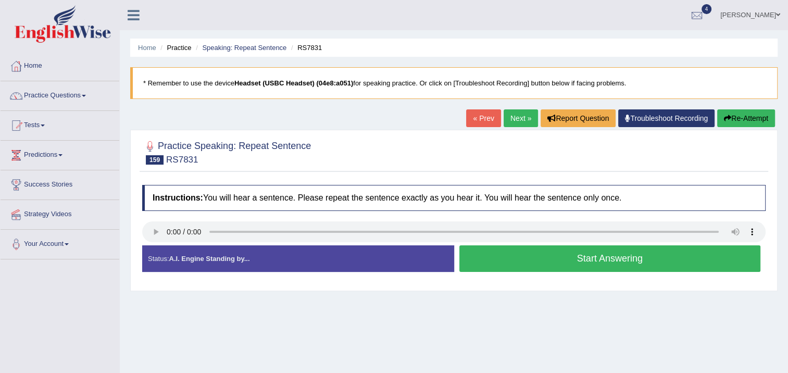
click at [474, 258] on button "Start Answering" at bounding box center [609, 258] width 301 height 27
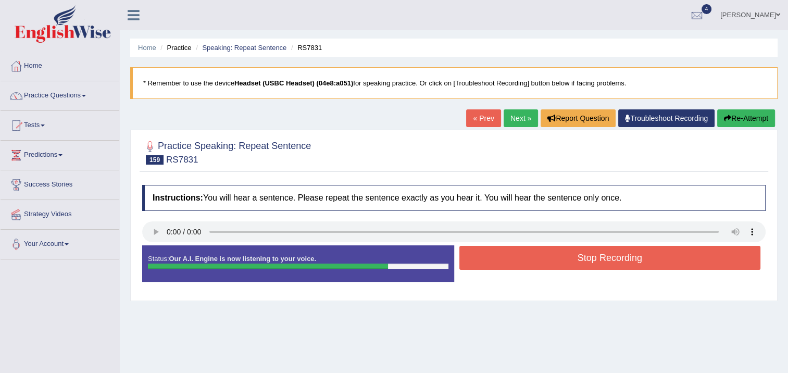
click at [508, 123] on link "Next »" at bounding box center [521, 118] width 34 height 18
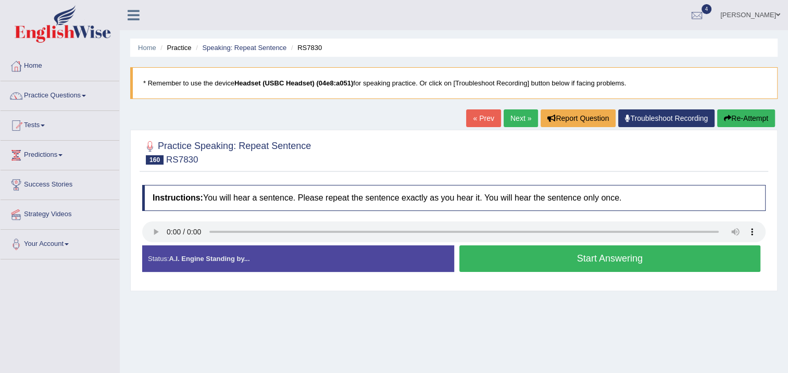
click at [510, 266] on button "Start Answering" at bounding box center [609, 258] width 301 height 27
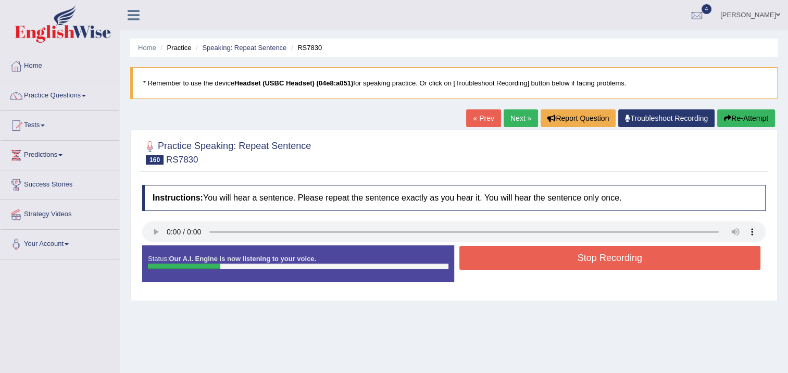
click at [500, 263] on button "Stop Recording" at bounding box center [609, 258] width 301 height 24
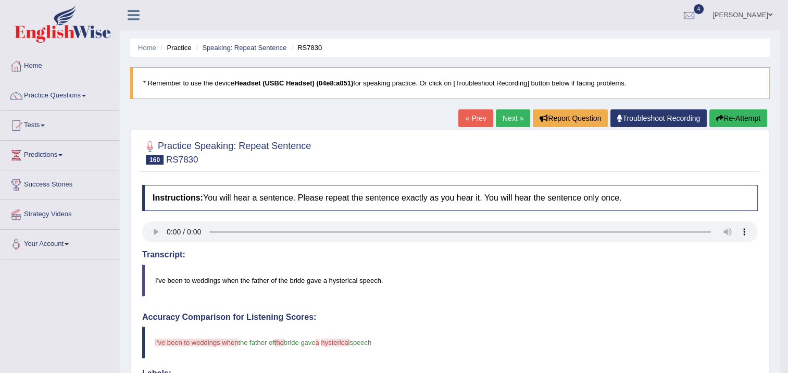
click at [513, 119] on link "Next »" at bounding box center [513, 118] width 34 height 18
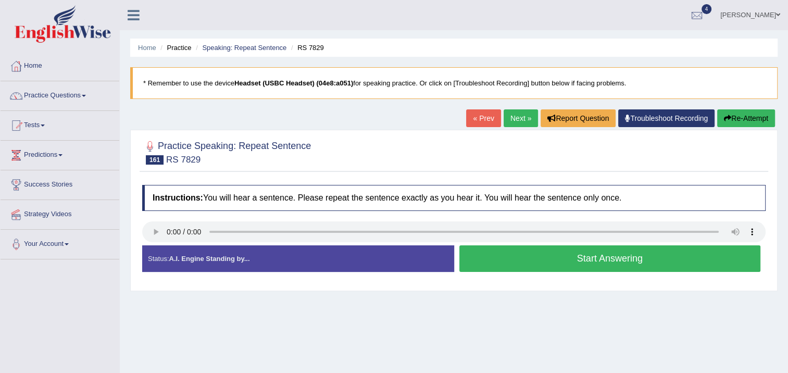
click at [519, 259] on button "Start Answering" at bounding box center [609, 258] width 301 height 27
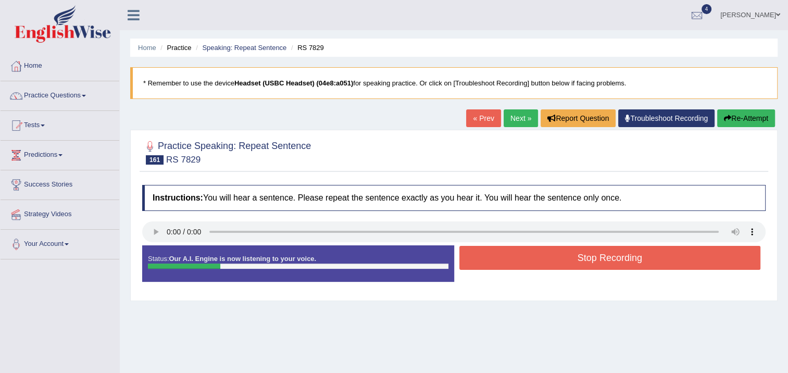
click at [519, 259] on button "Stop Recording" at bounding box center [609, 258] width 301 height 24
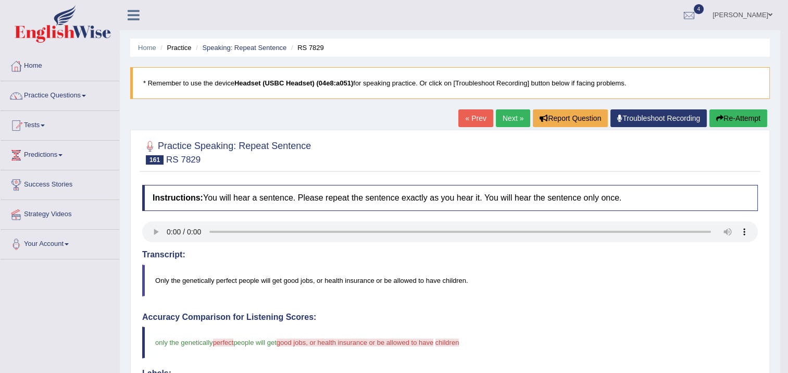
click at [505, 119] on link "Next »" at bounding box center [513, 118] width 34 height 18
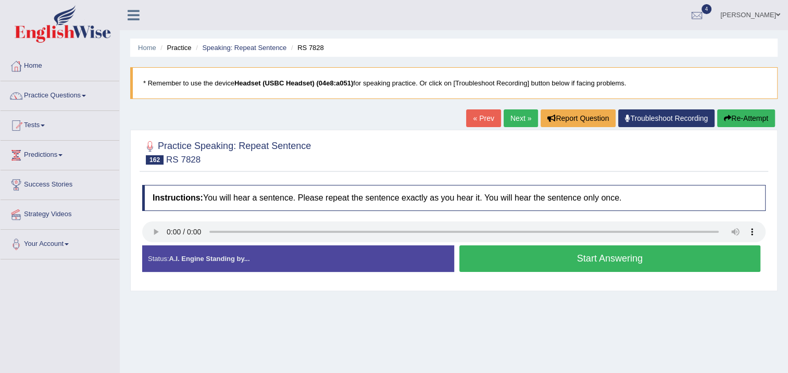
click at [482, 253] on button "Start Answering" at bounding box center [609, 258] width 301 height 27
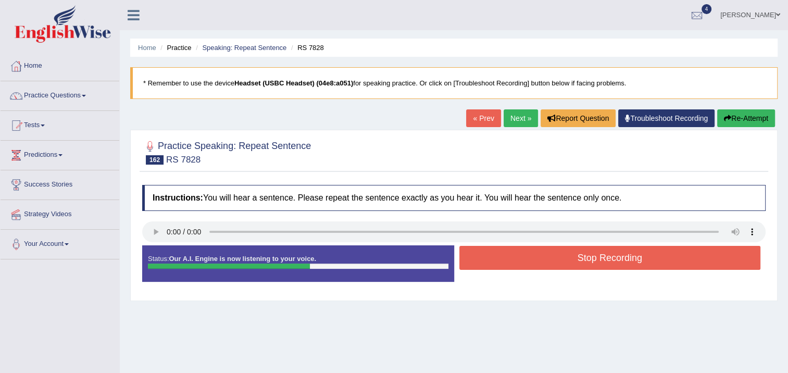
click at [480, 248] on button "Stop Recording" at bounding box center [609, 258] width 301 height 24
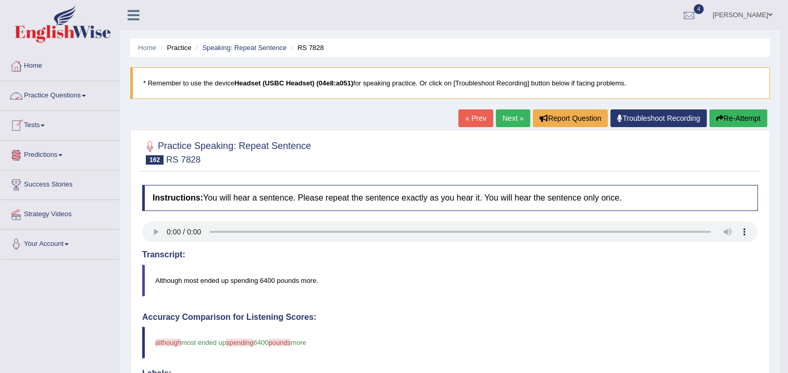
click at [80, 97] on link "Practice Questions" at bounding box center [60, 94] width 119 height 26
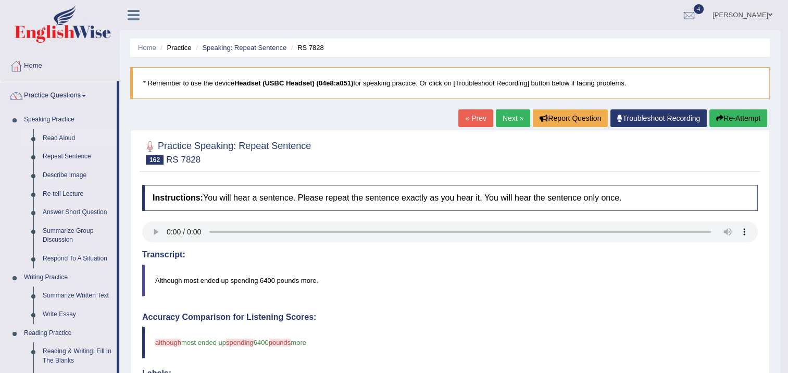
click at [64, 136] on link "Read Aloud" at bounding box center [77, 138] width 79 height 19
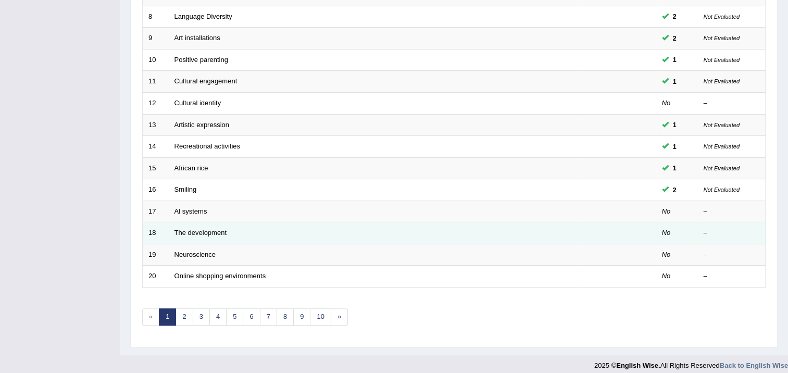
scroll to position [313, 0]
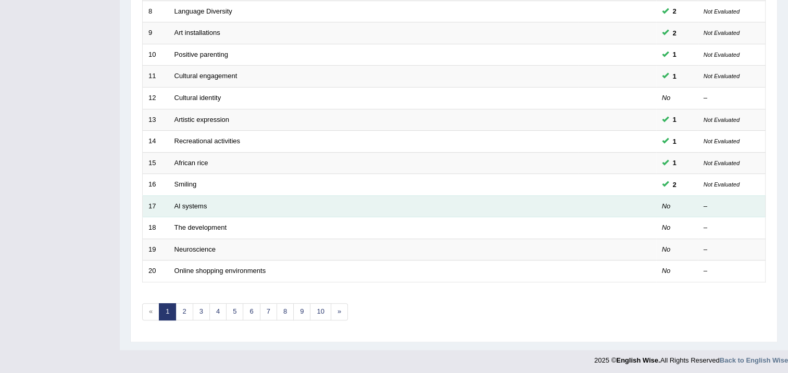
click at [180, 208] on td "Al systems" at bounding box center [373, 206] width 409 height 22
click at [190, 204] on link "Al systems" at bounding box center [190, 206] width 33 height 8
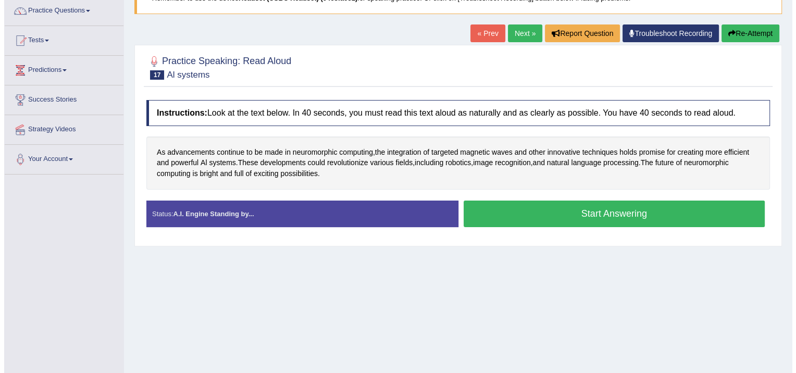
scroll to position [70, 0]
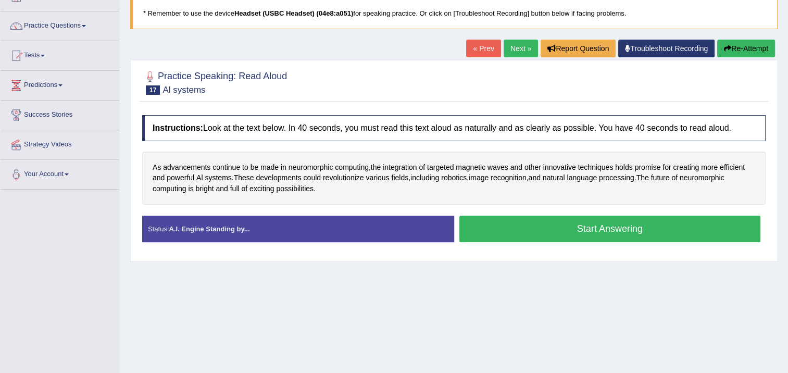
click at [569, 227] on button "Start Answering" at bounding box center [609, 229] width 301 height 27
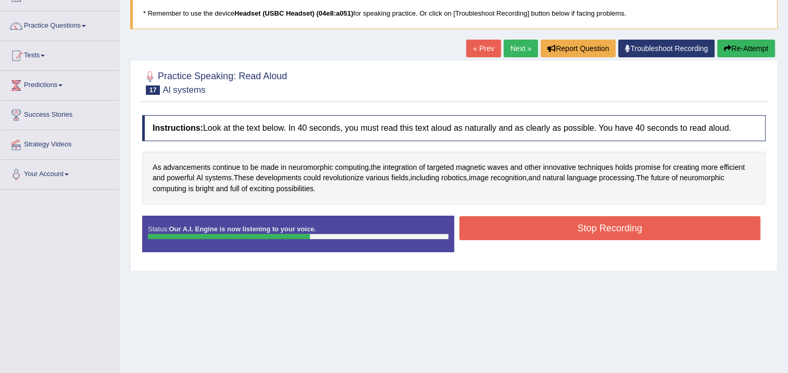
click at [544, 227] on button "Stop Recording" at bounding box center [609, 228] width 301 height 24
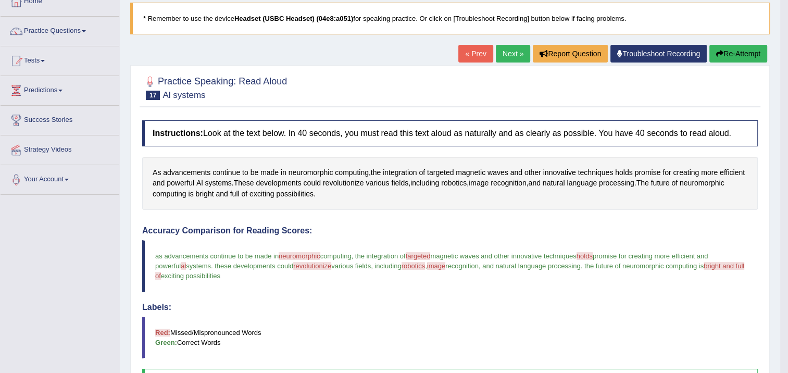
scroll to position [15, 0]
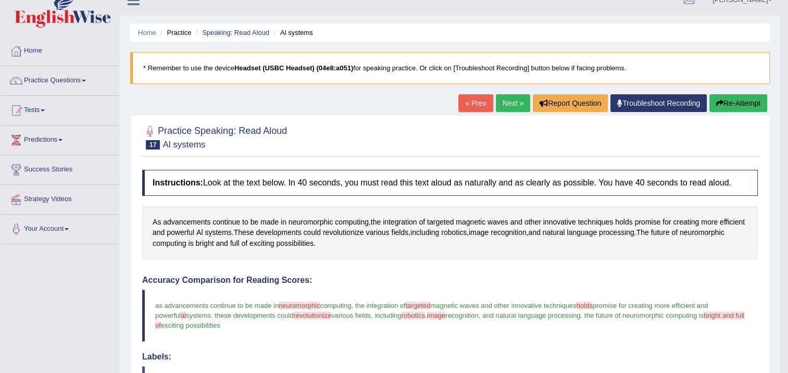
click at [496, 103] on link "Next »" at bounding box center [513, 103] width 34 height 18
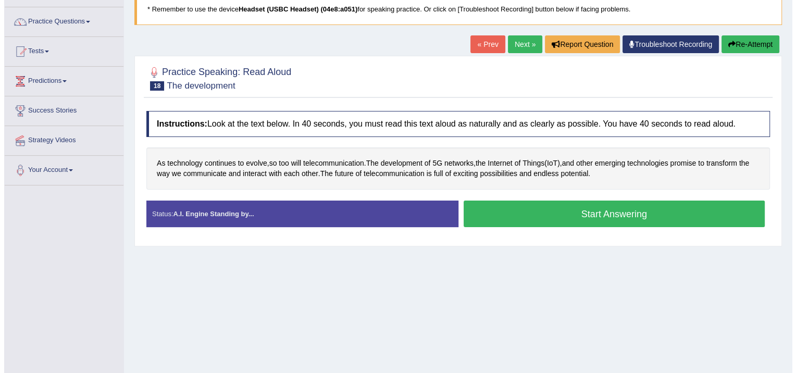
scroll to position [70, 0]
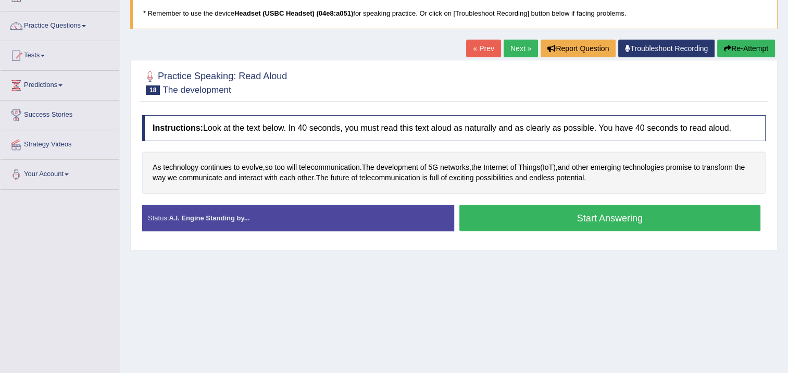
click at [505, 215] on button "Start Answering" at bounding box center [609, 218] width 301 height 27
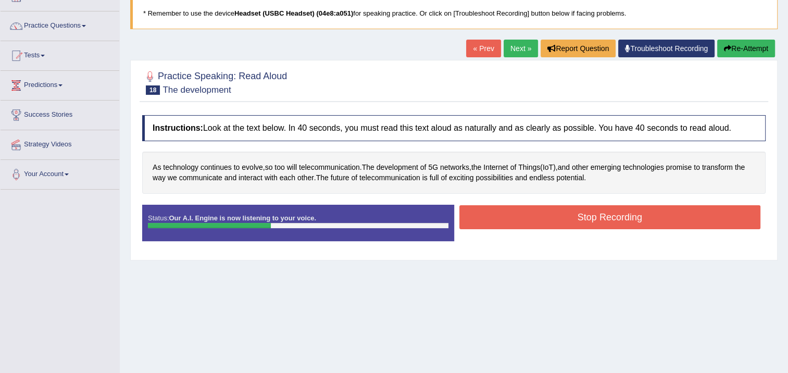
click at [552, 207] on button "Stop Recording" at bounding box center [609, 217] width 301 height 24
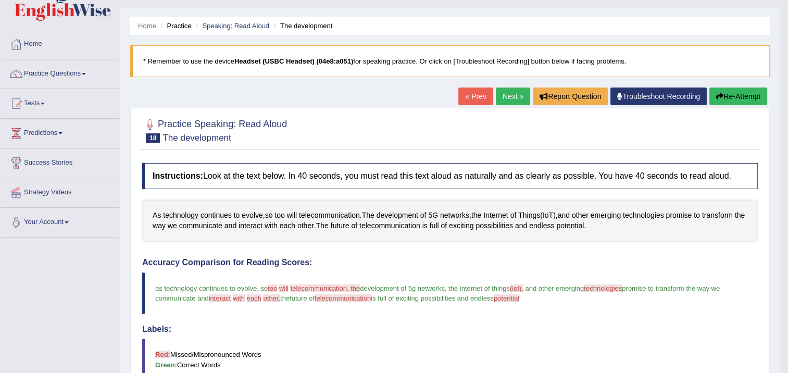
scroll to position [18, 0]
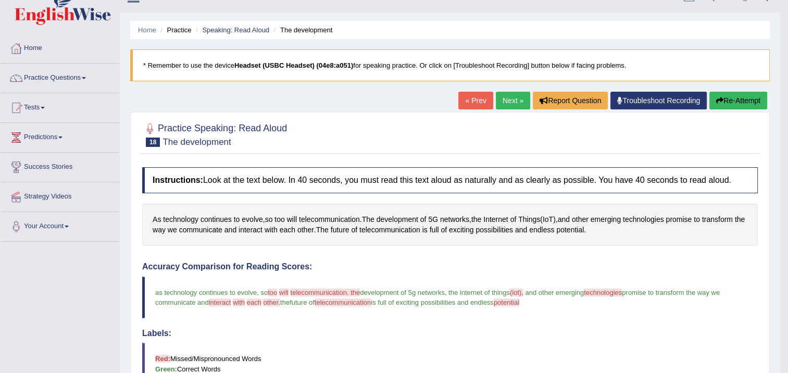
click at [504, 94] on link "Next »" at bounding box center [513, 101] width 34 height 18
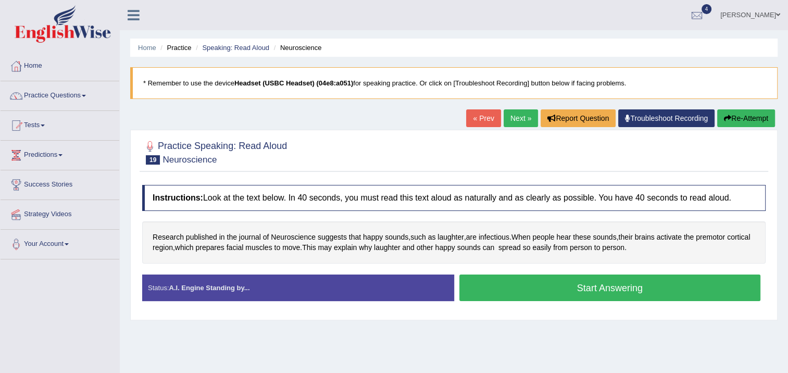
click at [481, 290] on button "Start Answering" at bounding box center [609, 287] width 301 height 27
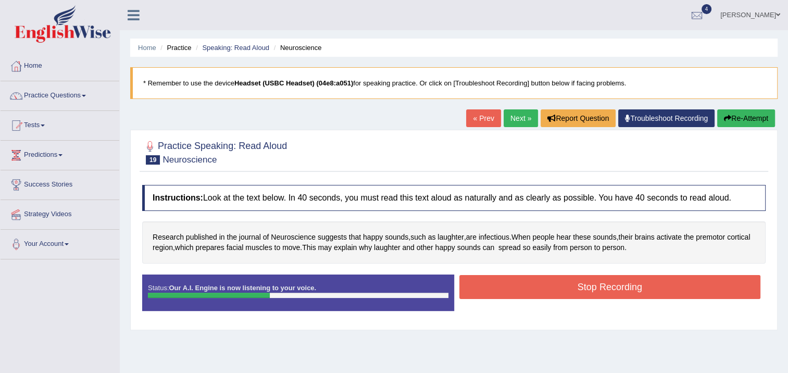
click at [481, 288] on button "Stop Recording" at bounding box center [609, 287] width 301 height 24
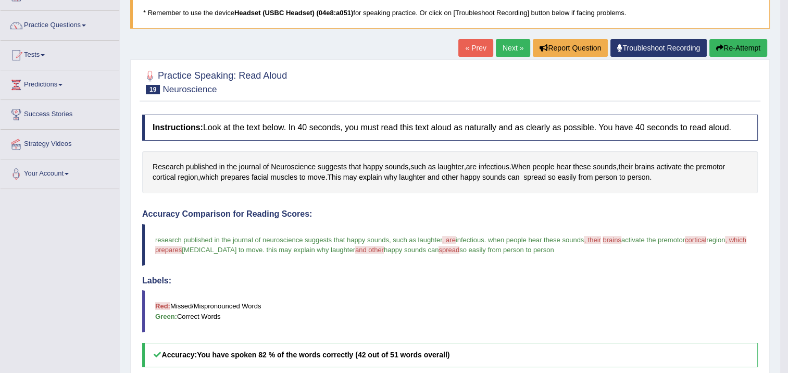
scroll to position [52, 0]
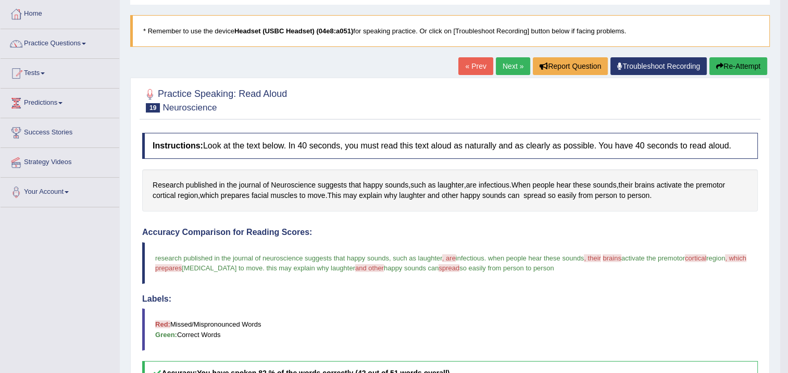
click at [498, 65] on link "Next »" at bounding box center [513, 66] width 34 height 18
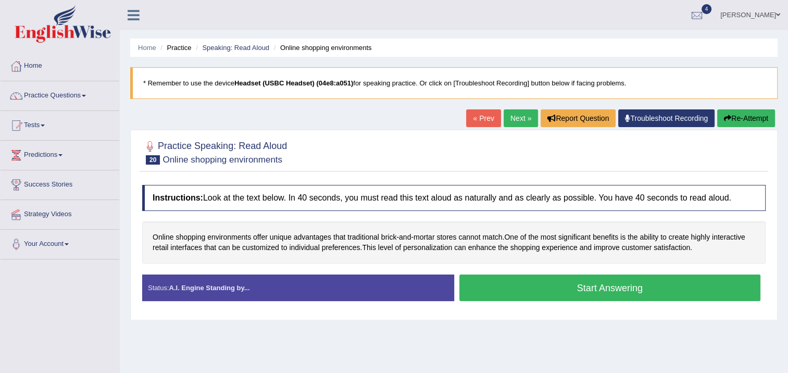
click at [513, 287] on button "Start Answering" at bounding box center [609, 287] width 301 height 27
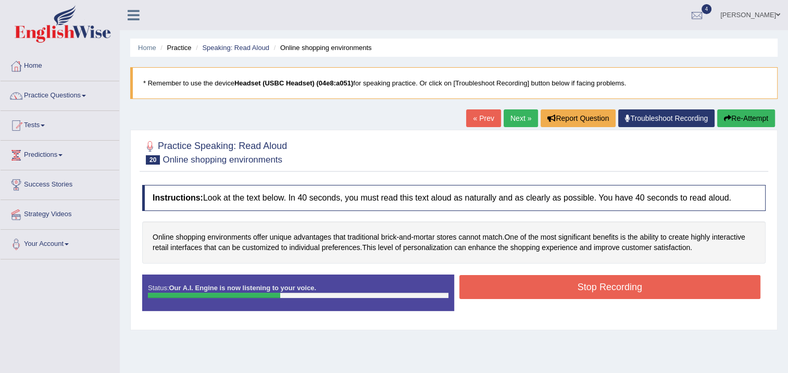
click at [513, 287] on button "Stop Recording" at bounding box center [609, 287] width 301 height 24
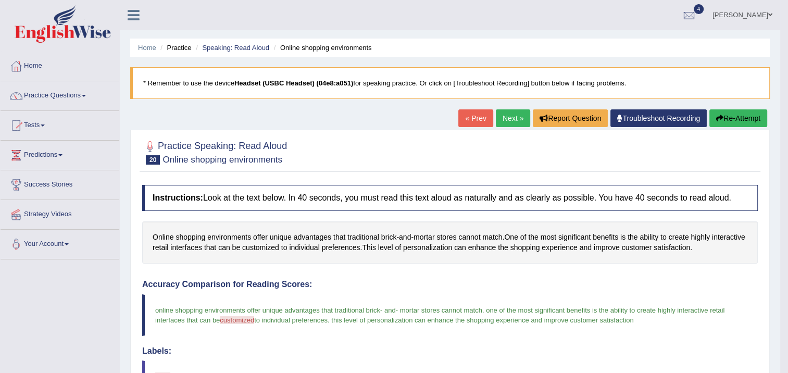
click at [500, 114] on link "Next »" at bounding box center [513, 118] width 34 height 18
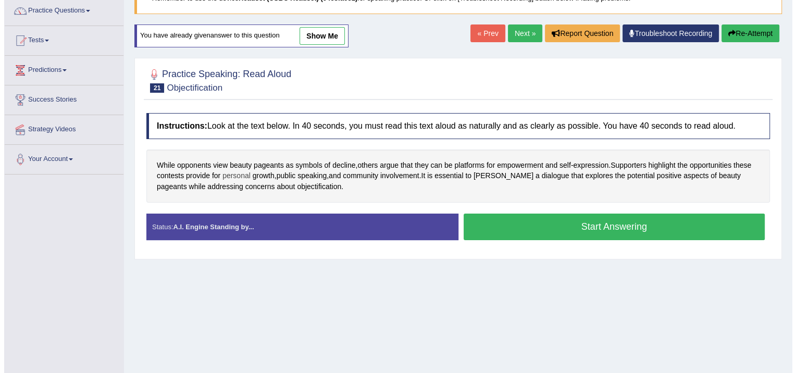
scroll to position [104, 0]
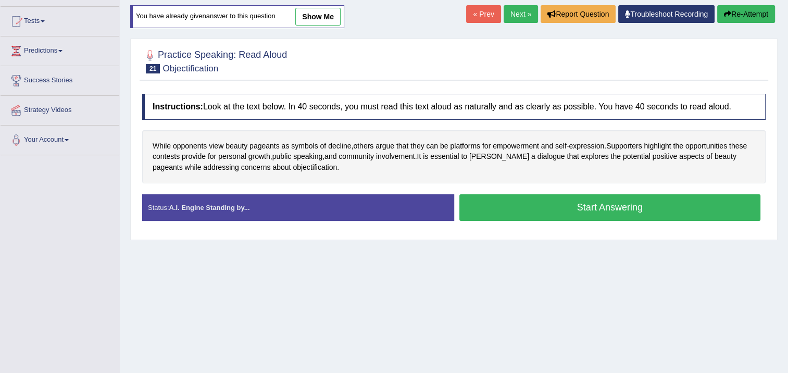
click at [482, 205] on button "Start Answering" at bounding box center [609, 207] width 301 height 27
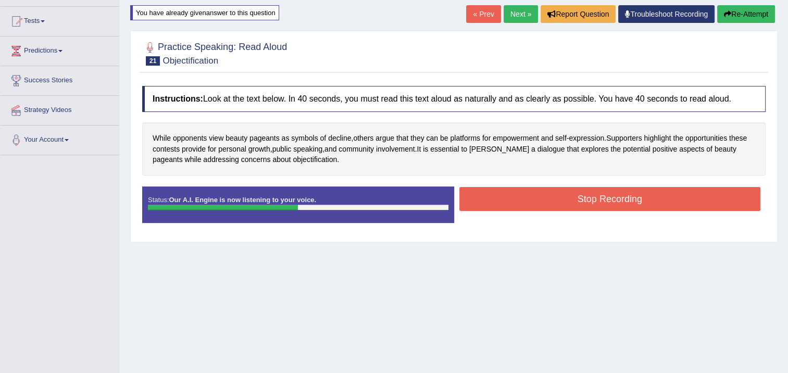
click at [481, 192] on button "Stop Recording" at bounding box center [609, 199] width 301 height 24
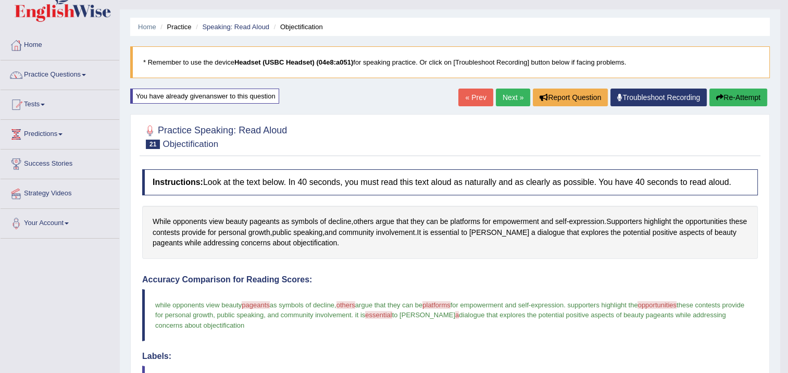
scroll to position [0, 0]
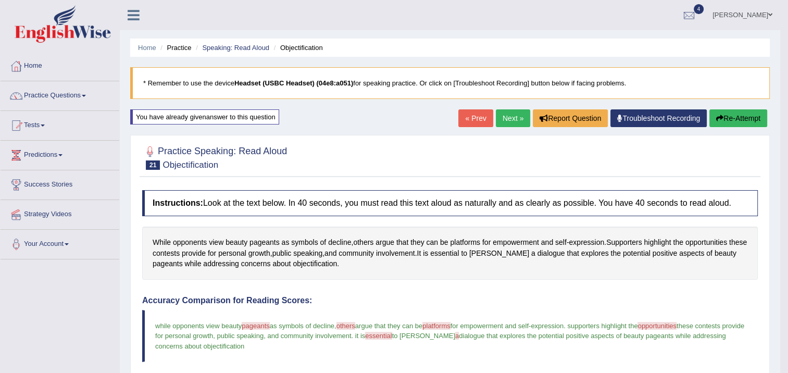
click at [501, 117] on link "Next »" at bounding box center [513, 118] width 34 height 18
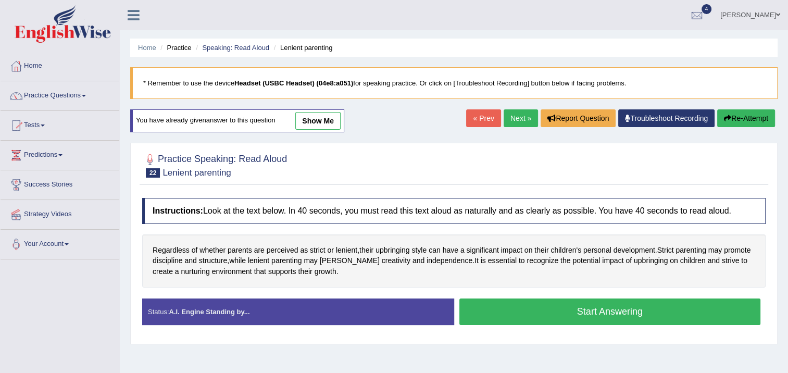
click at [491, 317] on button "Start Answering" at bounding box center [609, 311] width 301 height 27
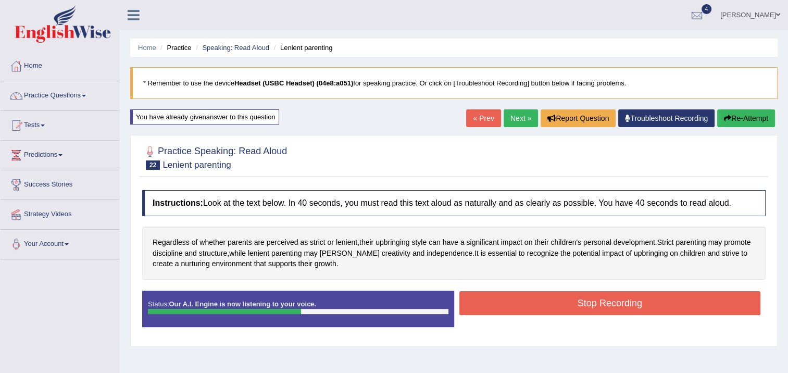
click at [489, 296] on button "Stop Recording" at bounding box center [609, 303] width 301 height 24
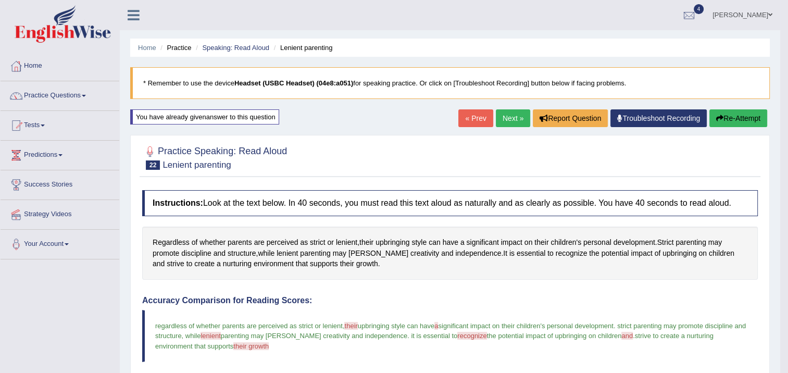
click at [504, 115] on link "Next »" at bounding box center [513, 118] width 34 height 18
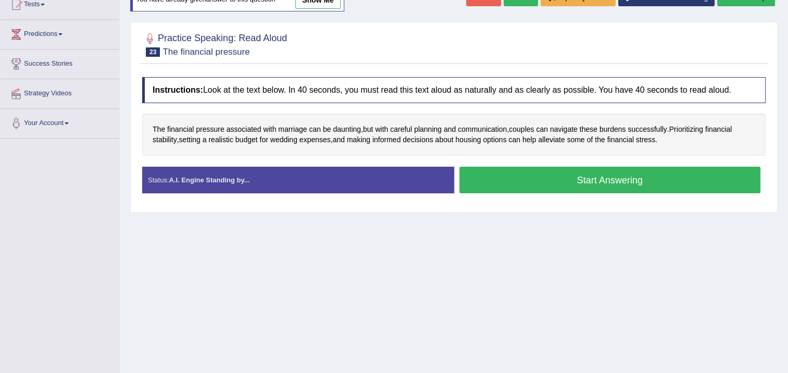
scroll to position [156, 0]
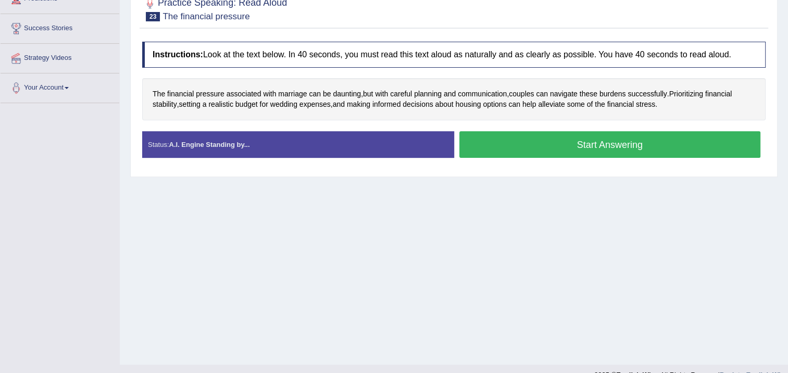
click at [476, 132] on button "Start Answering" at bounding box center [609, 144] width 301 height 27
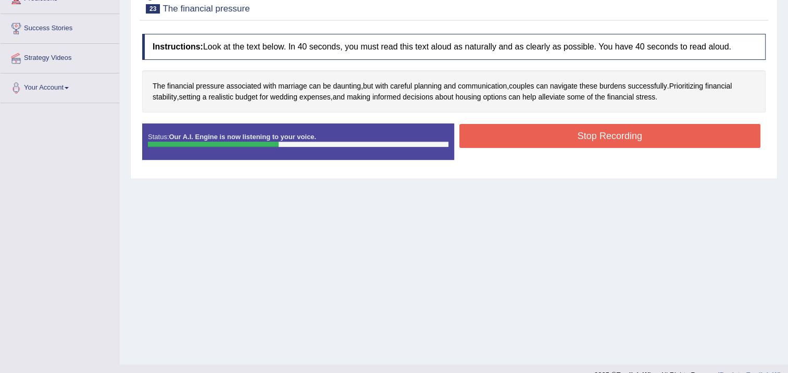
click at [565, 128] on button "Stop Recording" at bounding box center [609, 136] width 301 height 24
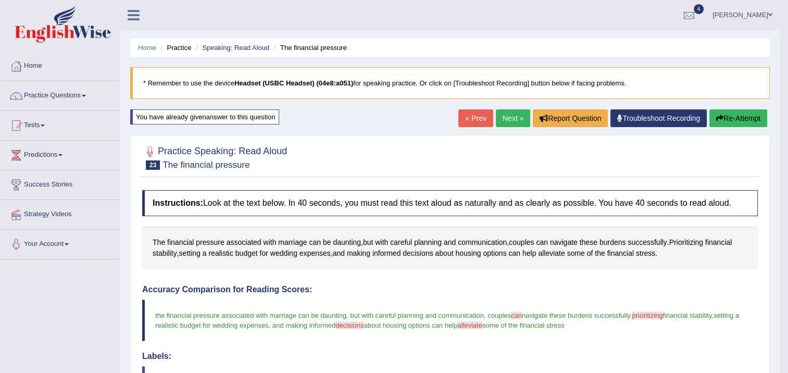
scroll to position [0, 0]
click at [79, 93] on link "Practice Questions" at bounding box center [60, 94] width 119 height 26
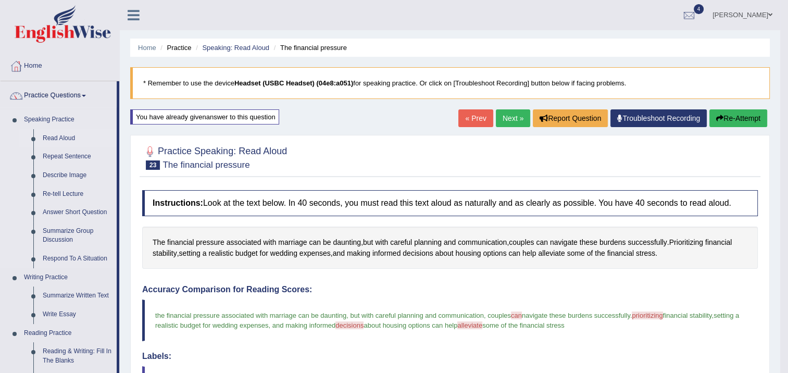
click at [54, 140] on link "Read Aloud" at bounding box center [77, 138] width 79 height 19
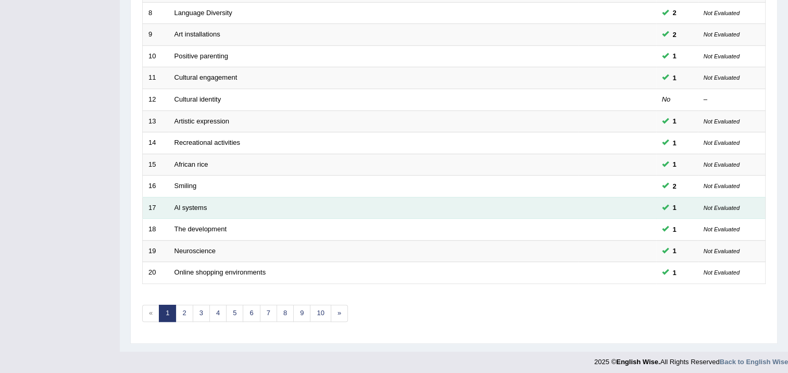
scroll to position [313, 0]
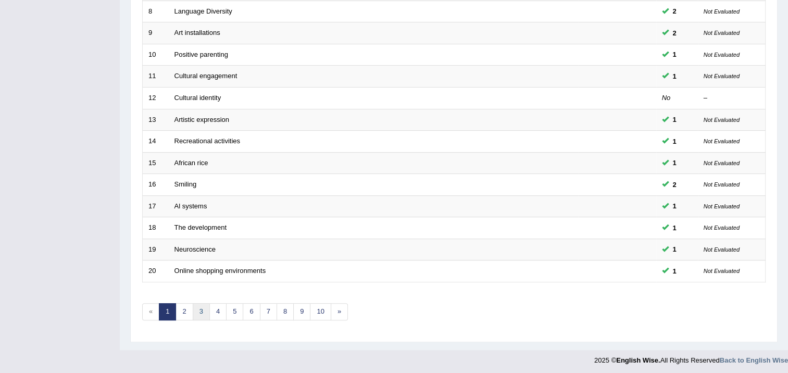
click at [198, 309] on link "3" at bounding box center [201, 311] width 17 height 17
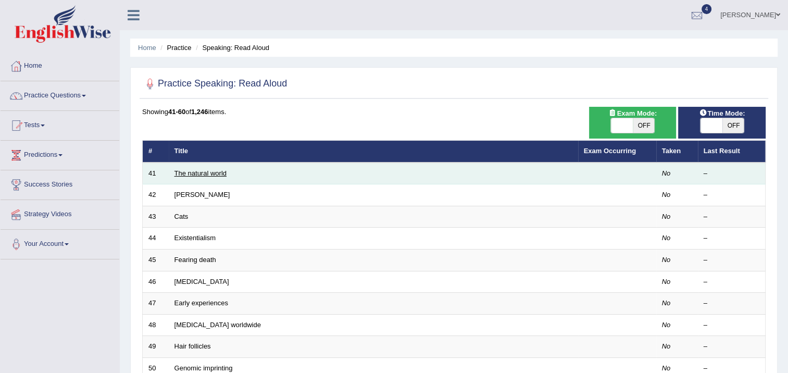
click at [181, 174] on link "The natural world" at bounding box center [200, 173] width 52 height 8
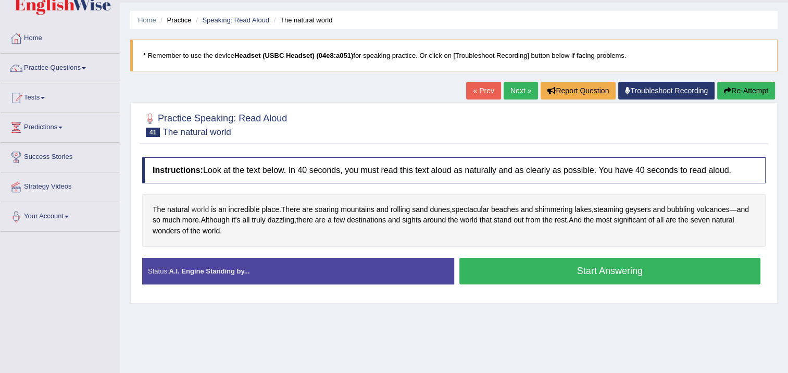
scroll to position [52, 0]
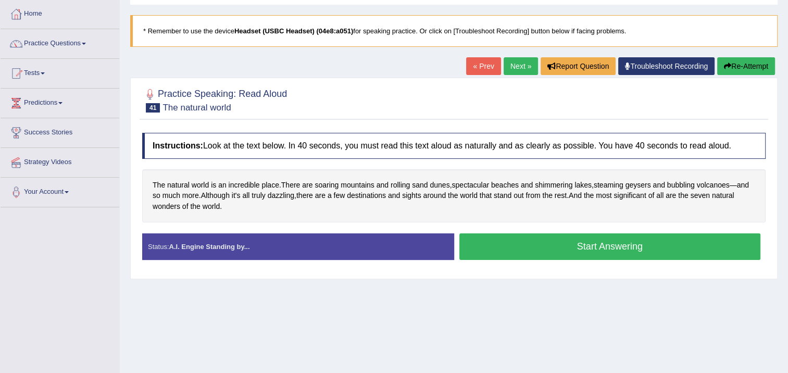
click at [483, 243] on button "Start Answering" at bounding box center [609, 246] width 301 height 27
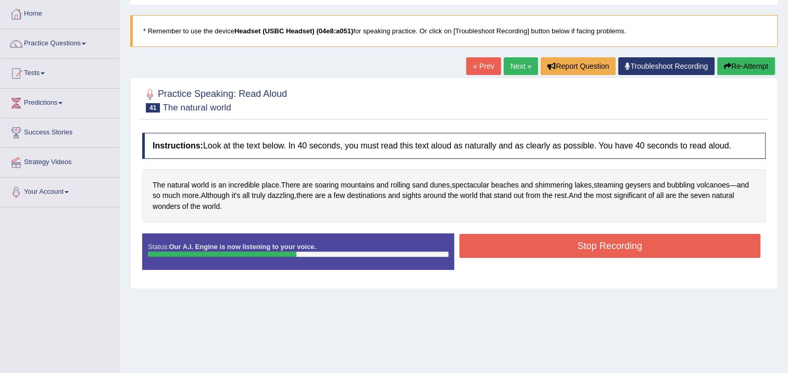
click at [485, 242] on button "Stop Recording" at bounding box center [609, 246] width 301 height 24
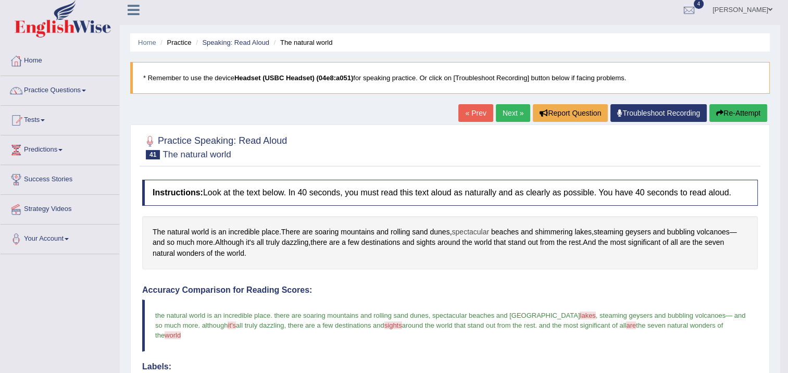
scroll to position [0, 0]
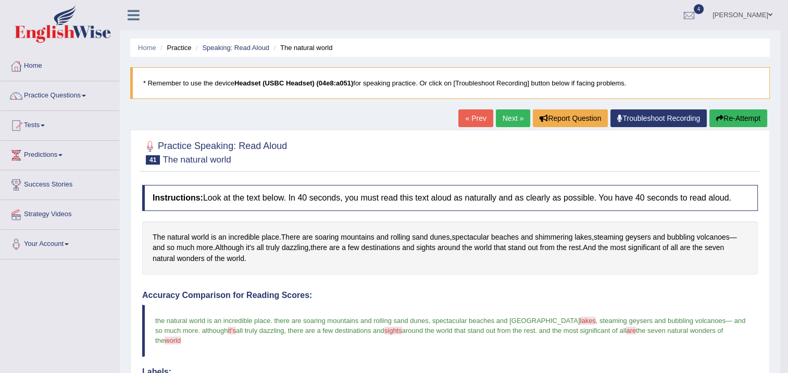
click at [520, 120] on link "Next »" at bounding box center [513, 118] width 34 height 18
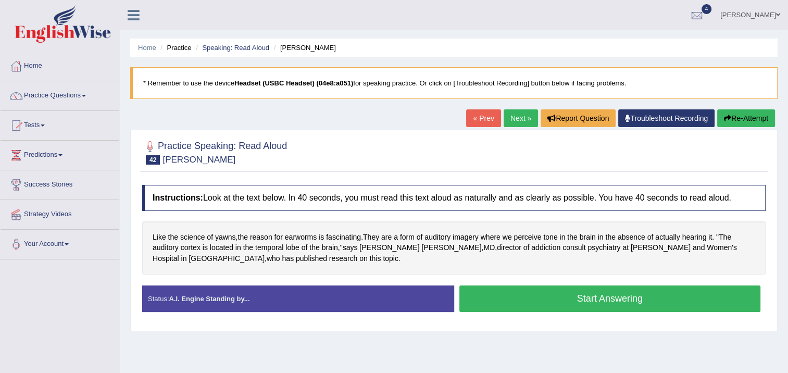
click at [528, 297] on button "Start Answering" at bounding box center [609, 298] width 301 height 27
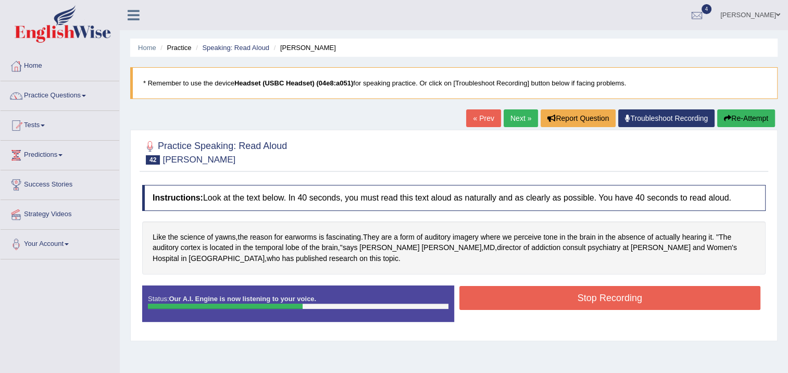
click at [528, 296] on button "Stop Recording" at bounding box center [609, 298] width 301 height 24
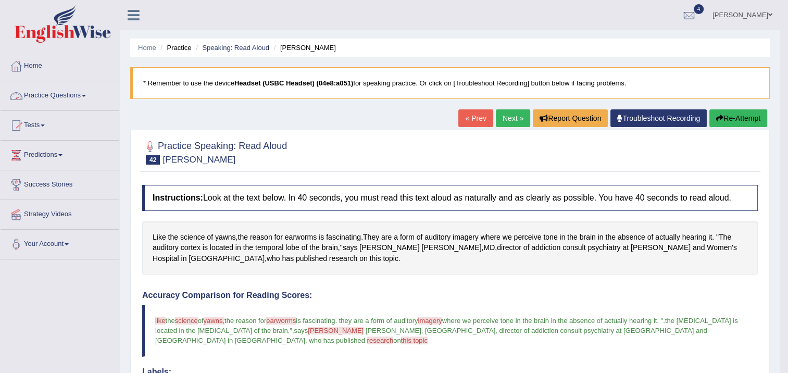
click at [81, 93] on link "Practice Questions" at bounding box center [60, 94] width 119 height 26
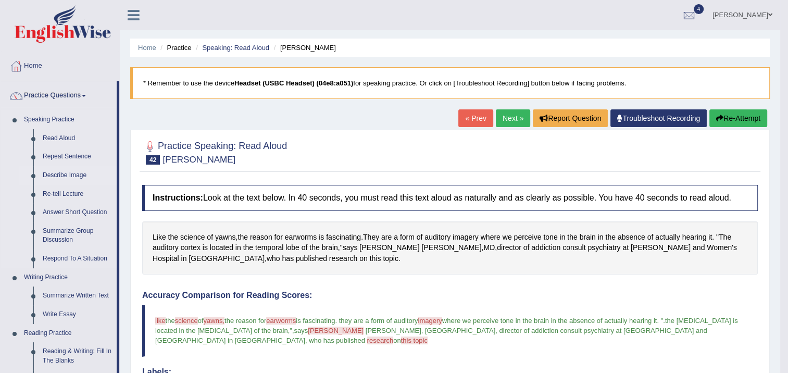
click at [71, 174] on link "Describe Image" at bounding box center [77, 175] width 79 height 19
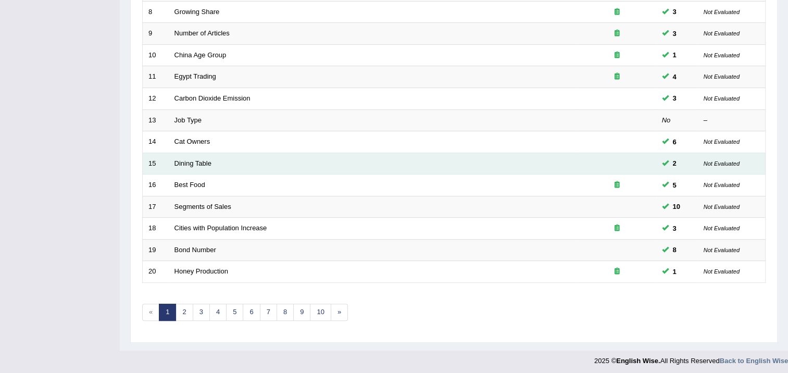
scroll to position [313, 0]
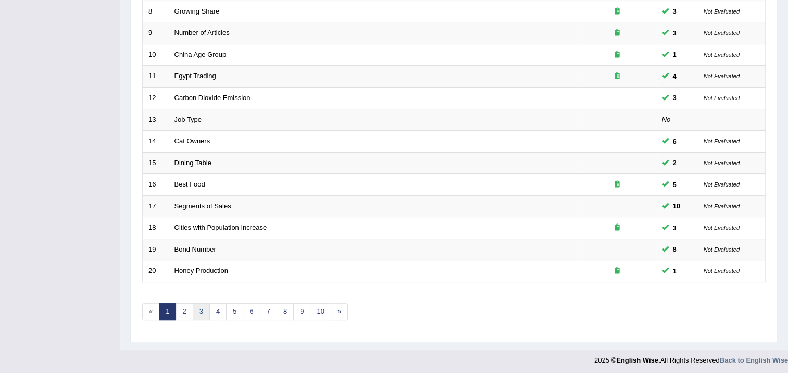
click at [206, 307] on link "3" at bounding box center [201, 311] width 17 height 17
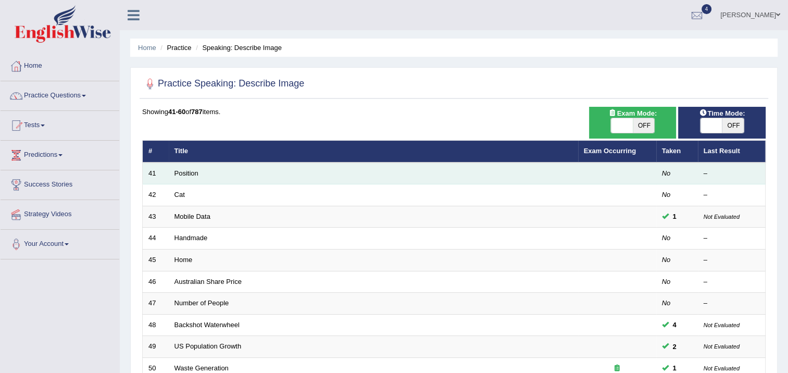
click at [240, 179] on td "Position" at bounding box center [373, 173] width 409 height 22
click at [241, 179] on td "Position" at bounding box center [373, 173] width 409 height 22
click at [195, 172] on link "Position" at bounding box center [186, 173] width 24 height 8
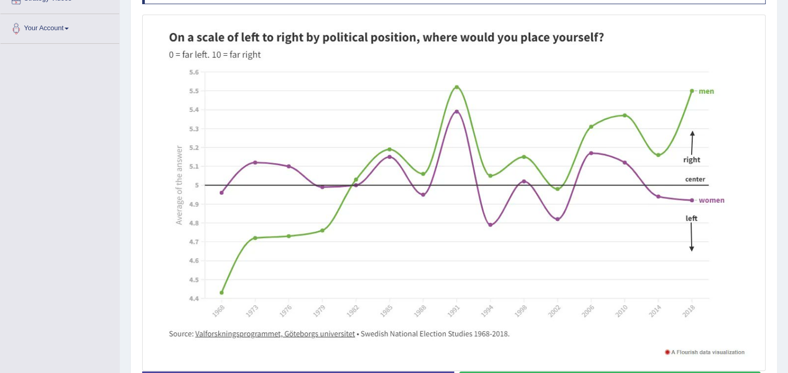
scroll to position [241, 0]
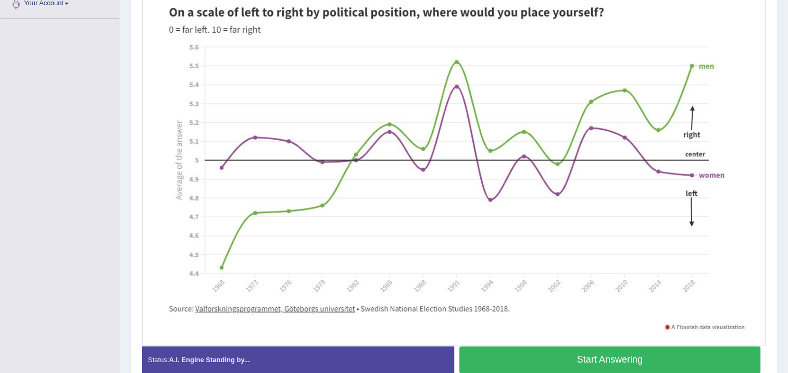
click at [724, 356] on button "Start Answering" at bounding box center [609, 359] width 301 height 27
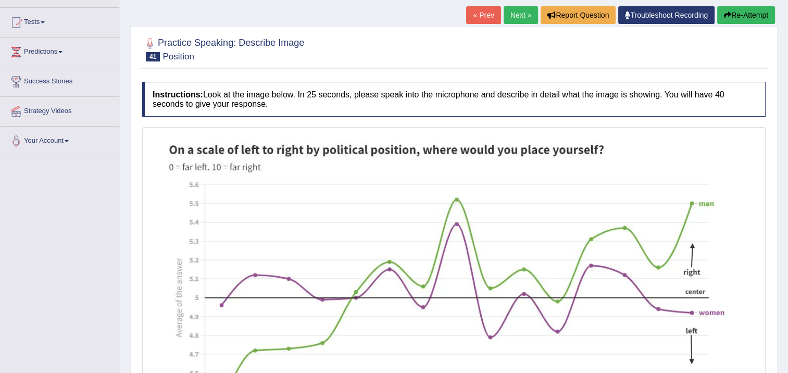
scroll to position [94, 0]
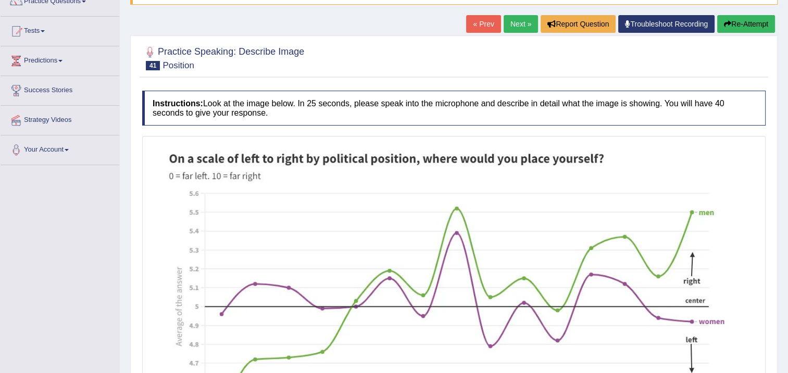
click at [526, 21] on link "Next »" at bounding box center [521, 24] width 34 height 18
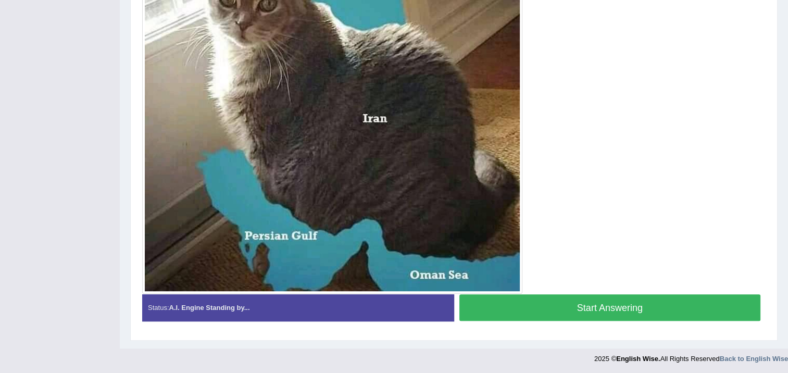
scroll to position [317, 0]
click at [622, 303] on button "Start Answering" at bounding box center [609, 307] width 301 height 27
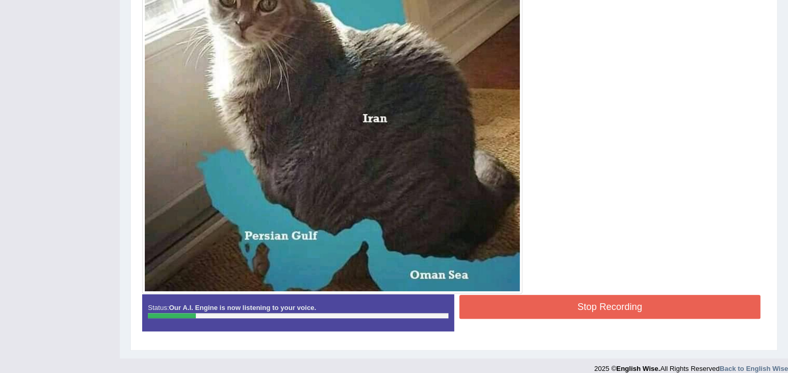
click at [589, 296] on button "Stop Recording" at bounding box center [609, 307] width 301 height 24
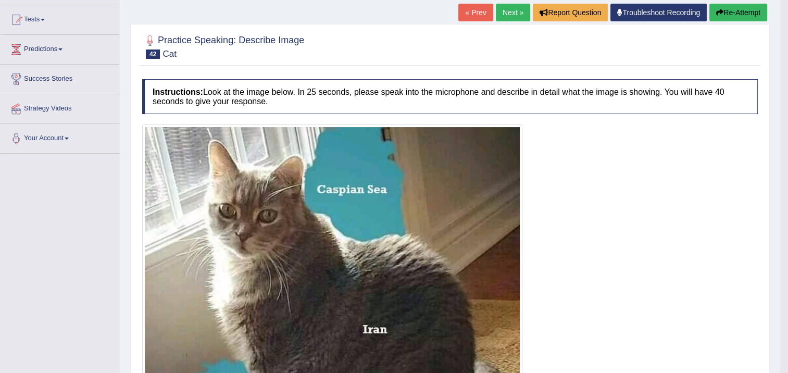
scroll to position [0, 0]
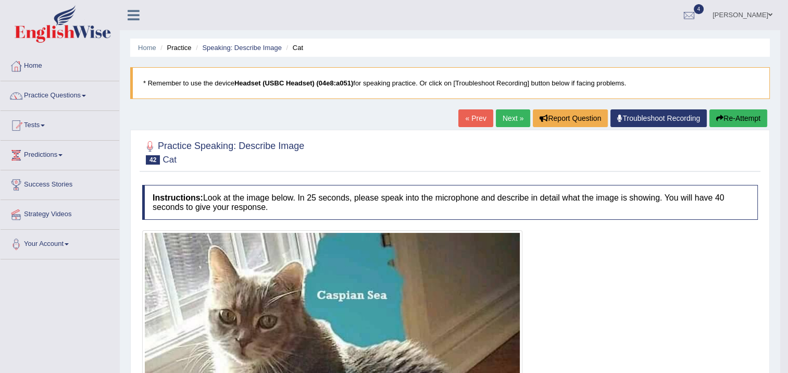
click at [719, 119] on icon "button" at bounding box center [719, 118] width 7 height 7
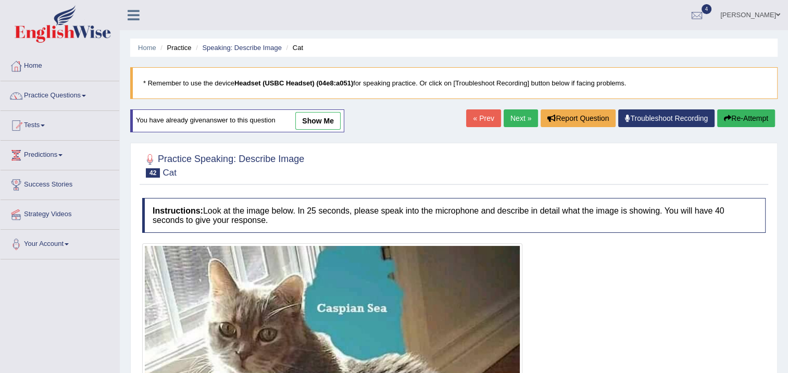
click at [519, 115] on link "Next »" at bounding box center [521, 118] width 34 height 18
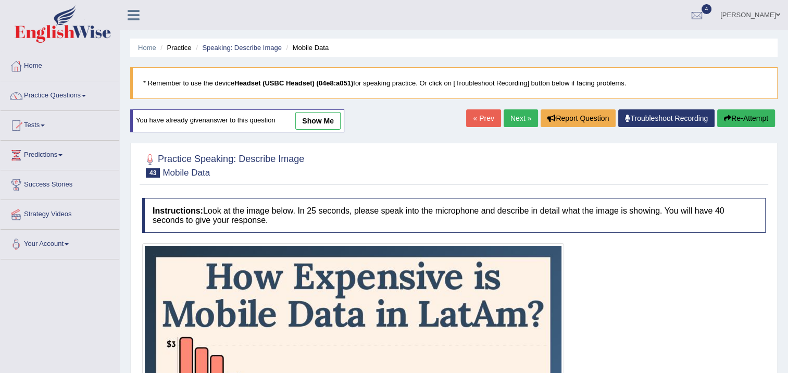
click at [523, 117] on link "Next »" at bounding box center [521, 118] width 34 height 18
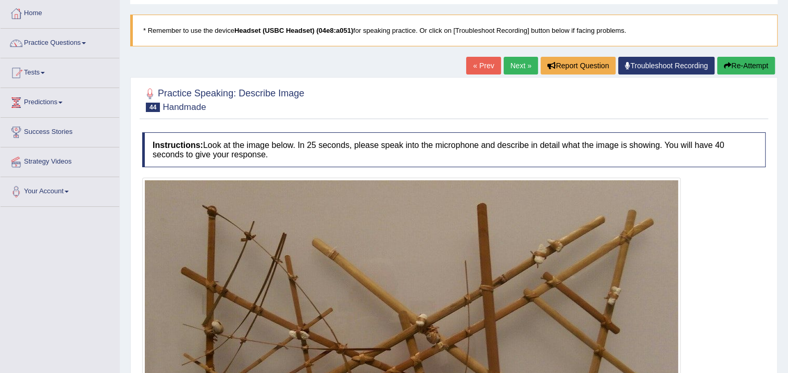
scroll to position [52, 0]
click at [521, 59] on link "Next »" at bounding box center [521, 66] width 34 height 18
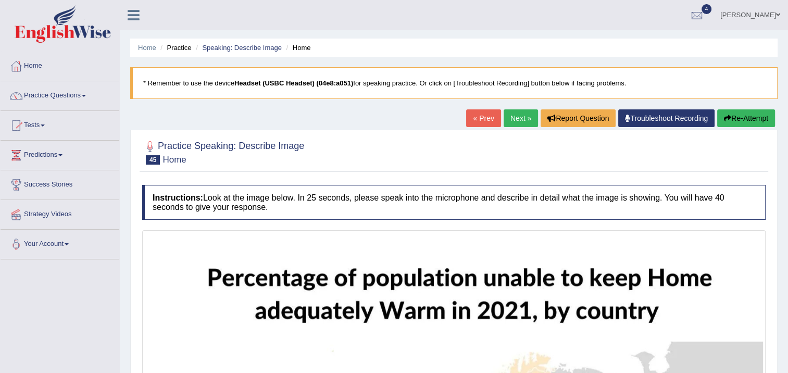
click at [512, 114] on link "Next »" at bounding box center [521, 118] width 34 height 18
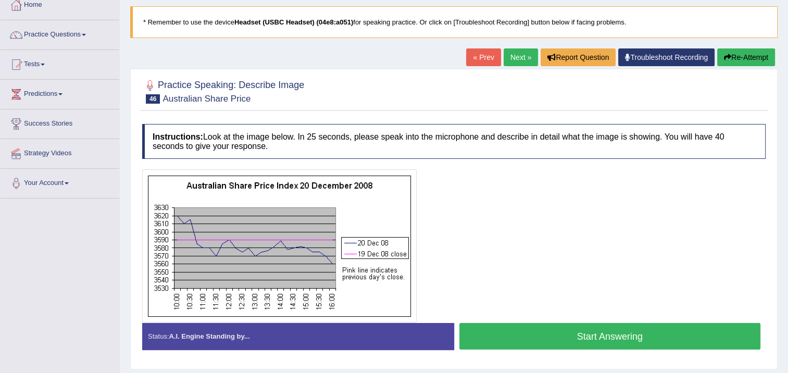
scroll to position [52, 0]
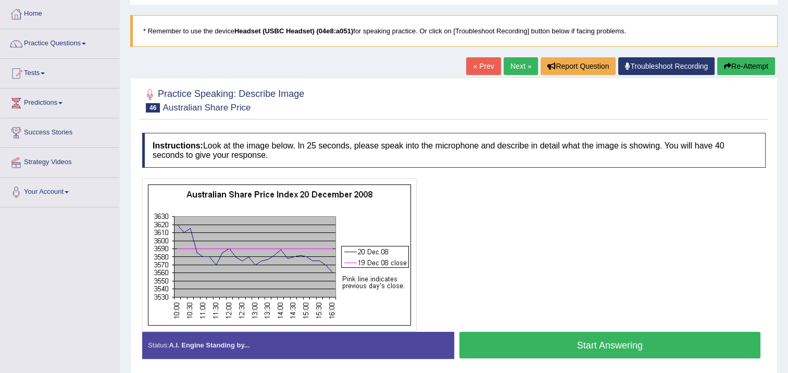
click at [518, 64] on link "Next »" at bounding box center [521, 66] width 34 height 18
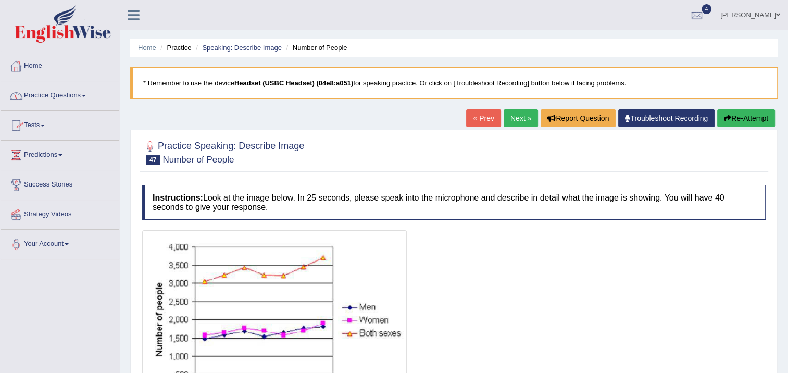
click at [512, 119] on link "Next »" at bounding box center [521, 118] width 34 height 18
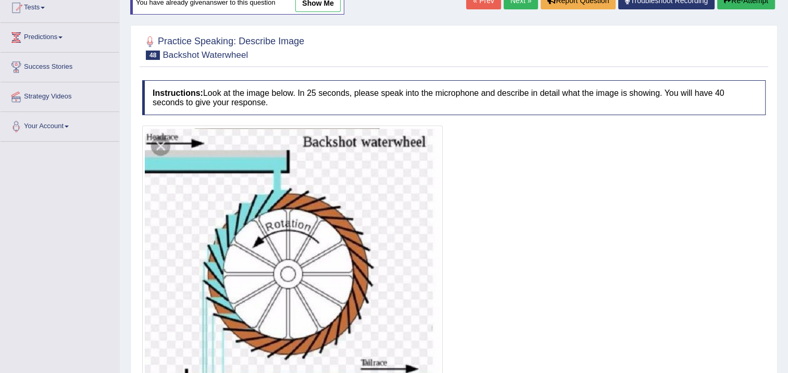
scroll to position [222, 0]
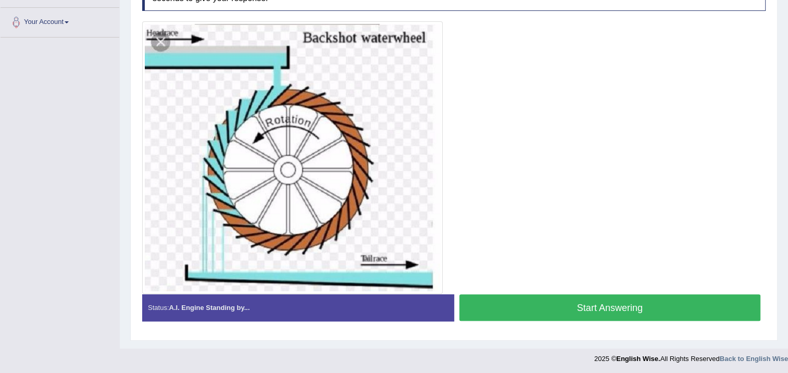
drag, startPoint x: 146, startPoint y: 395, endPoint x: 545, endPoint y: 171, distance: 457.4
click at [545, 171] on div at bounding box center [453, 157] width 623 height 272
click at [593, 306] on button "Start Answering" at bounding box center [609, 307] width 301 height 27
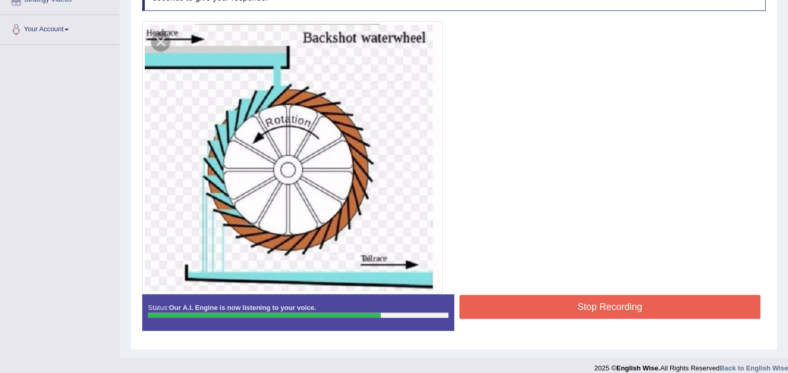
click at [593, 306] on button "Stop Recording" at bounding box center [609, 307] width 301 height 24
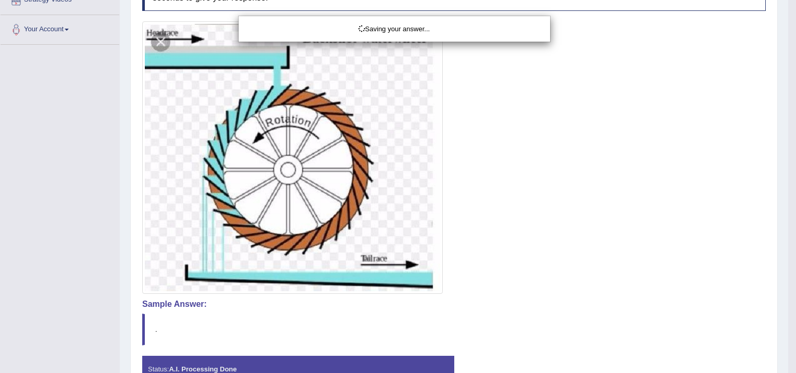
click at [456, 202] on div "Saving your answer..." at bounding box center [398, 186] width 796 height 373
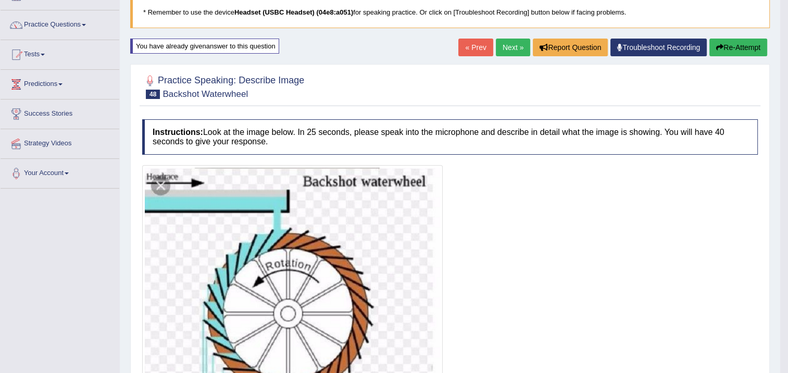
scroll to position [58, 0]
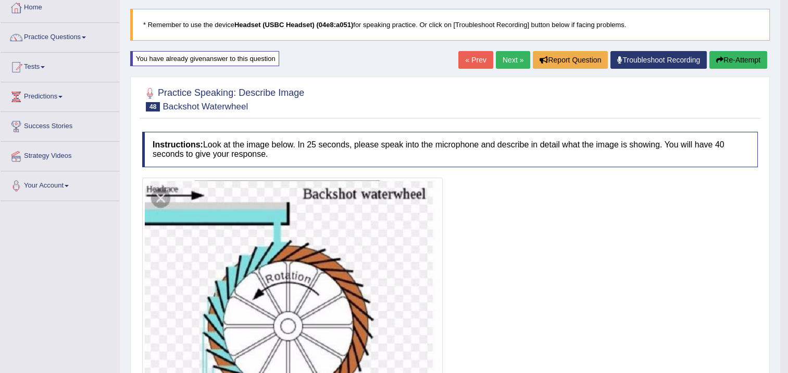
click at [510, 60] on link "Next »" at bounding box center [513, 60] width 34 height 18
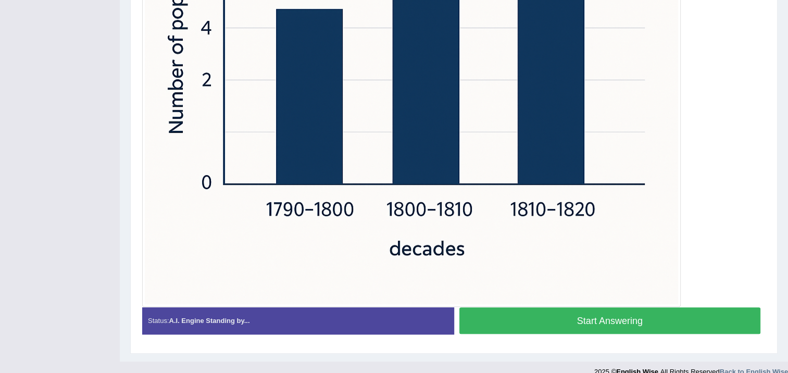
scroll to position [488, 0]
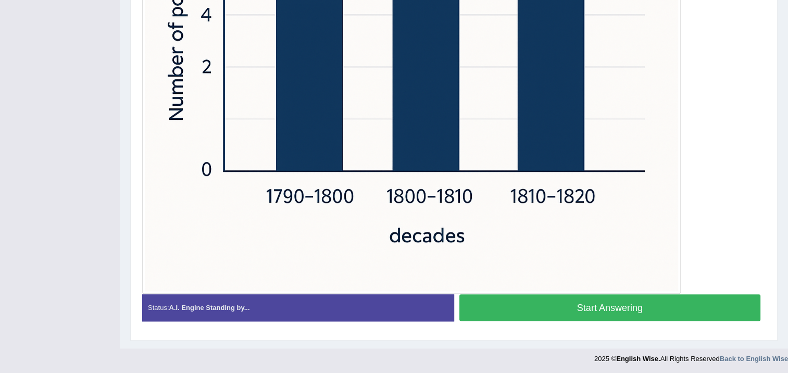
click at [558, 306] on button "Start Answering" at bounding box center [609, 307] width 301 height 27
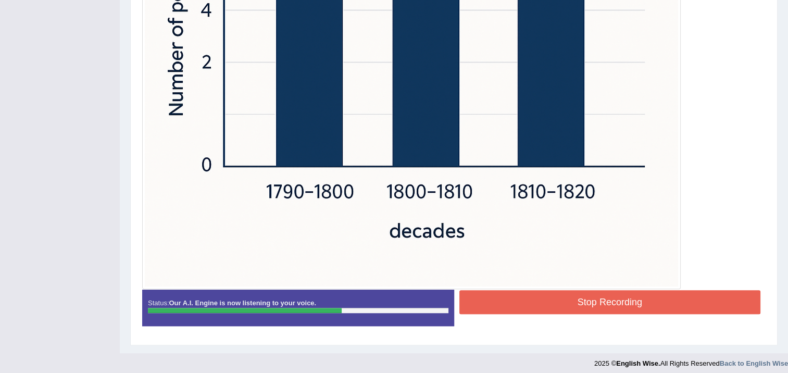
scroll to position [490, 0]
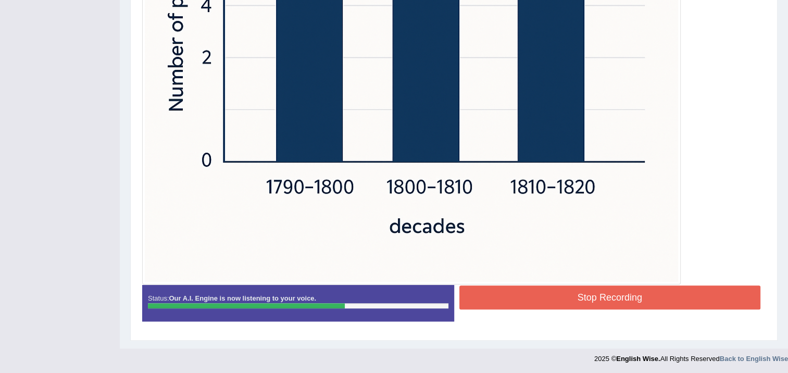
click at [542, 286] on button "Stop Recording" at bounding box center [609, 297] width 301 height 24
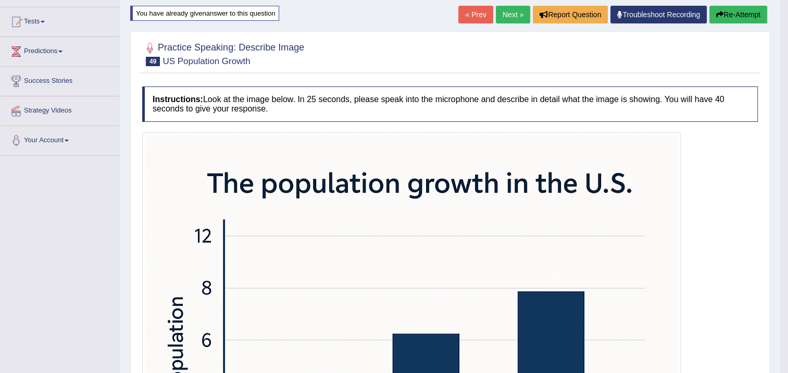
scroll to position [73, 0]
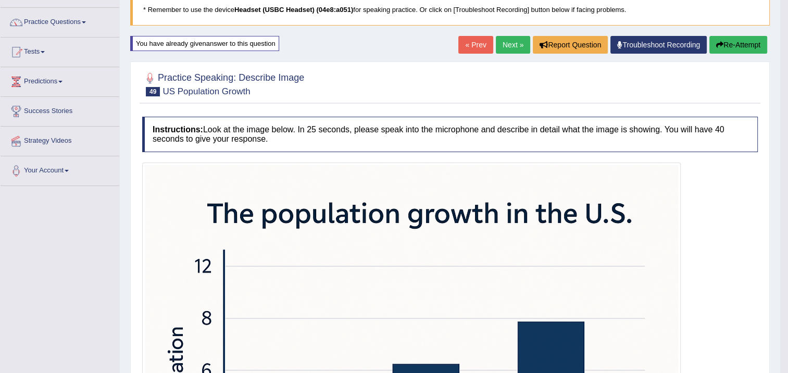
click at [518, 48] on link "Next »" at bounding box center [513, 45] width 34 height 18
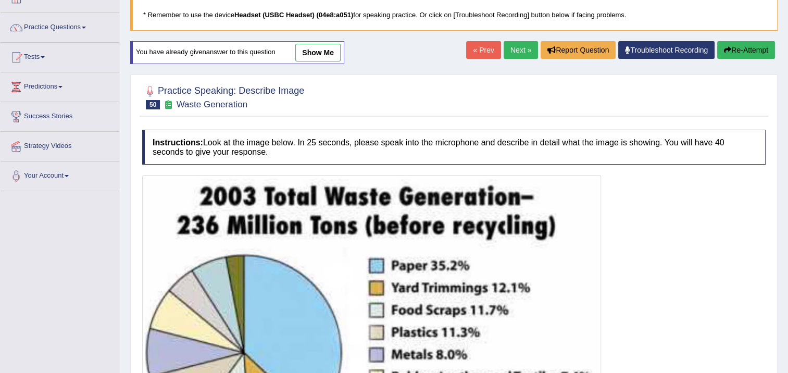
scroll to position [65, 0]
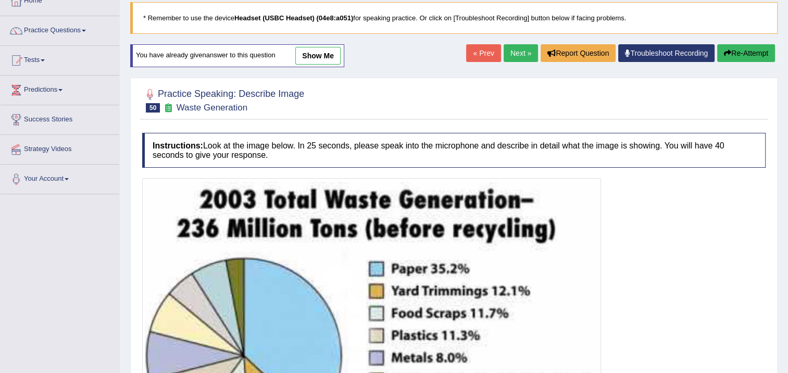
click at [518, 52] on link "Next »" at bounding box center [521, 53] width 34 height 18
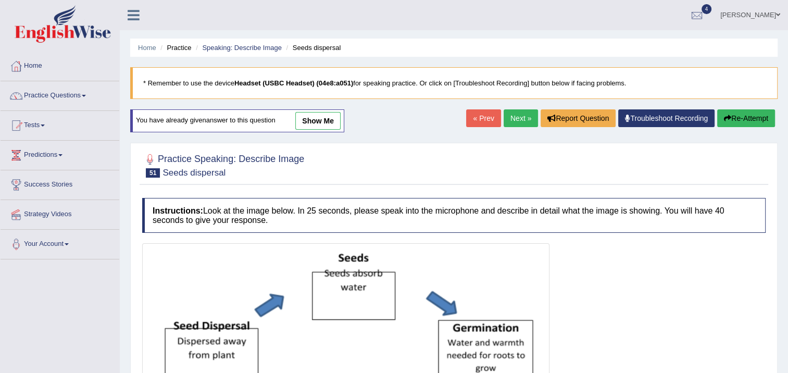
click at [519, 116] on link "Next »" at bounding box center [521, 118] width 34 height 18
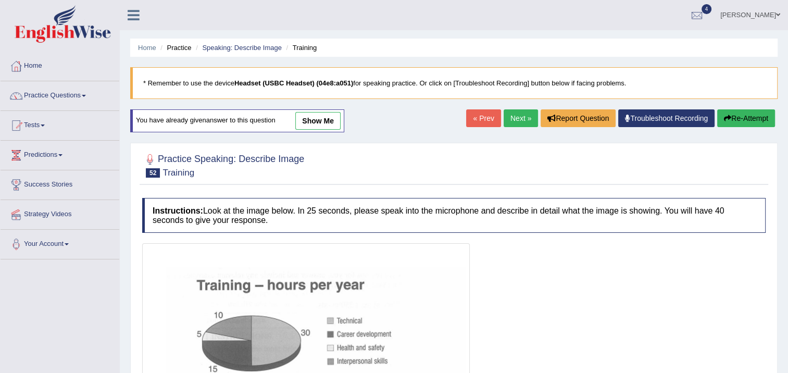
click at [526, 115] on link "Next »" at bounding box center [521, 118] width 34 height 18
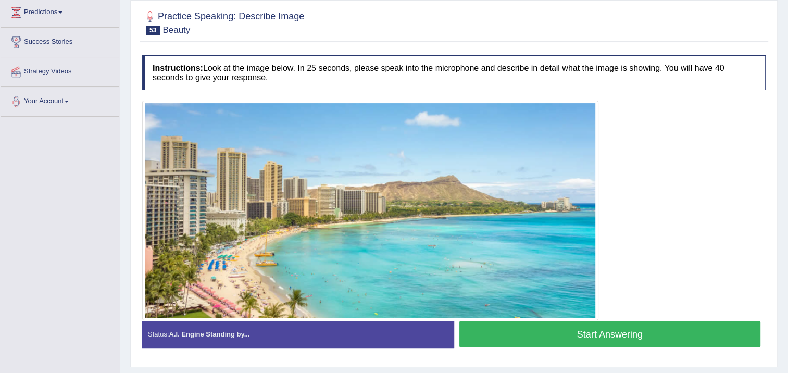
scroll to position [119, 0]
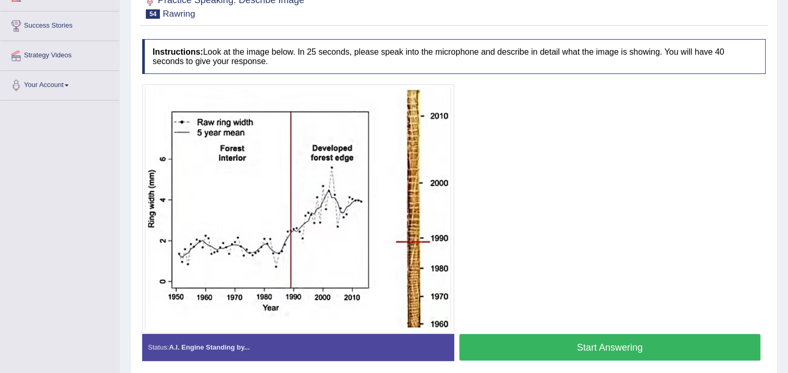
scroll to position [156, 0]
